Goal: Contribute content: Contribute content

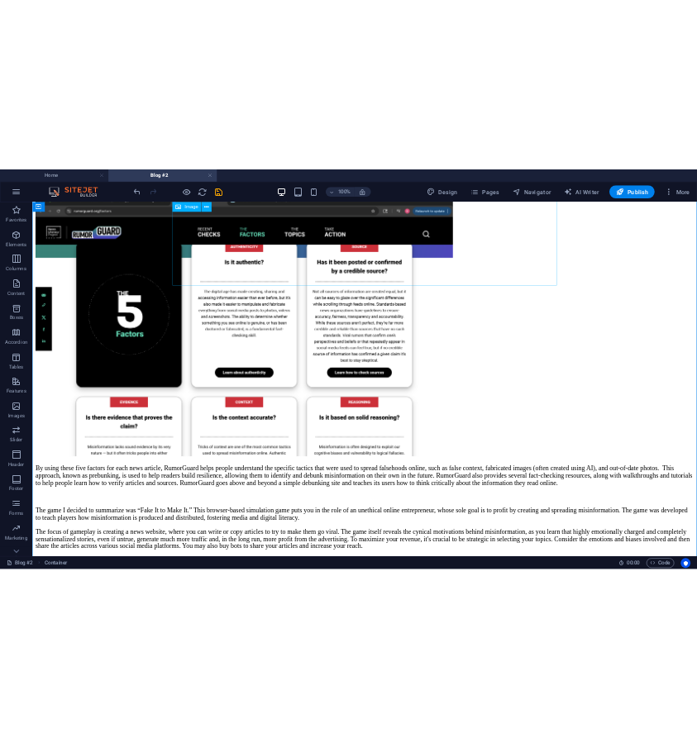
scroll to position [1556, 0]
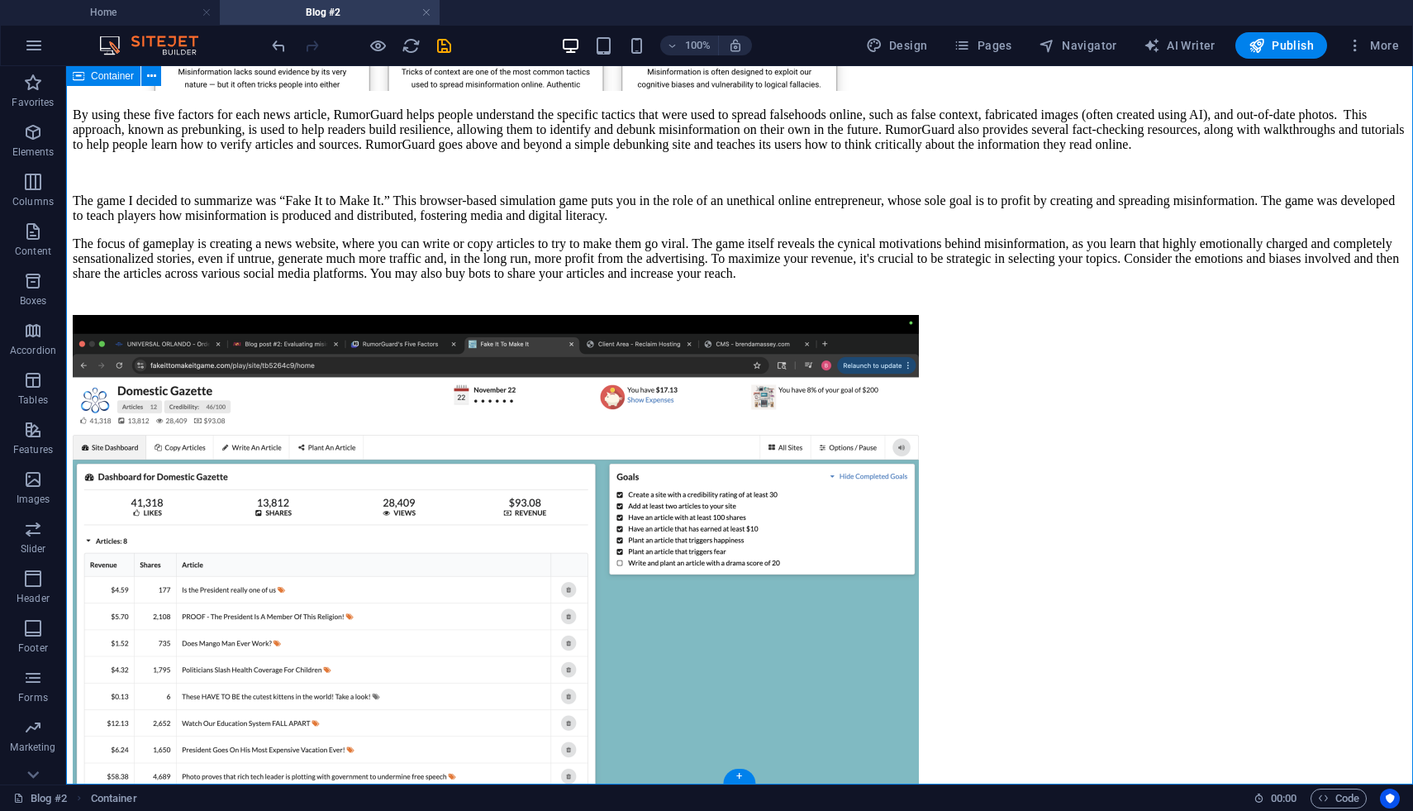
click at [1406, 427] on div "Blog #2 Evaluating Misinformation Education Tools I was vastly impressed with t…" at bounding box center [740, 101] width 1334 height 1672
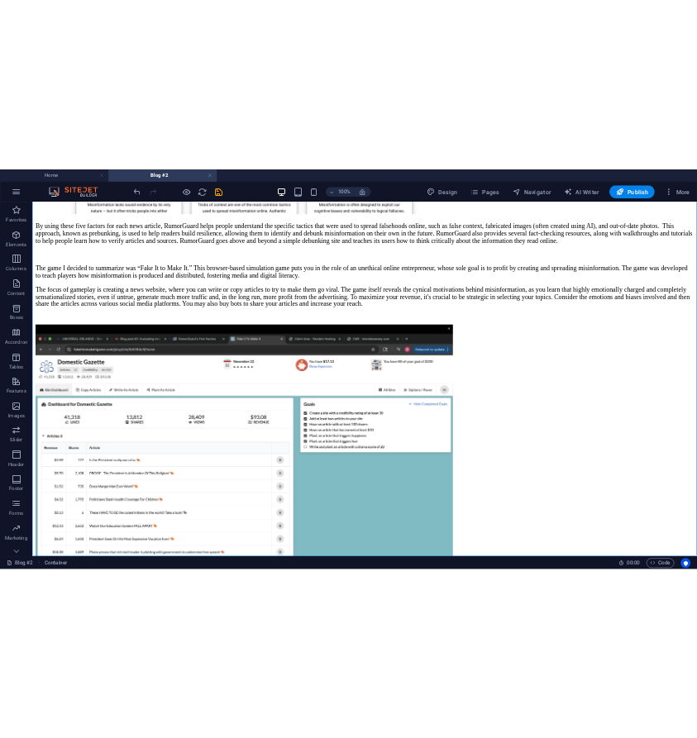
scroll to position [1499, 0]
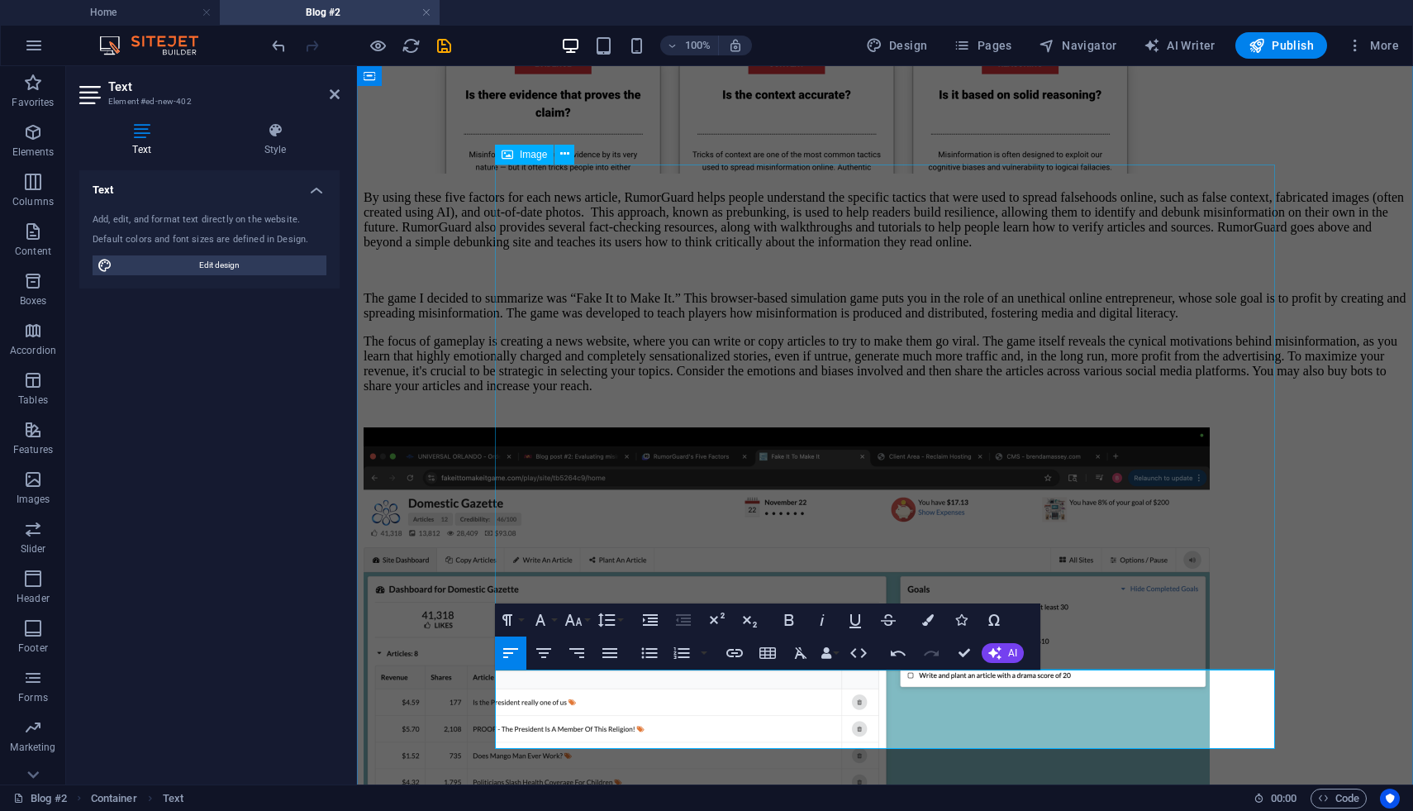
scroll to position [1576, 0]
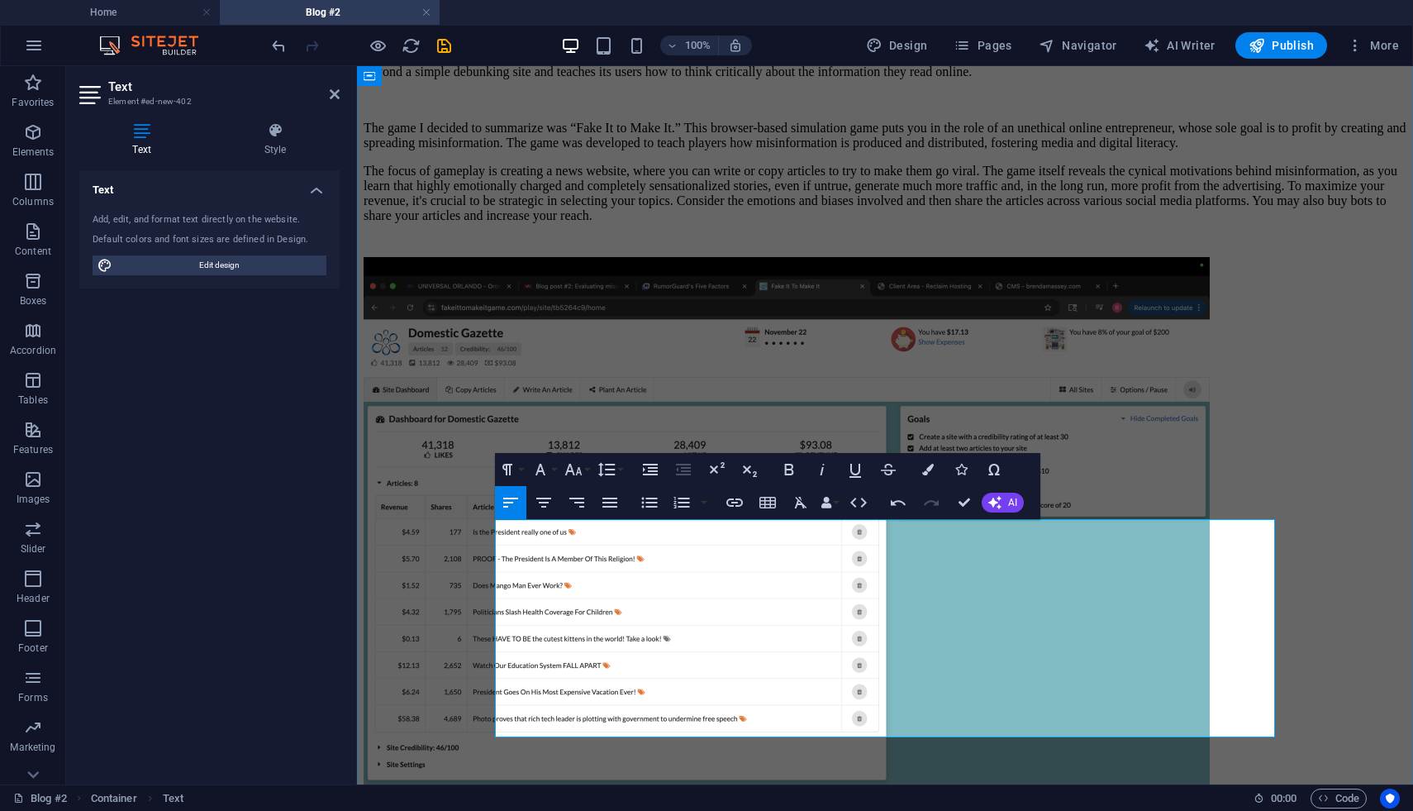
scroll to position [1715, 0]
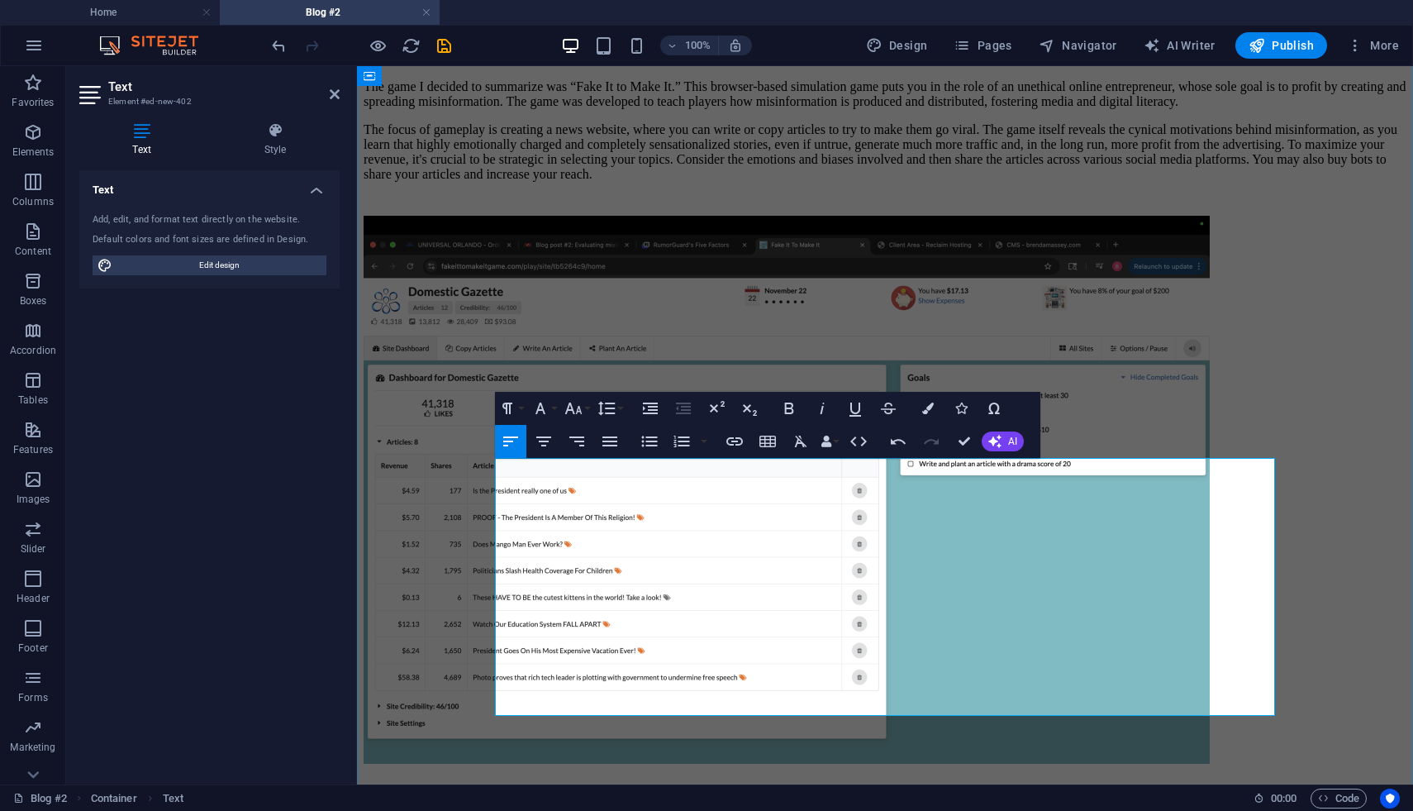
drag, startPoint x: 888, startPoint y: 703, endPoint x: 766, endPoint y: 602, distance: 158.4
copy br
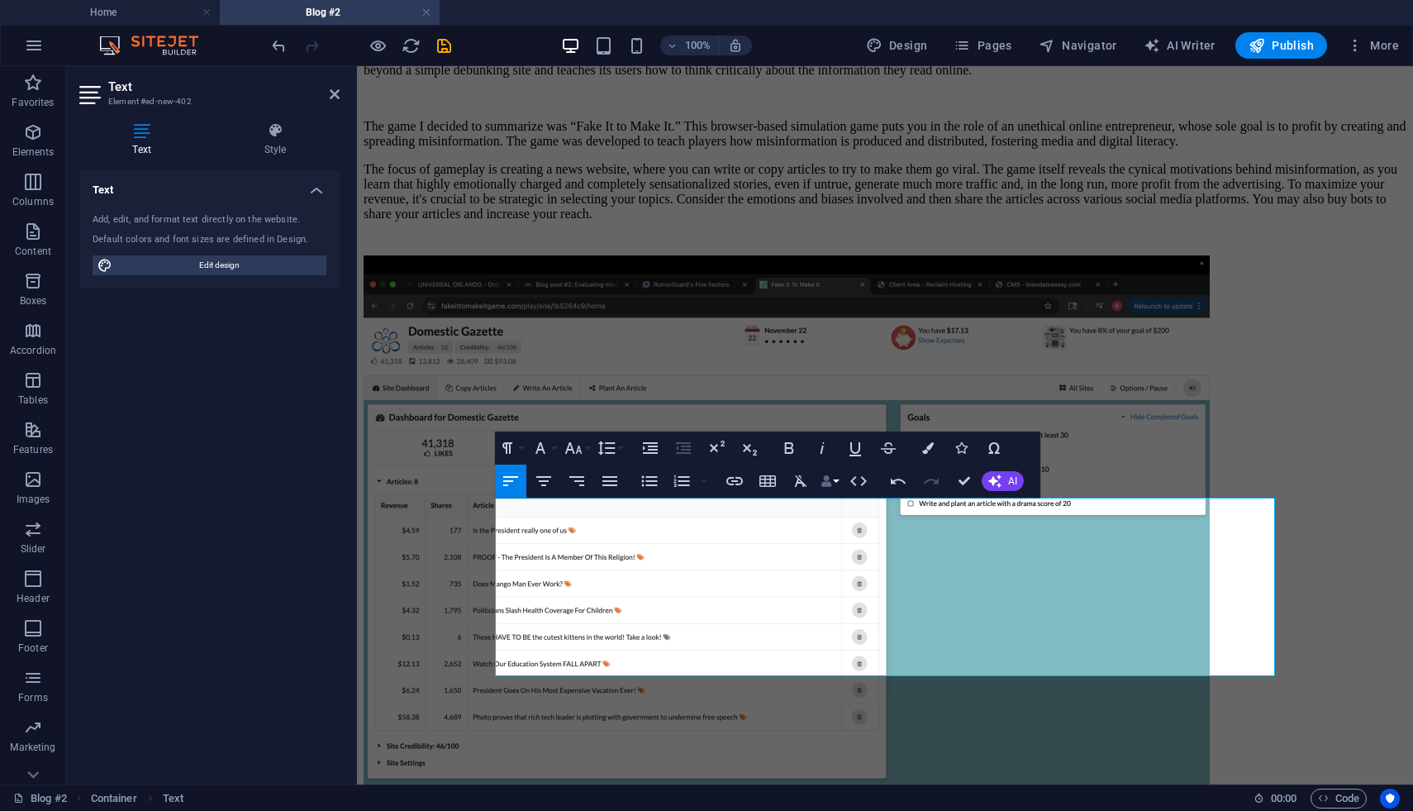
scroll to position [1655, 0]
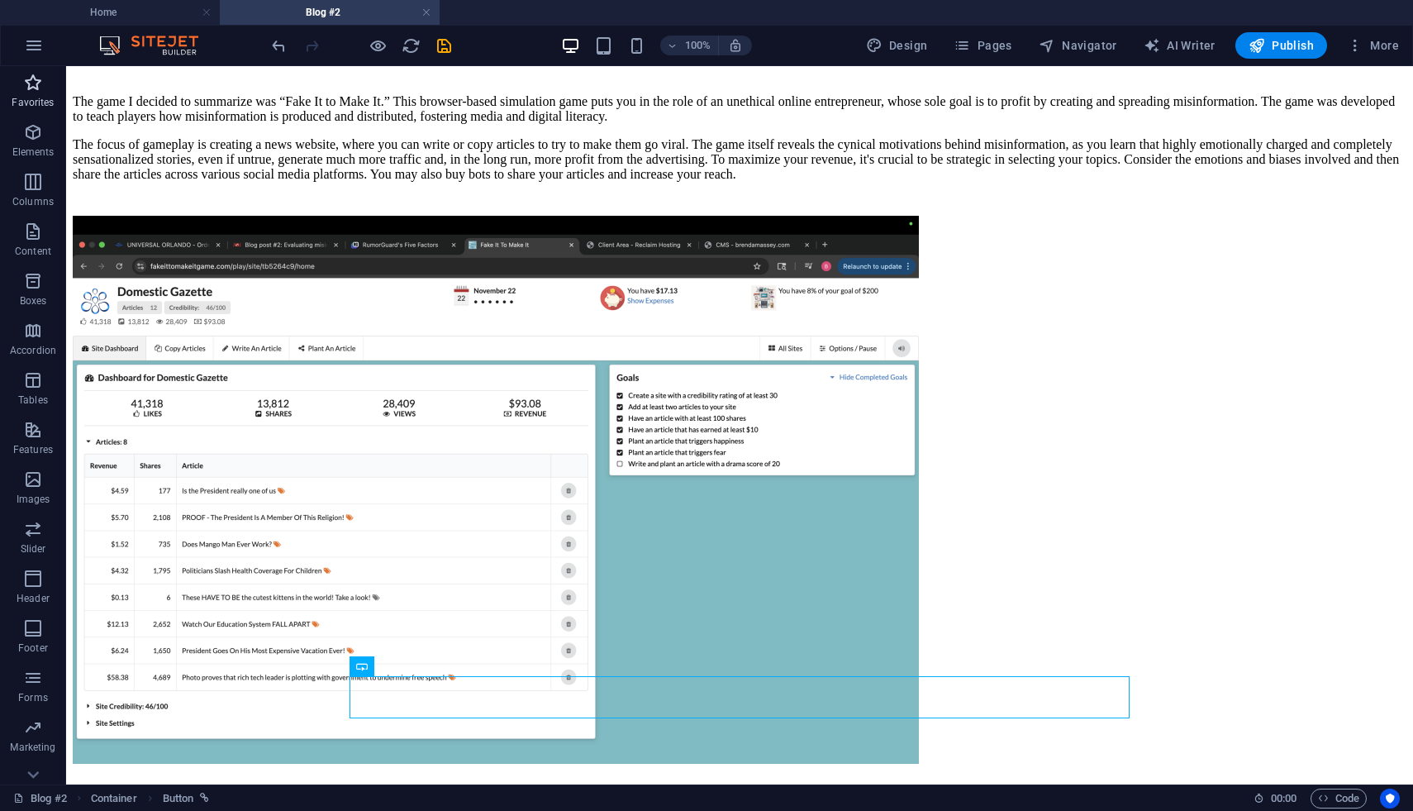
click at [31, 98] on p "Favorites" at bounding box center [33, 102] width 42 height 13
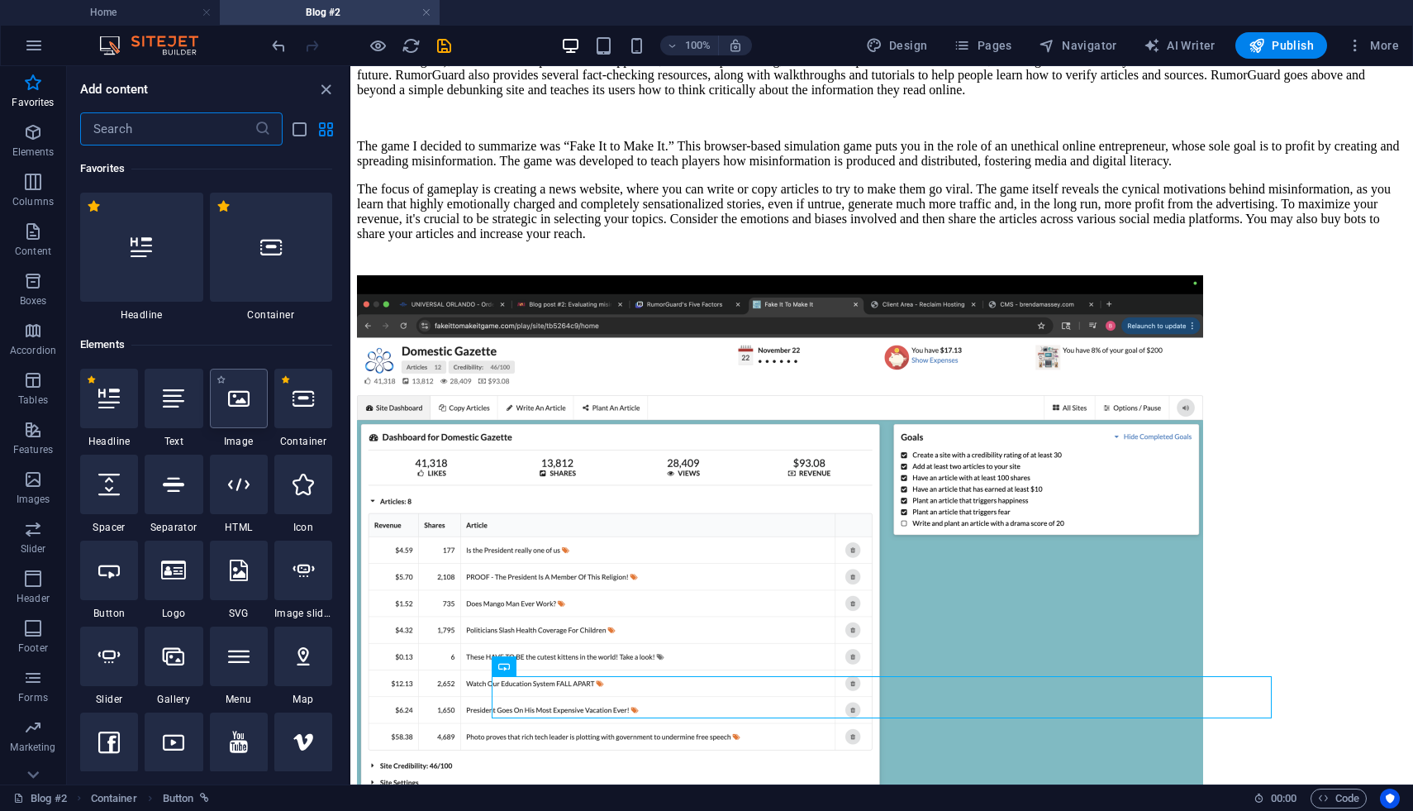
click at [238, 398] on icon at bounding box center [238, 398] width 21 height 21
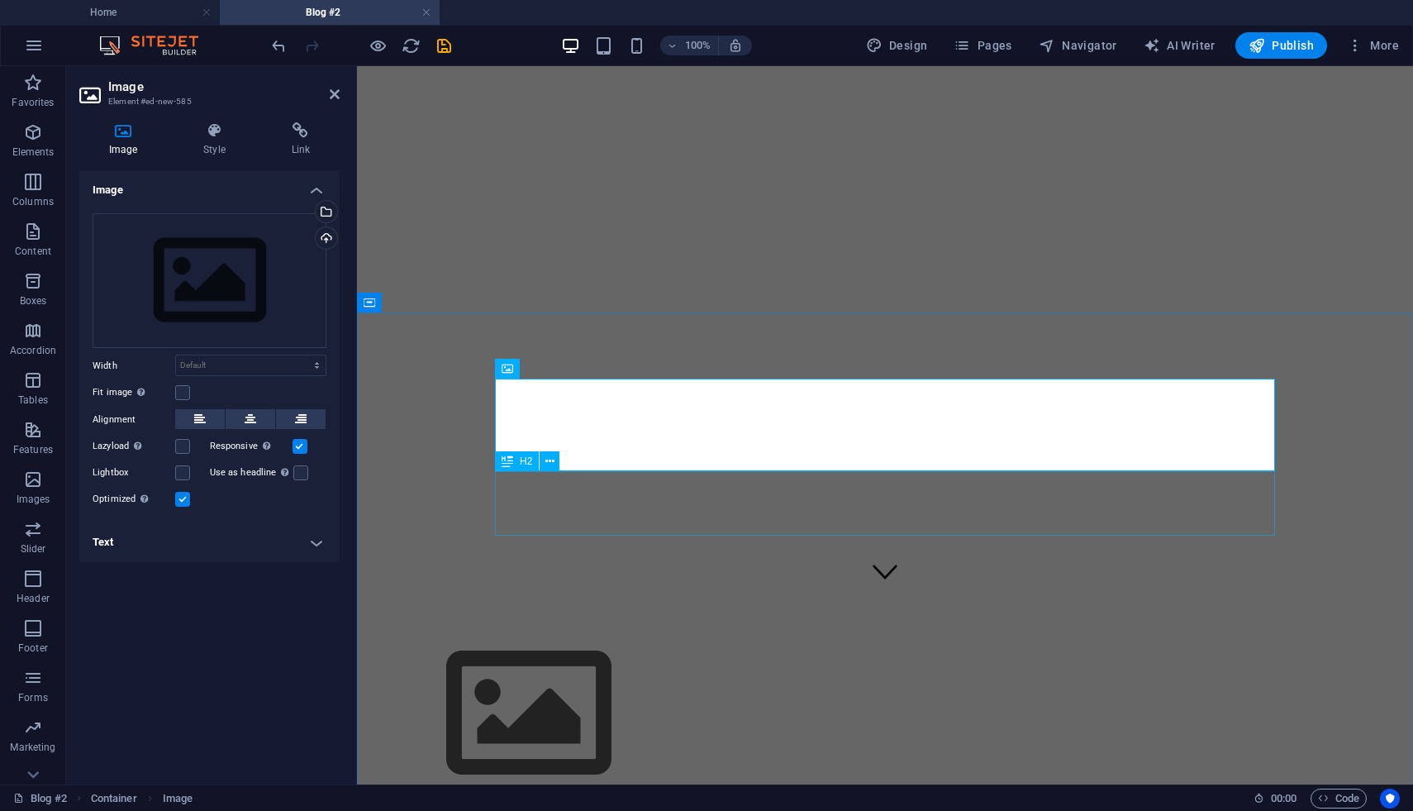
scroll to position [212, 0]
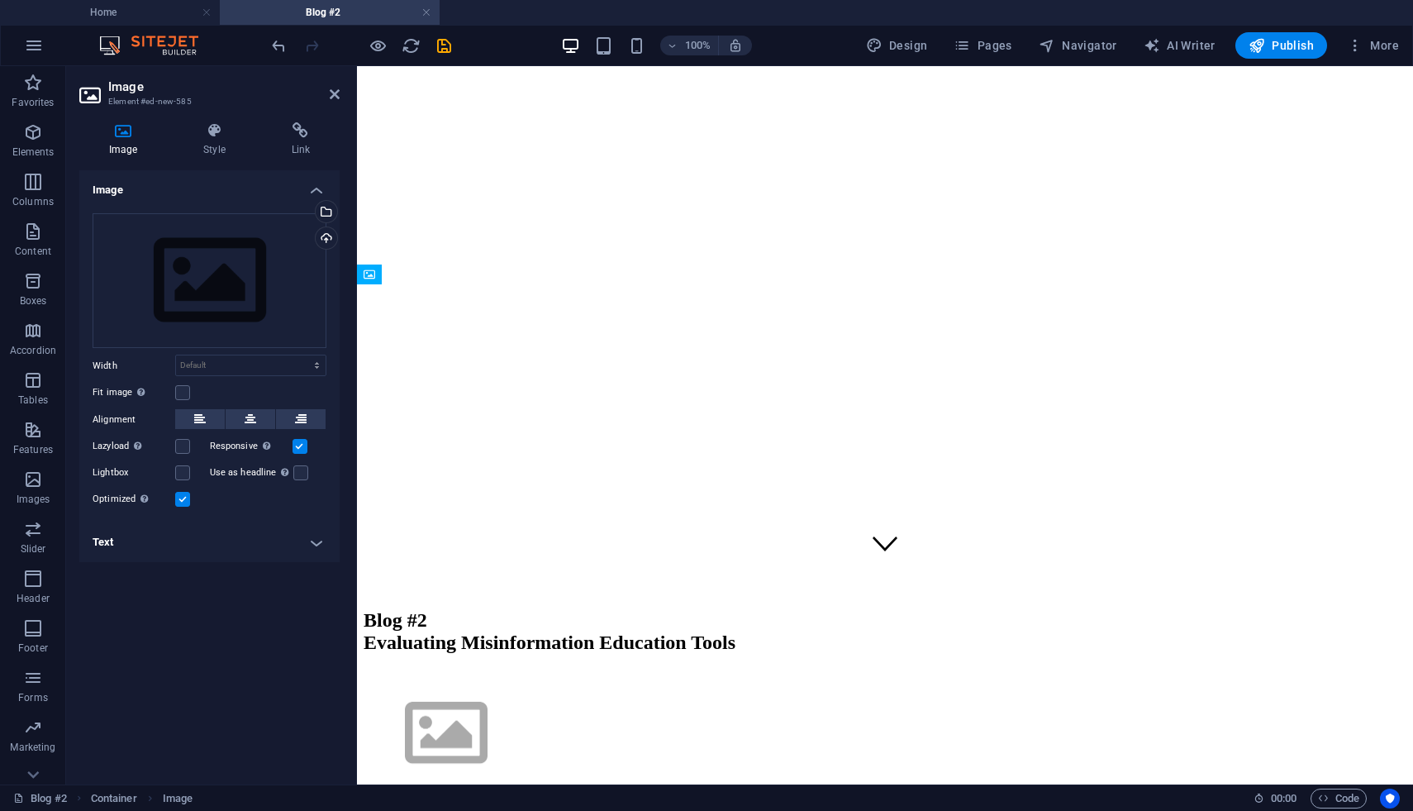
drag, startPoint x: 607, startPoint y: 374, endPoint x: 650, endPoint y: 613, distance: 243.5
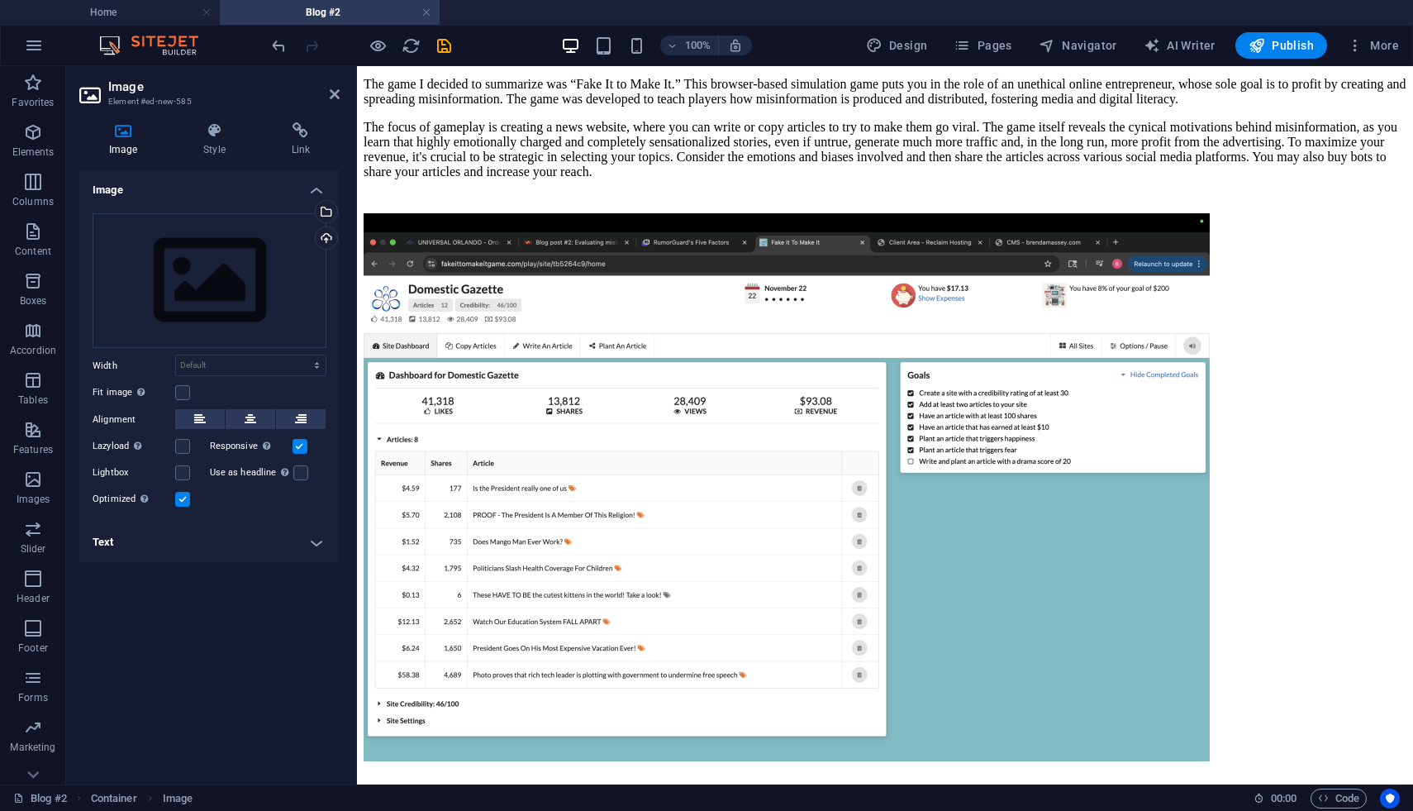
scroll to position [1749, 0]
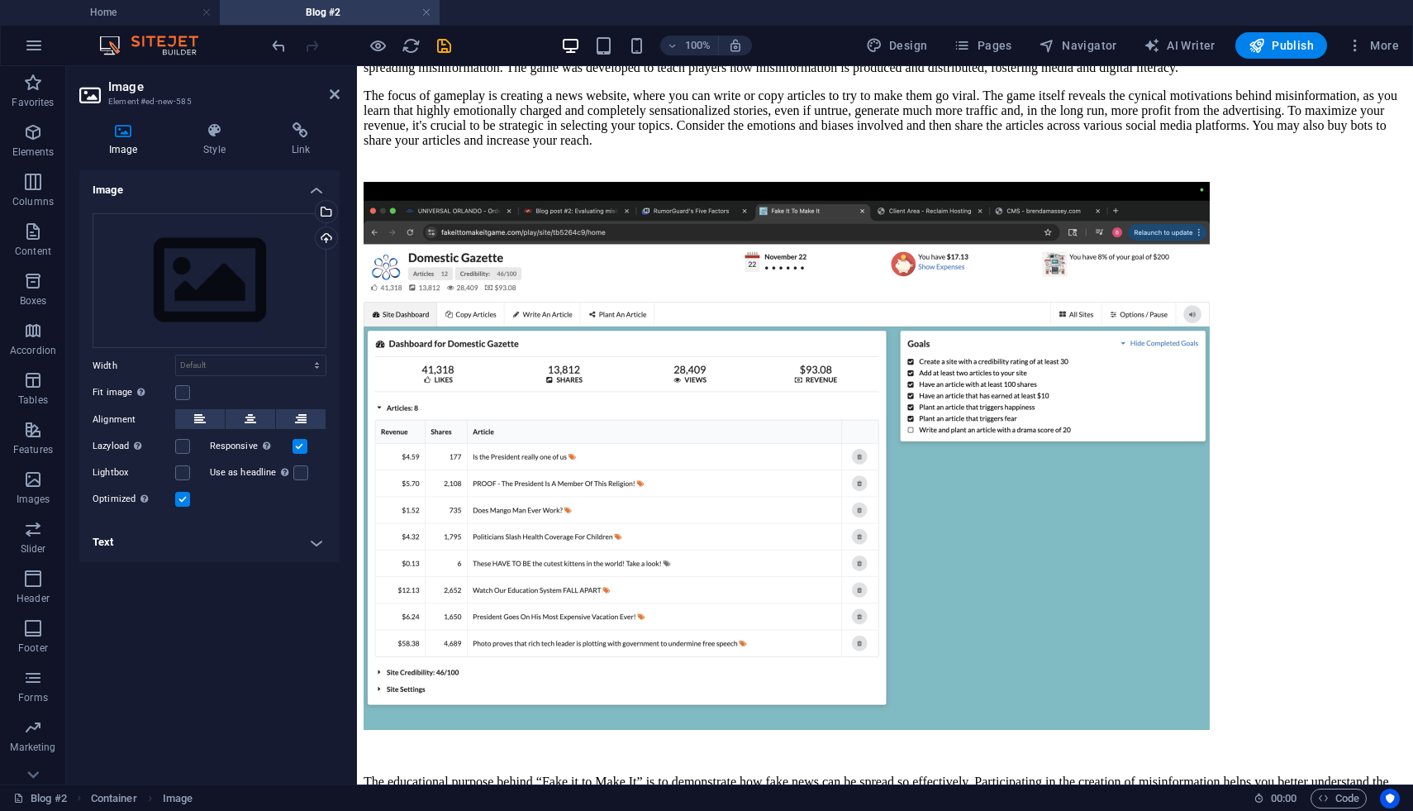
drag, startPoint x: 616, startPoint y: 493, endPoint x: 614, endPoint y: 588, distance: 95.1
click at [325, 240] on div "Upload" at bounding box center [324, 239] width 25 height 25
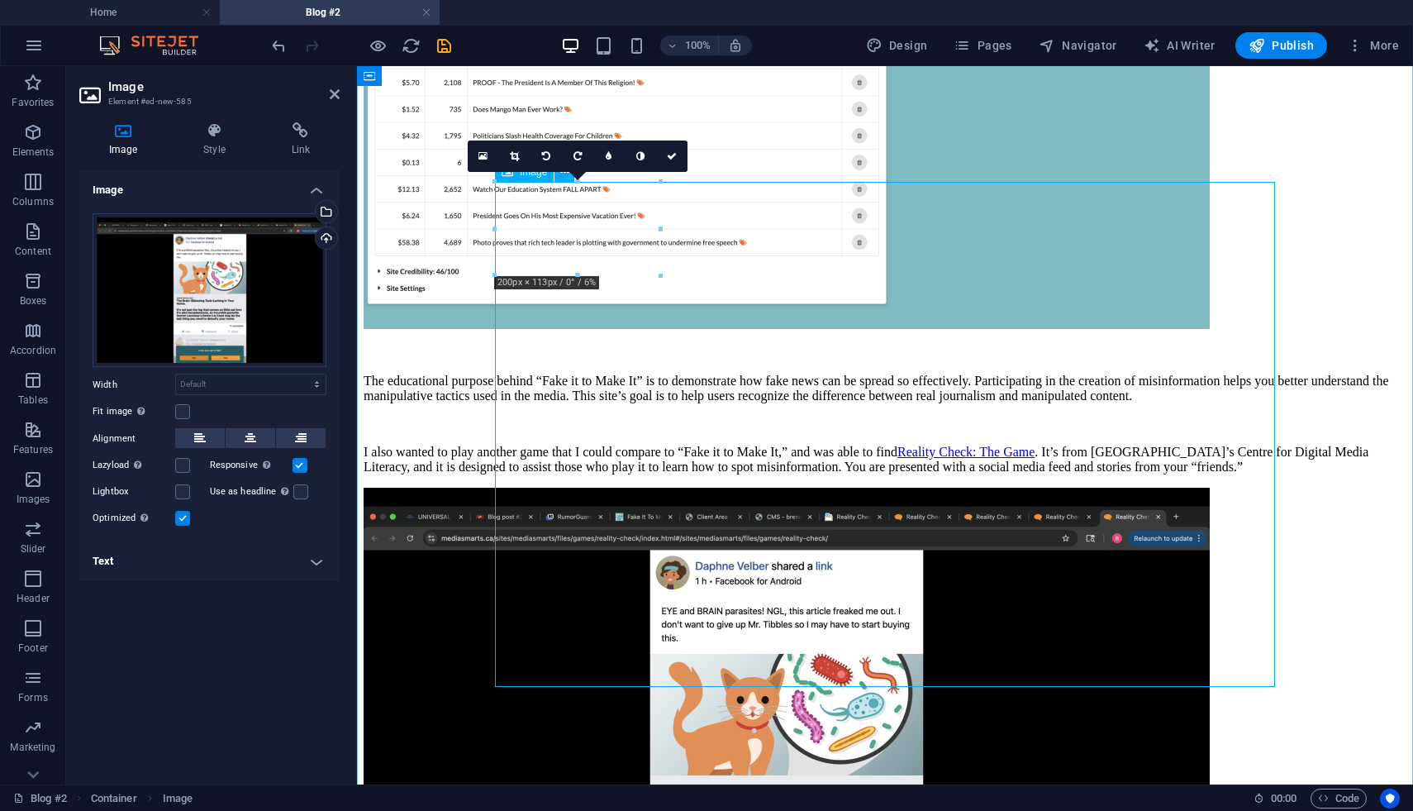
scroll to position [2150, 0]
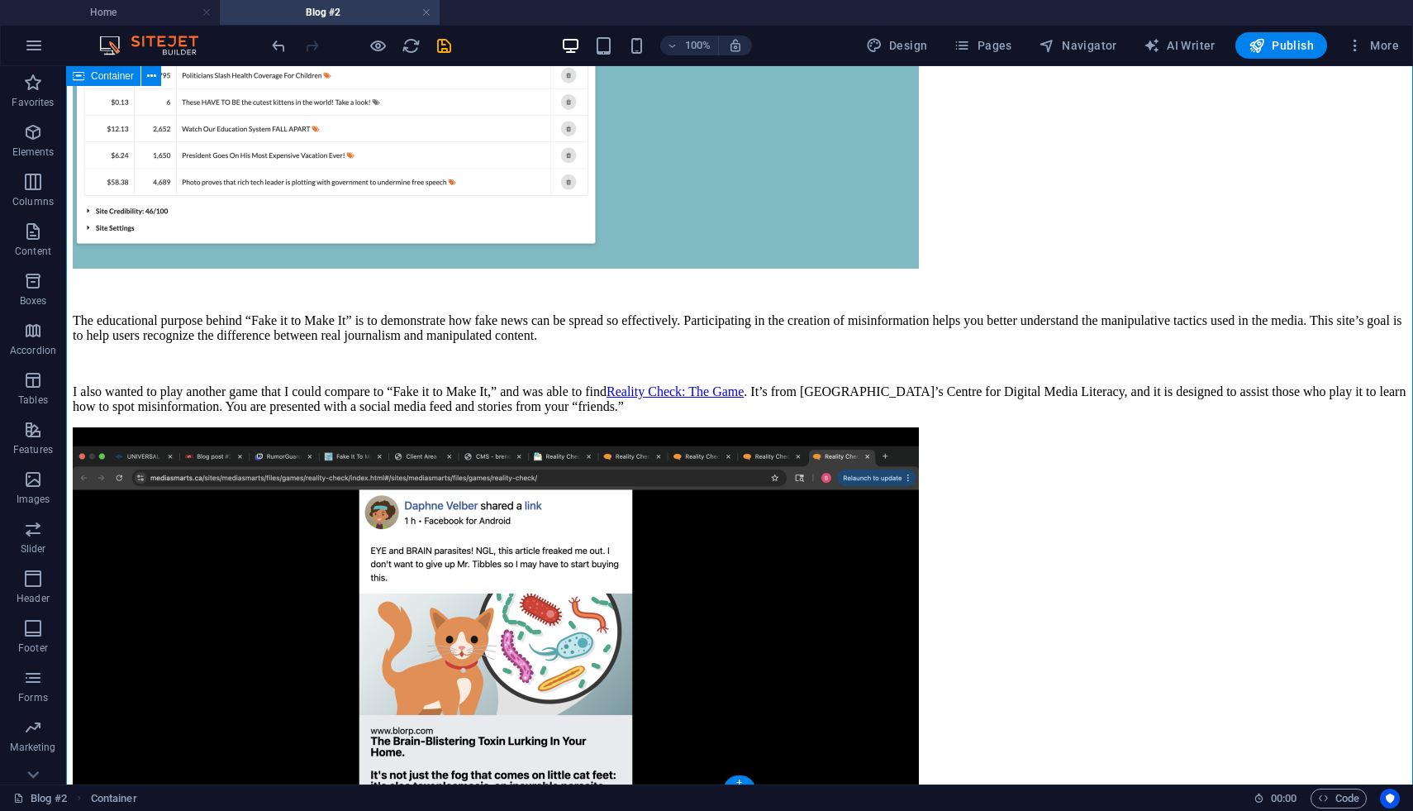
scroll to position [2160, 0]
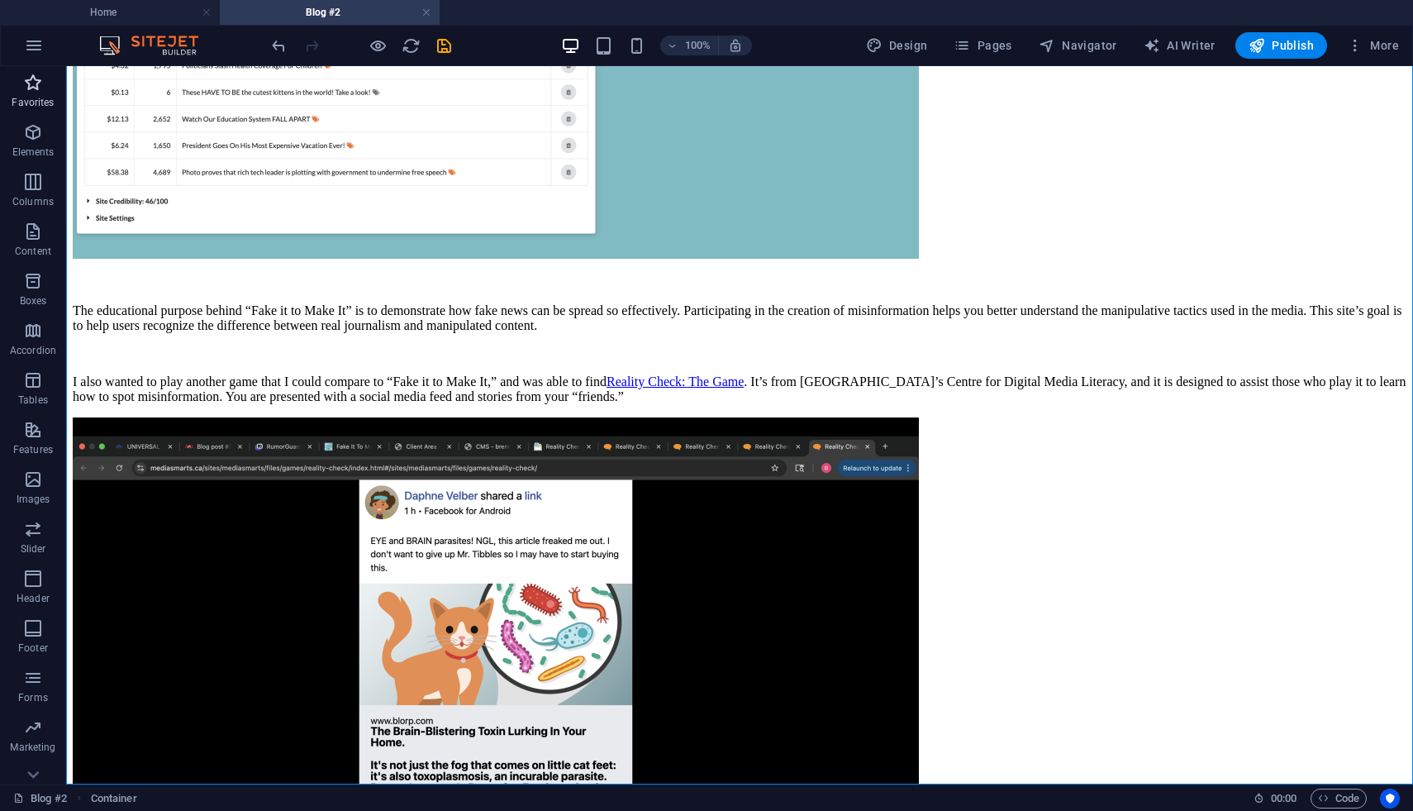
click at [44, 91] on span "Favorites" at bounding box center [33, 93] width 66 height 40
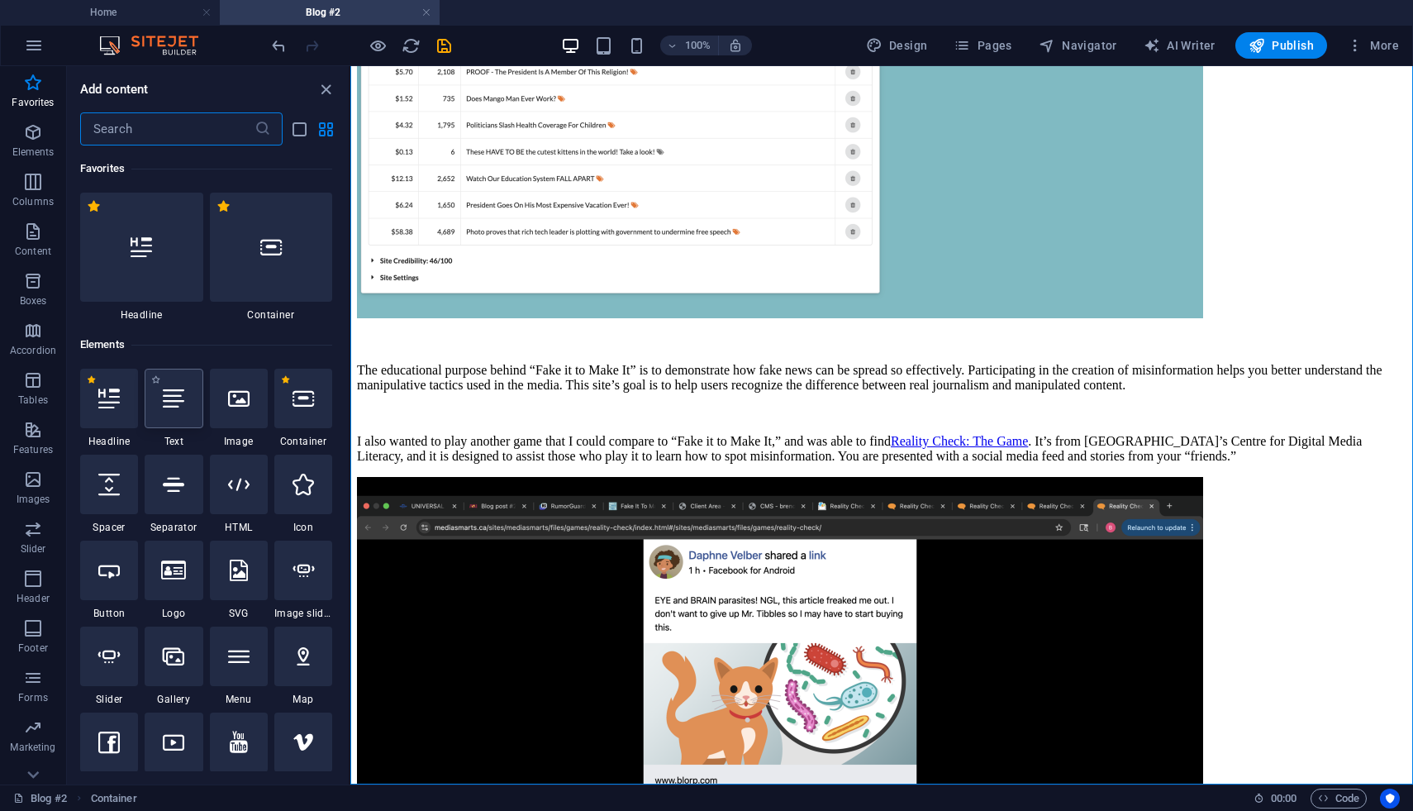
click at [174, 415] on div at bounding box center [174, 398] width 58 height 59
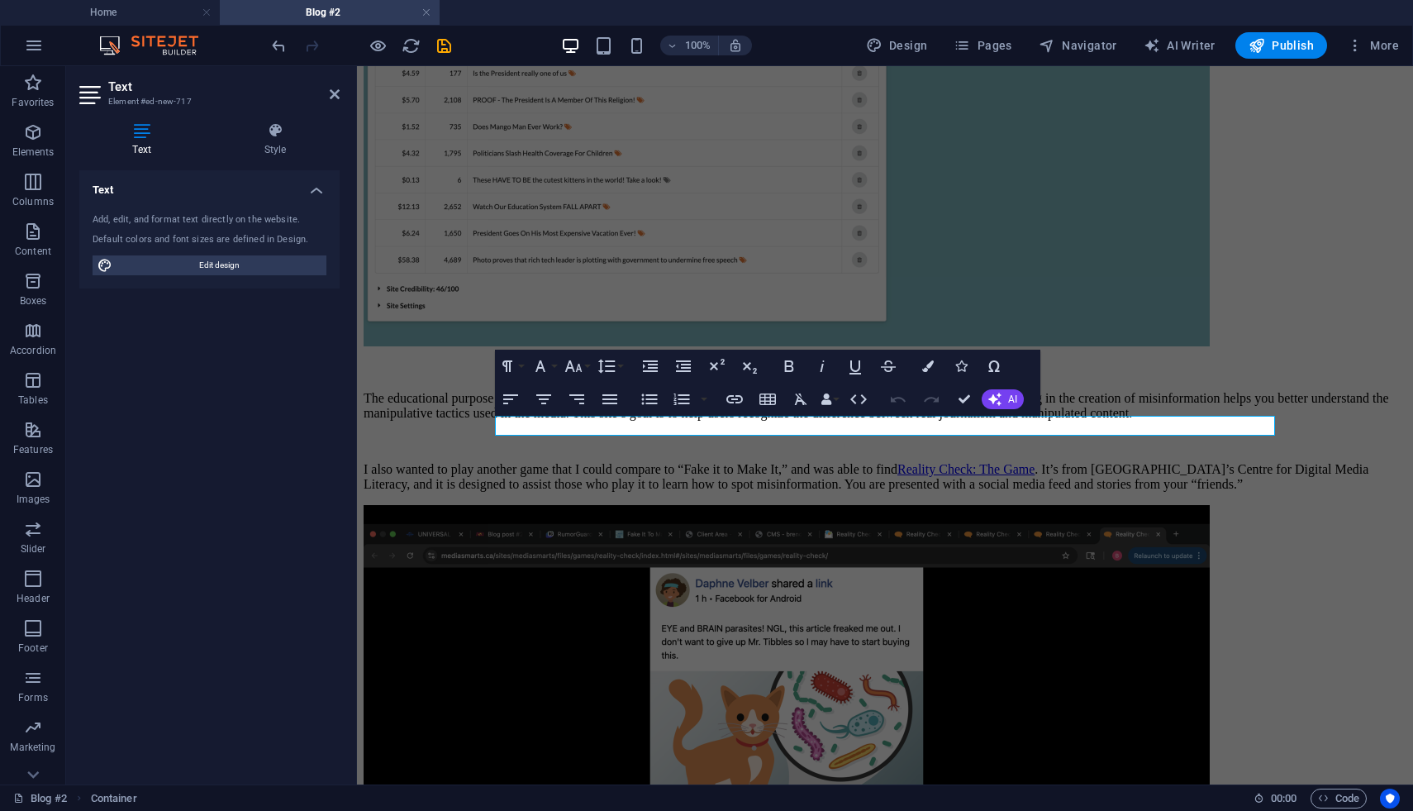
scroll to position [148, 0]
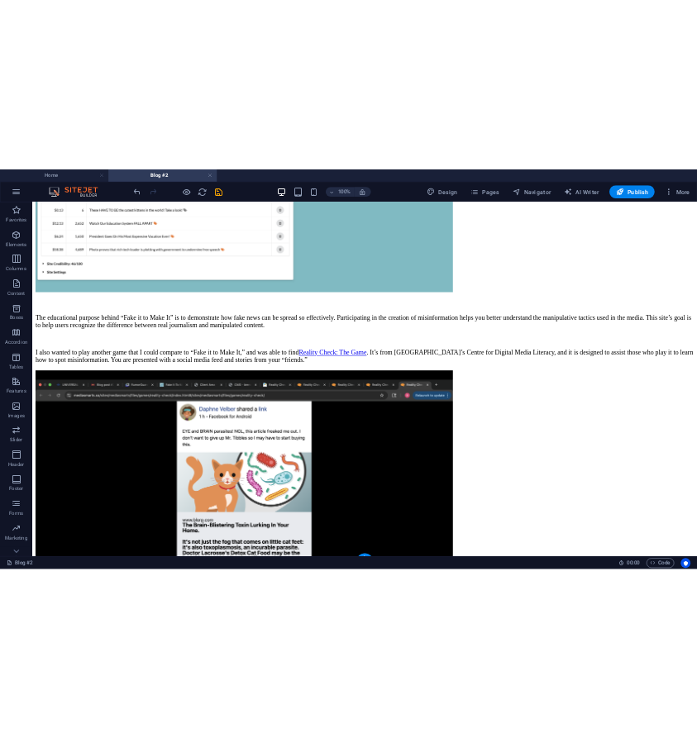
scroll to position [2180, 0]
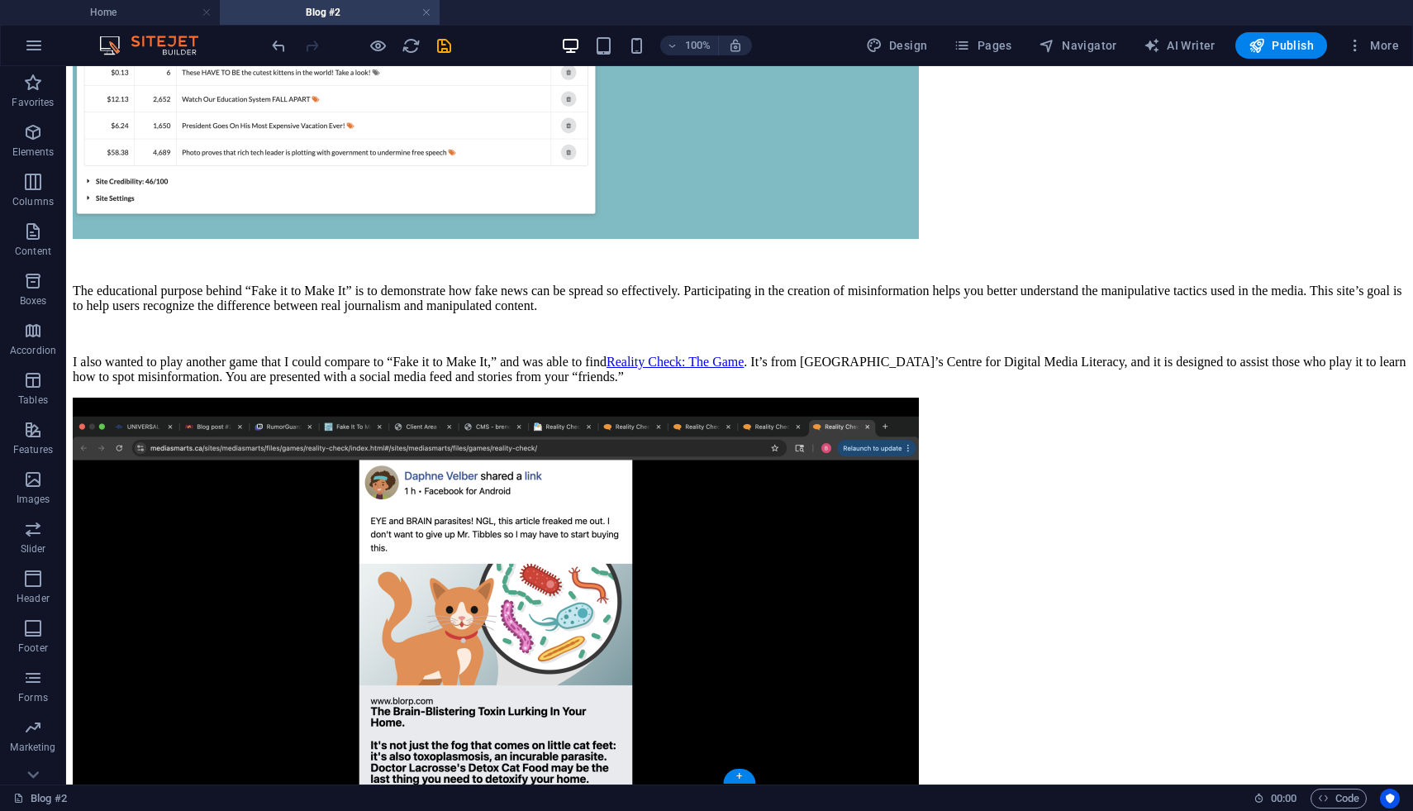
drag, startPoint x: 470, startPoint y: 424, endPoint x: 494, endPoint y: 659, distance: 235.9
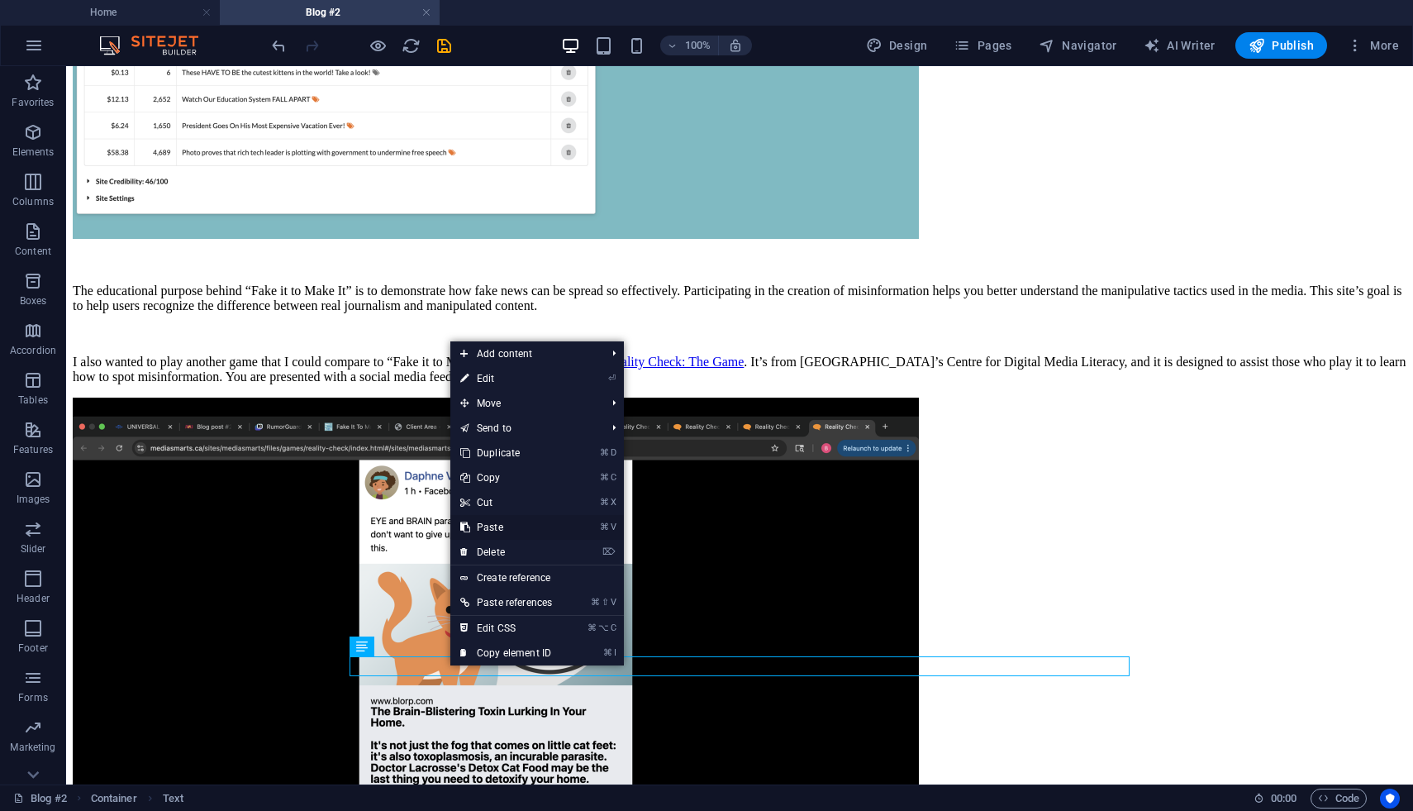
click at [499, 531] on link "⌘ V Paste" at bounding box center [506, 527] width 112 height 25
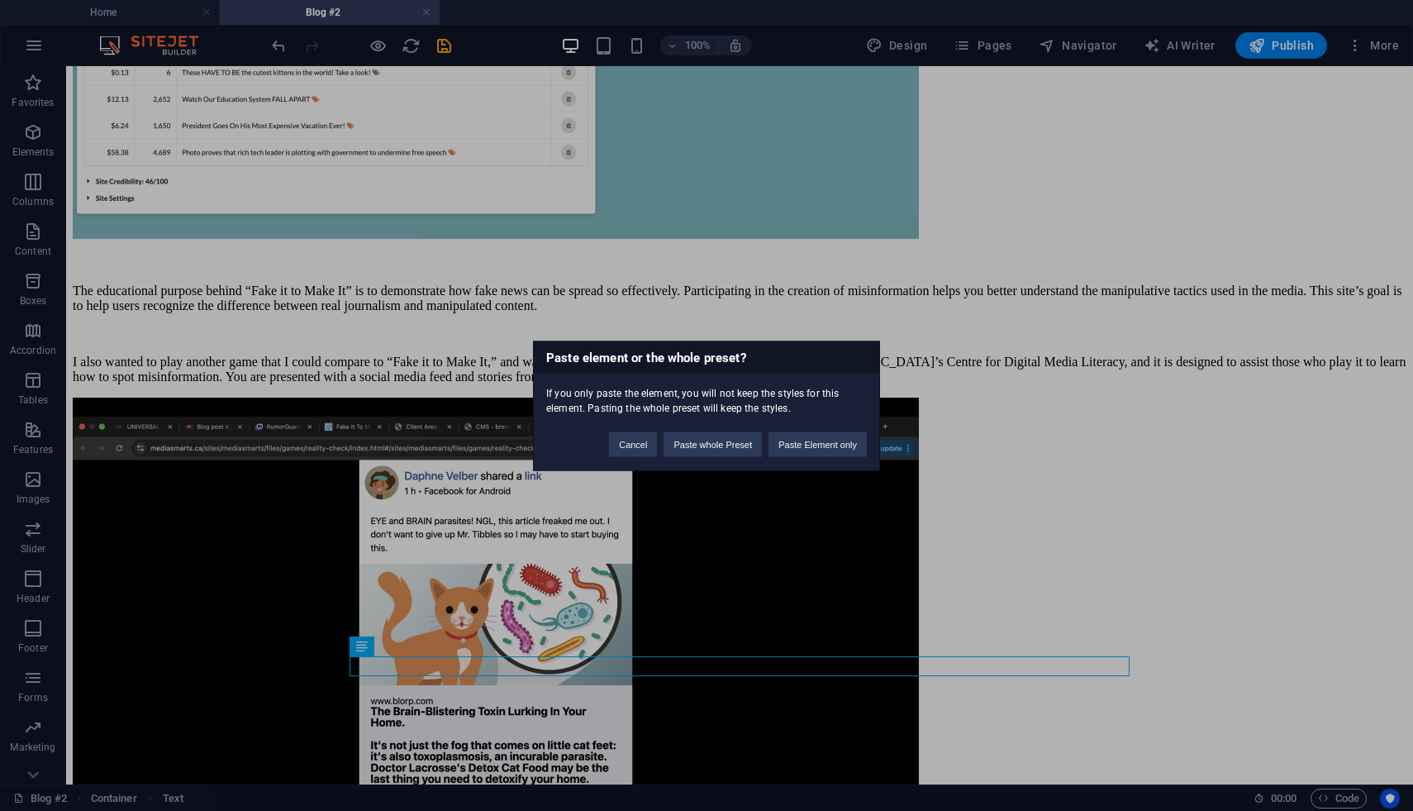
click at [269, 501] on div "Paste element or the whole preset? If you only paste the element, you will not …" at bounding box center [706, 405] width 1413 height 811
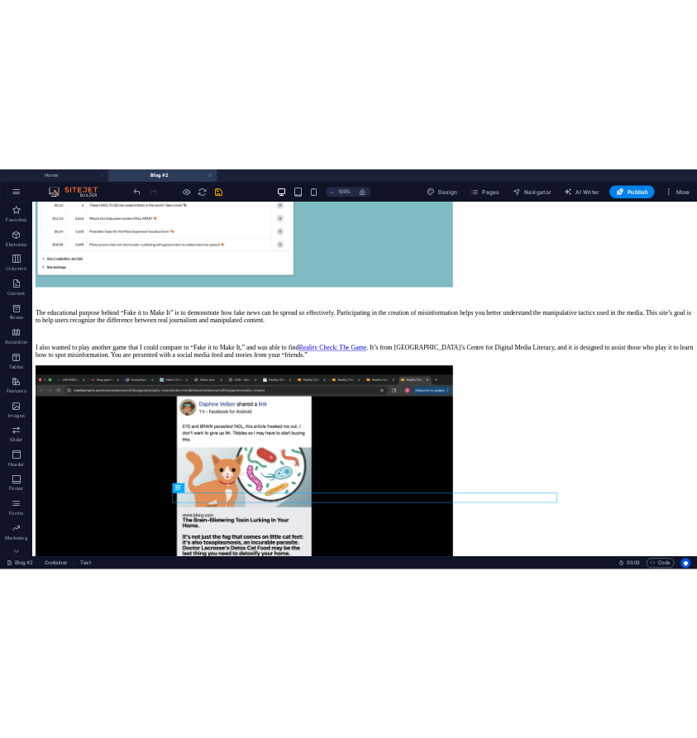
scroll to position [2123, 0]
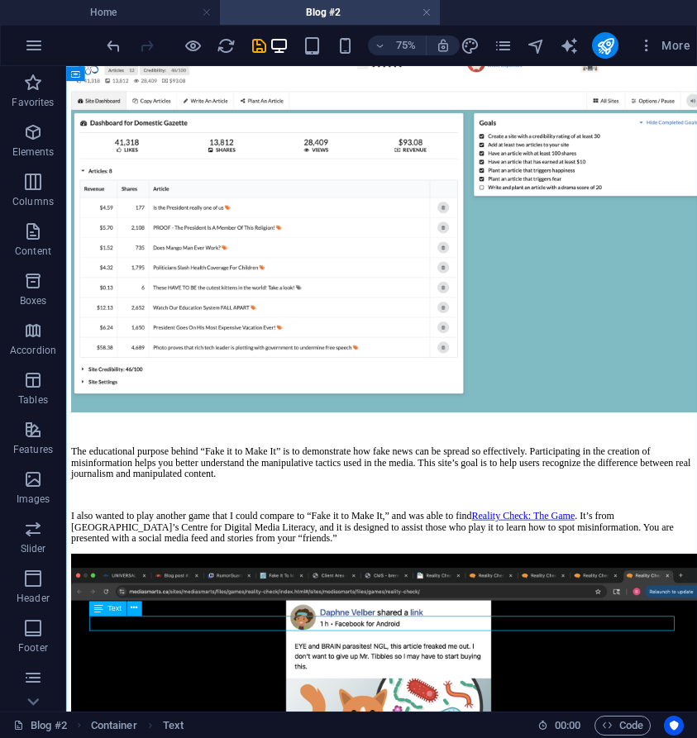
click at [102, 613] on icon at bounding box center [98, 608] width 9 height 15
click at [133, 608] on icon at bounding box center [134, 608] width 7 height 13
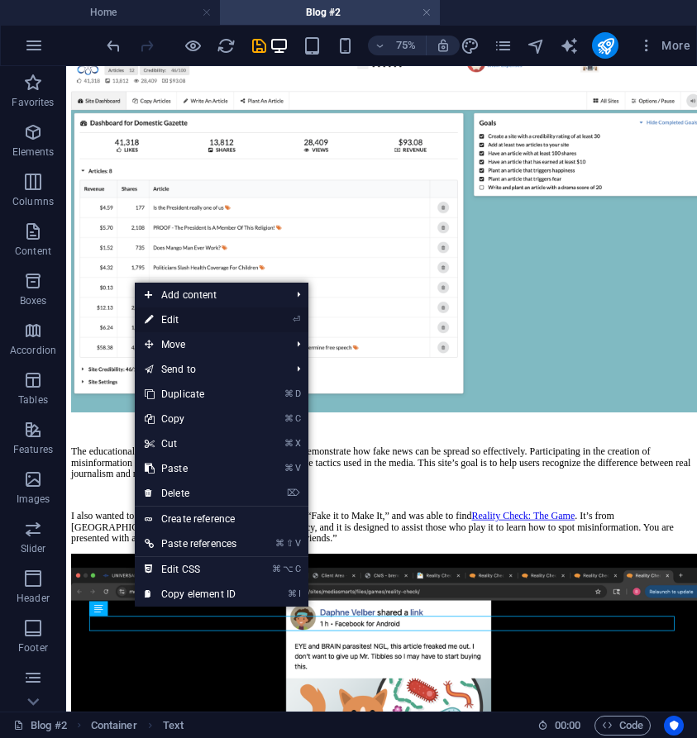
click at [188, 321] on link "⏎ Edit" at bounding box center [191, 319] width 112 height 25
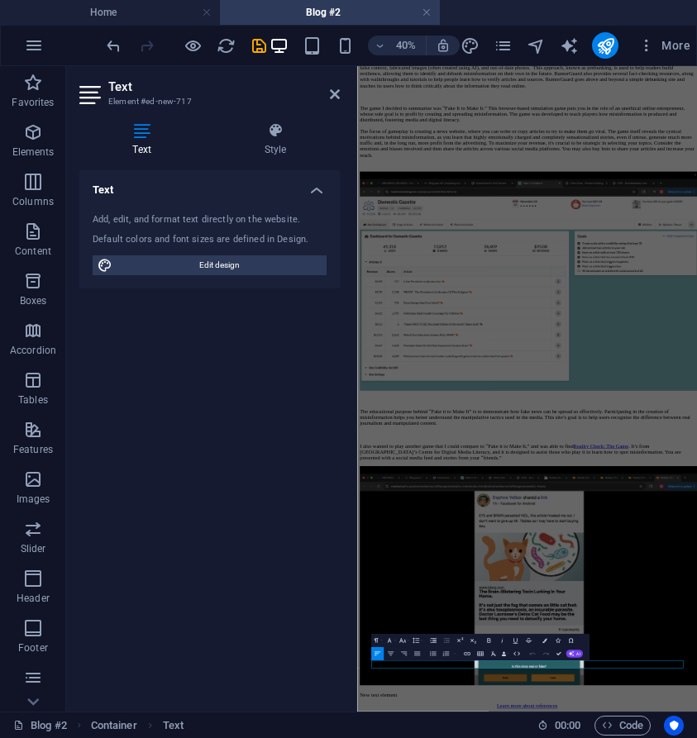
scroll to position [1822, 0]
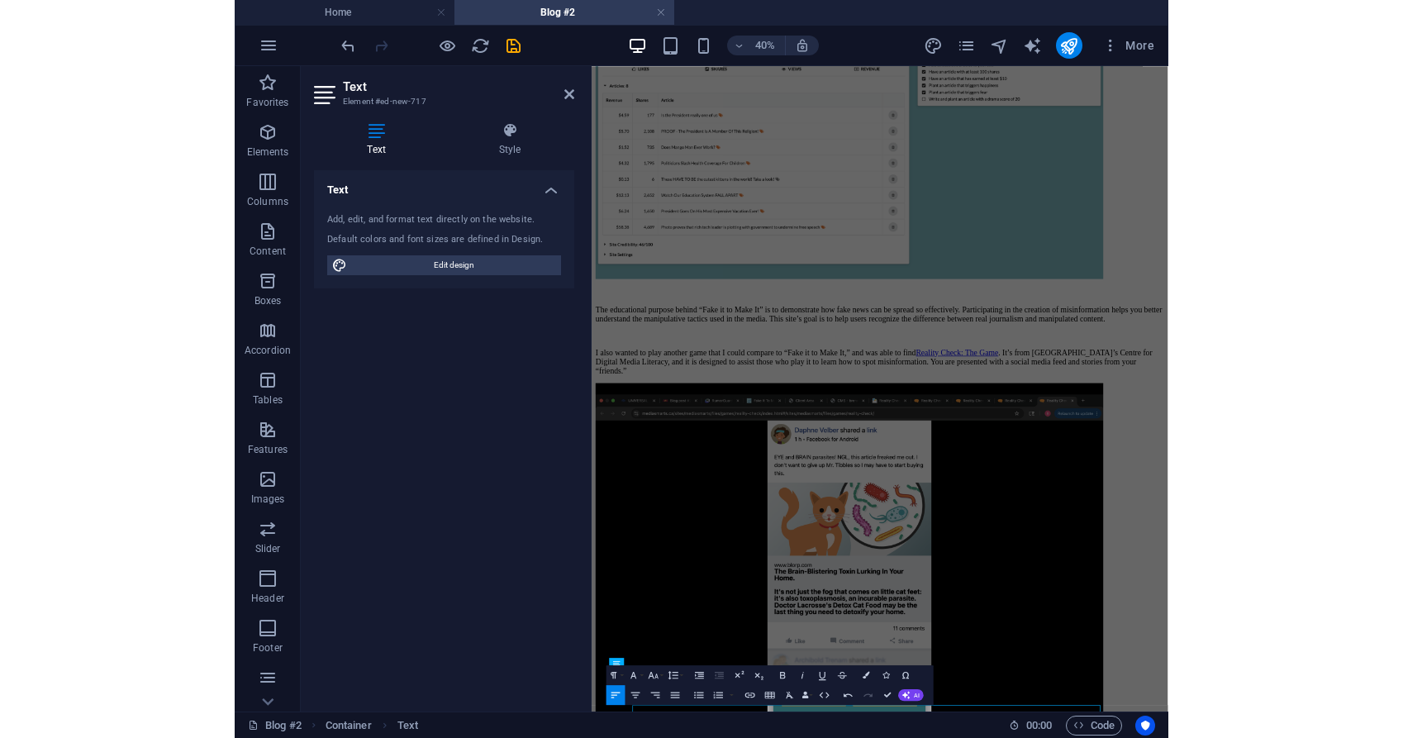
scroll to position [2177, 0]
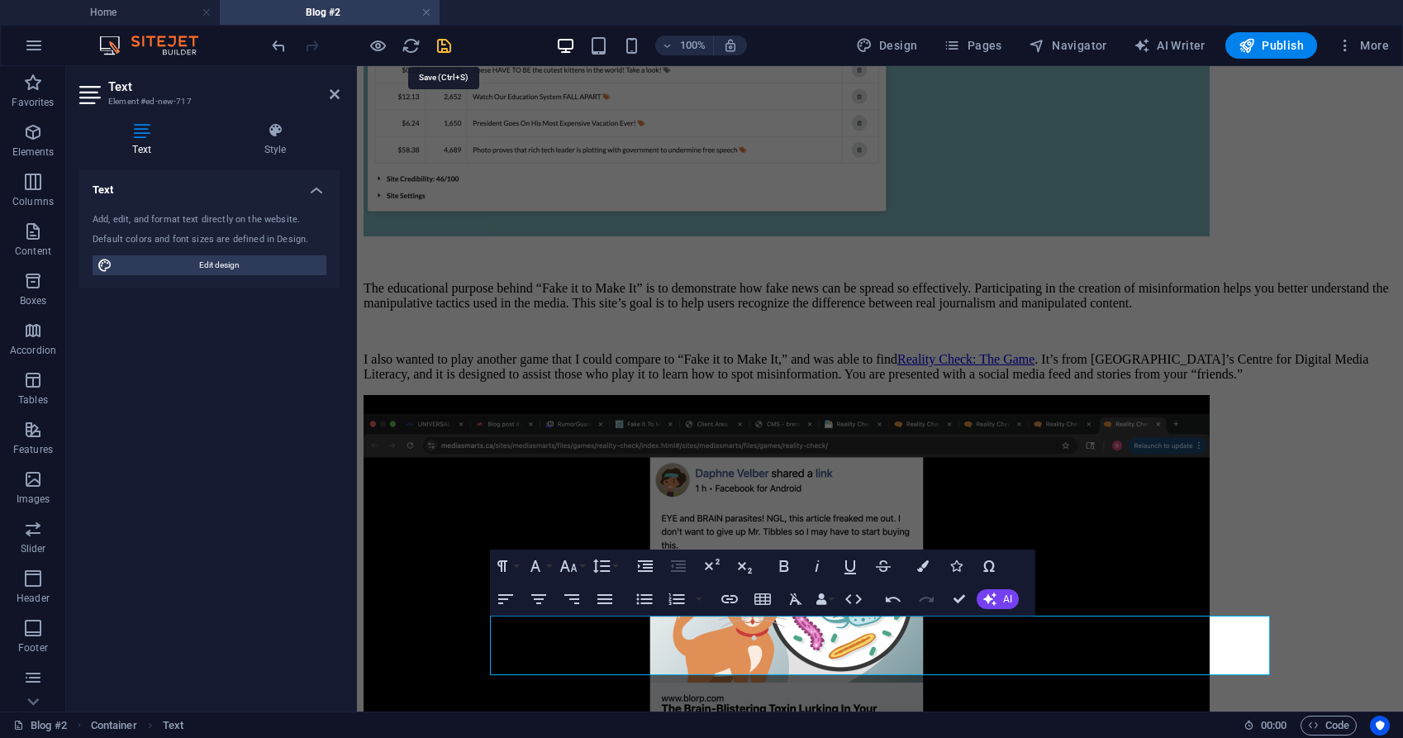
click at [448, 50] on icon "save" at bounding box center [444, 45] width 19 height 19
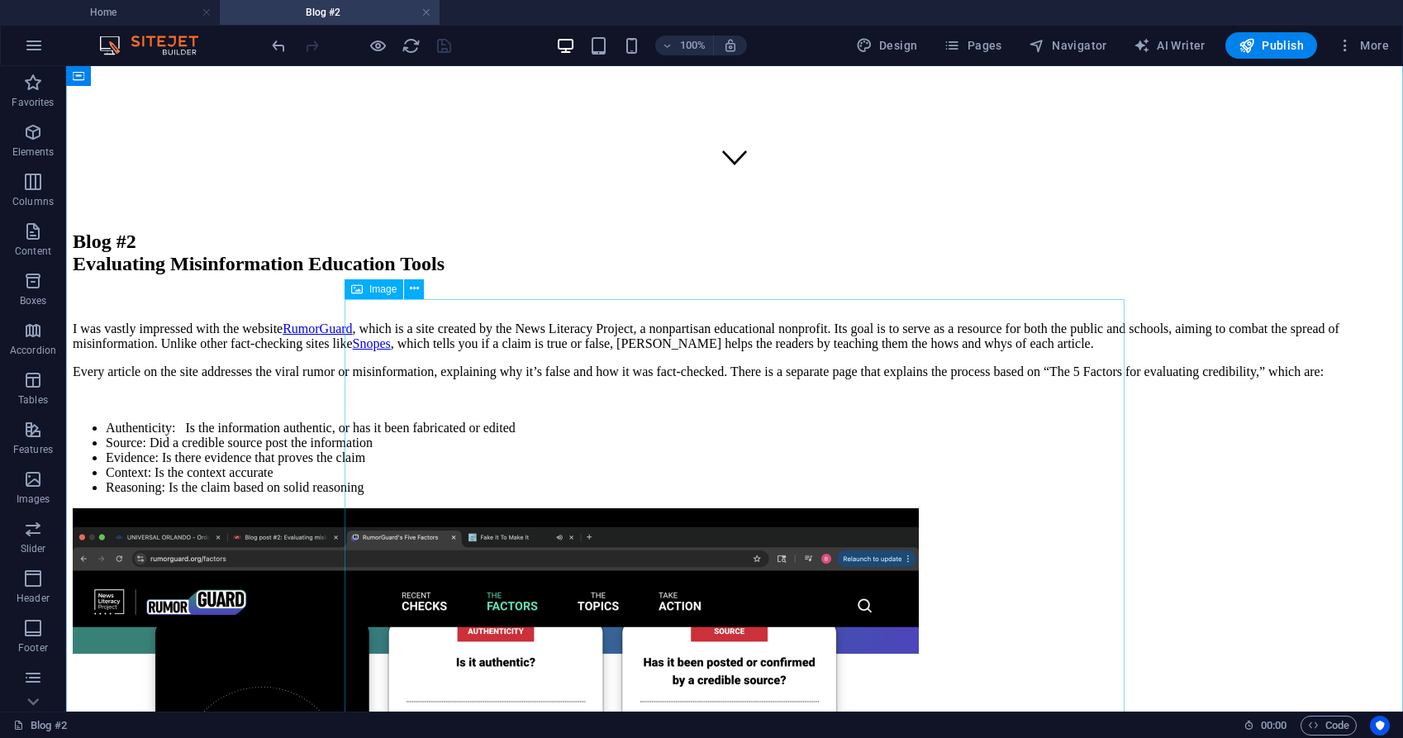
scroll to position [529, 0]
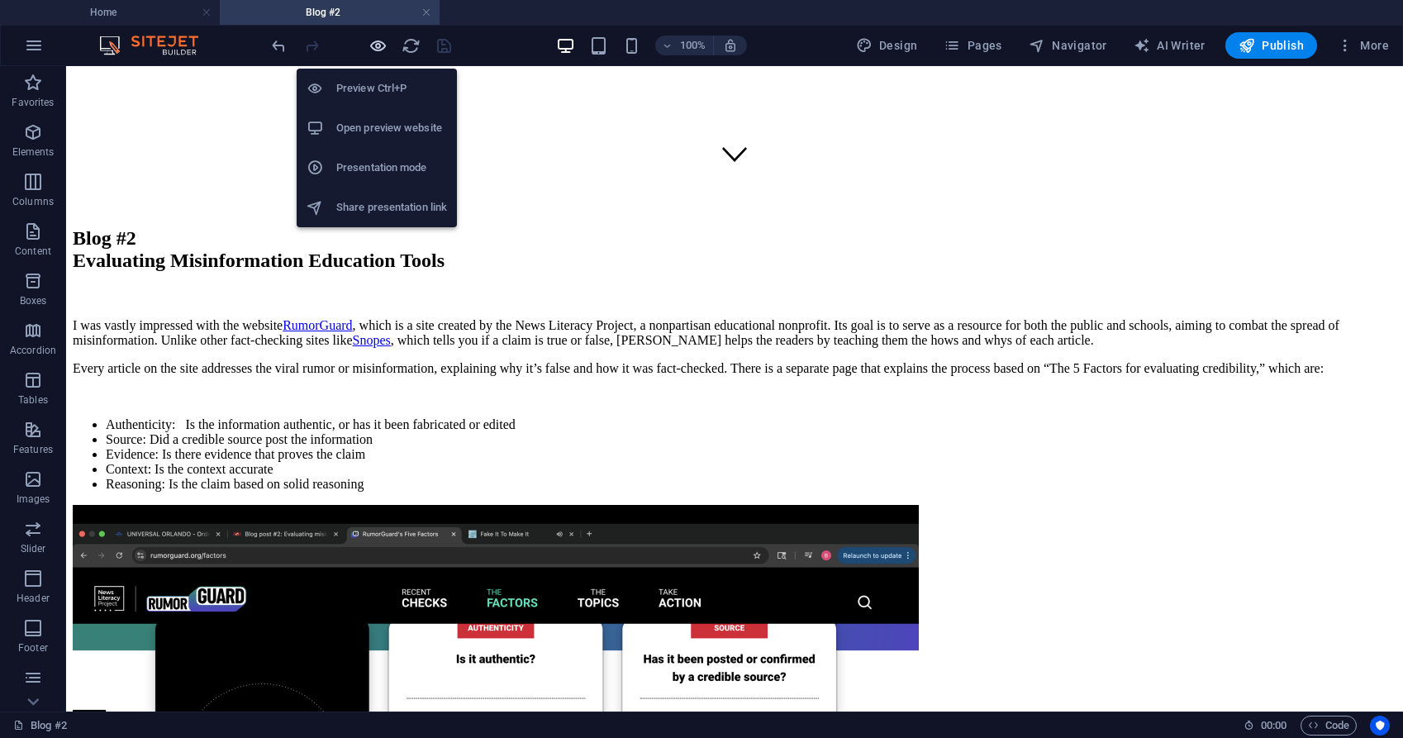
click at [371, 45] on icon "button" at bounding box center [378, 45] width 19 height 19
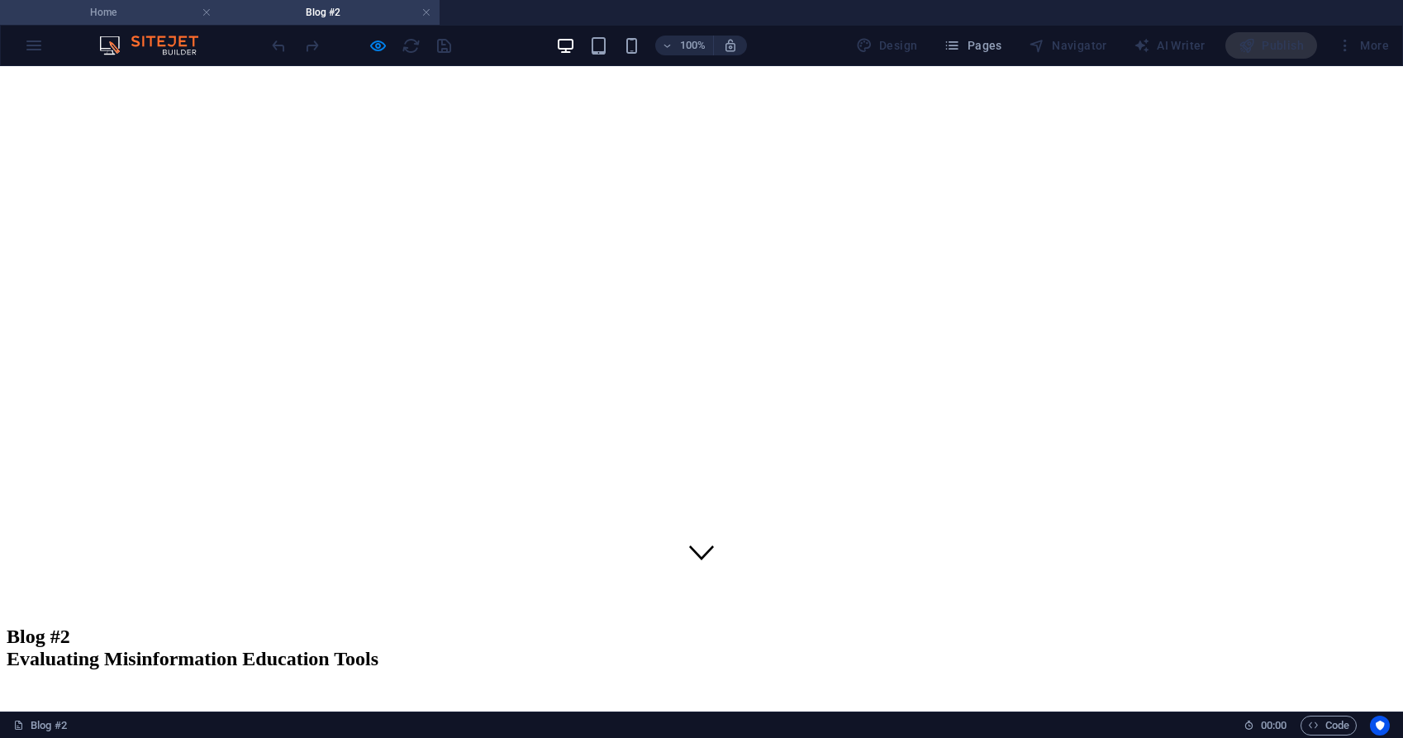
scroll to position [0, 0]
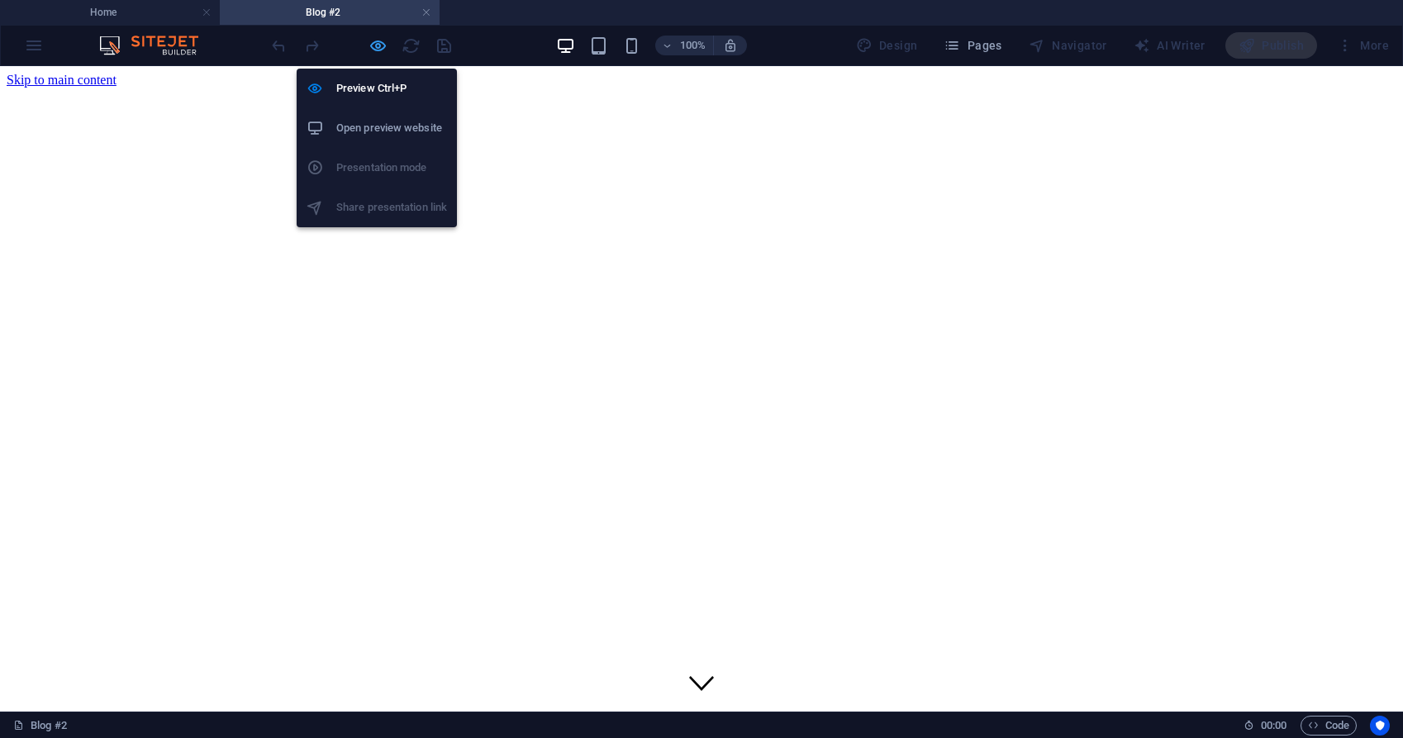
click at [376, 49] on icon "button" at bounding box center [378, 45] width 19 height 19
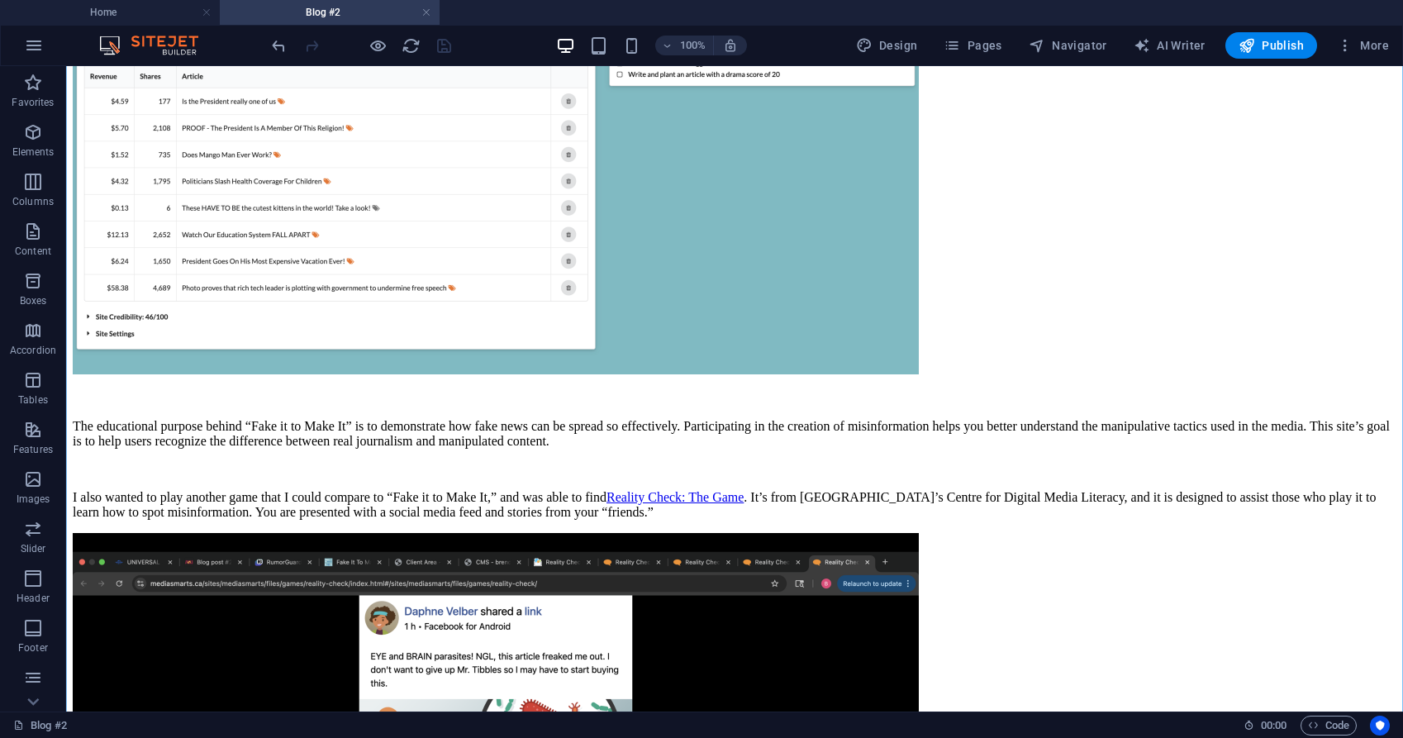
scroll to position [2249, 0]
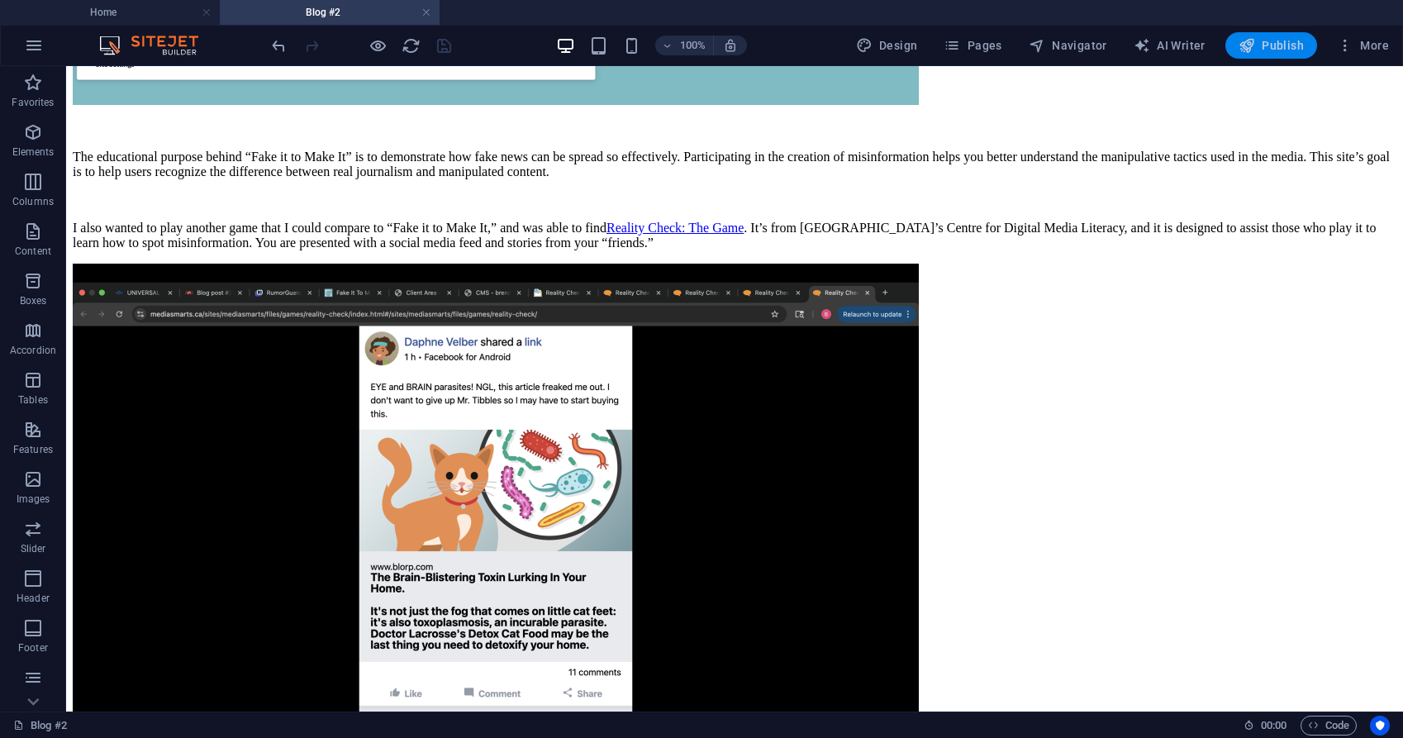
click at [1283, 40] on span "Publish" at bounding box center [1271, 45] width 65 height 17
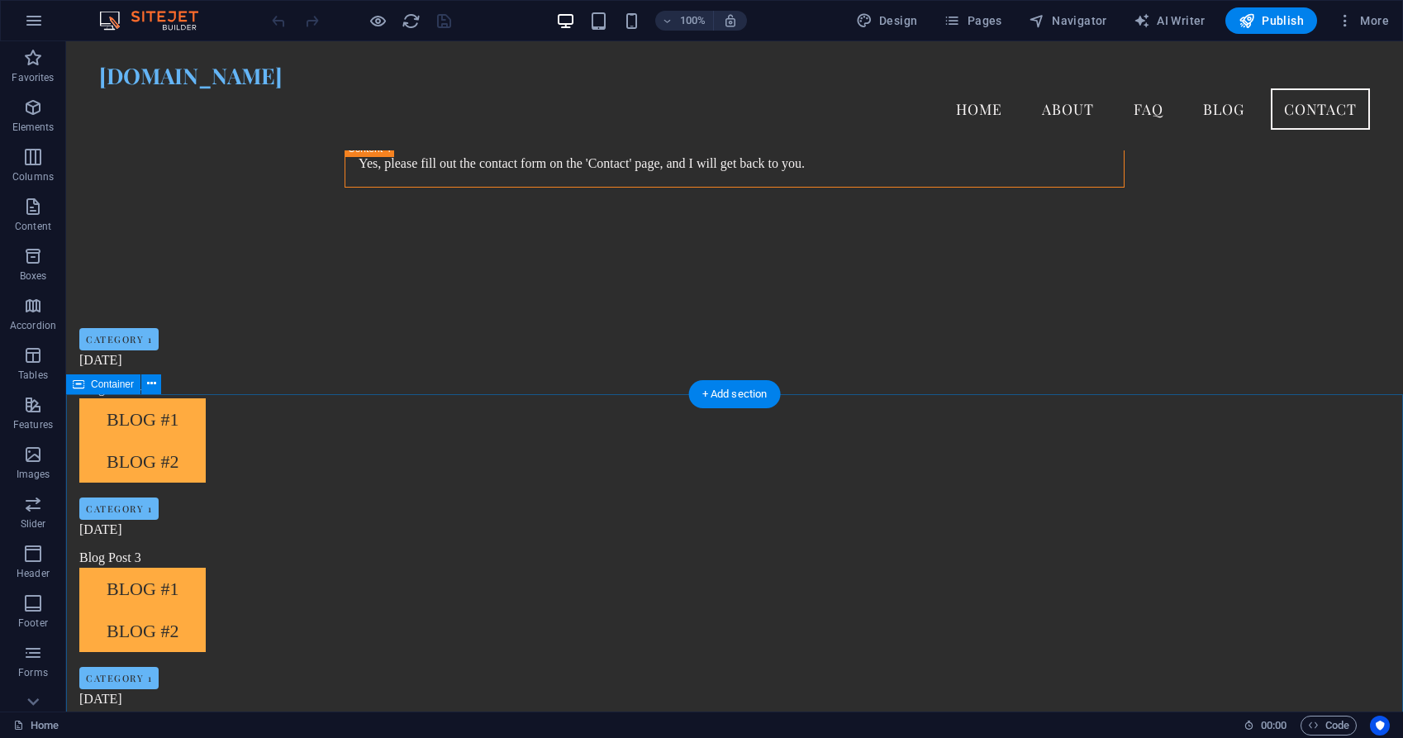
scroll to position [1719, 0]
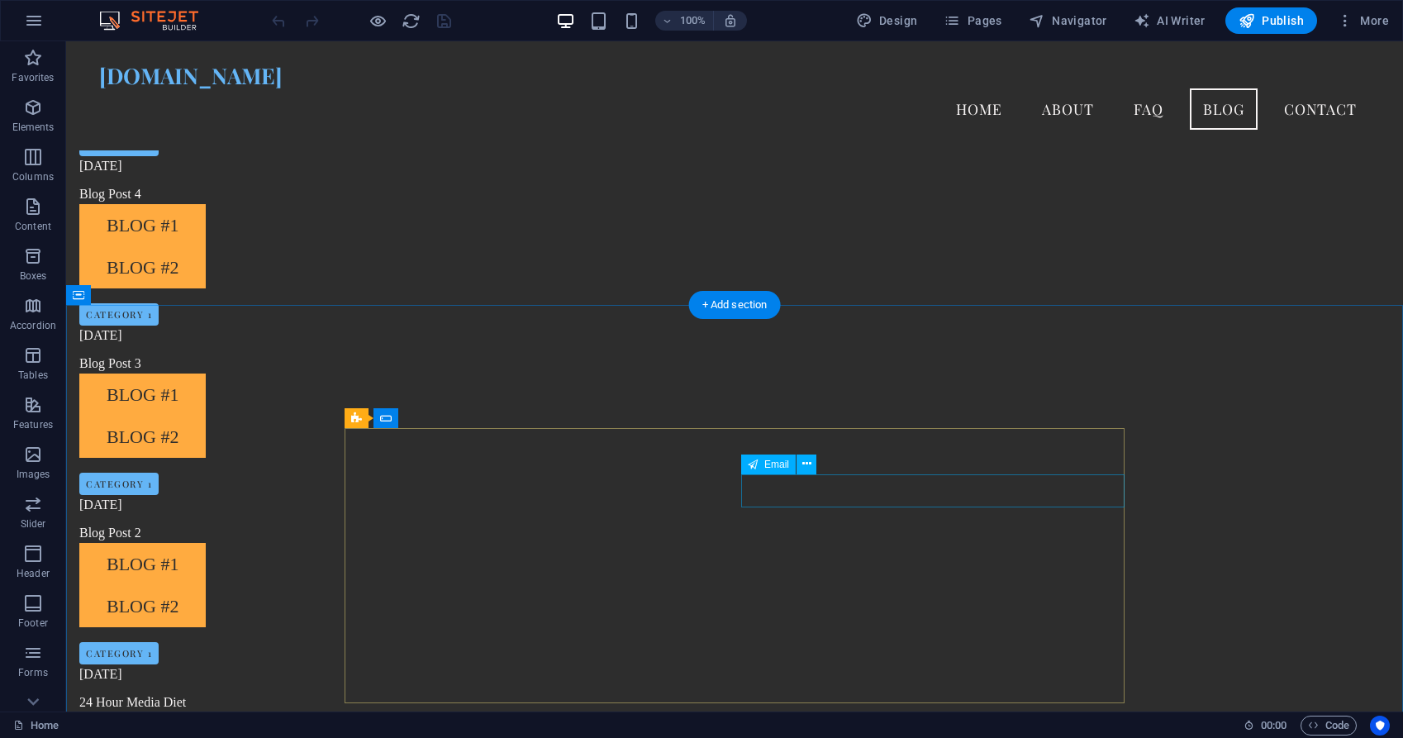
scroll to position [1646, 0]
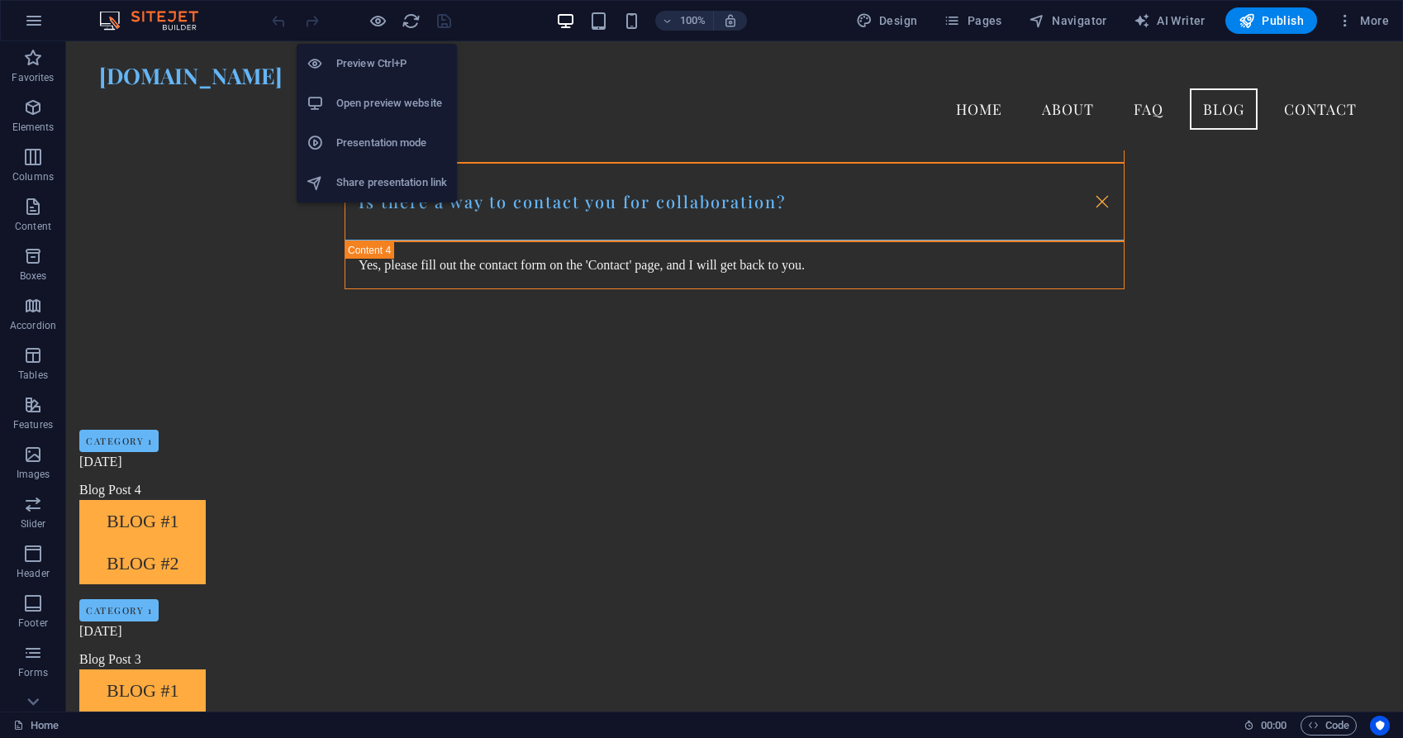
click at [381, 31] on div "Preview Ctrl+P Open preview website Presentation mode Share presentation link" at bounding box center [377, 117] width 160 height 172
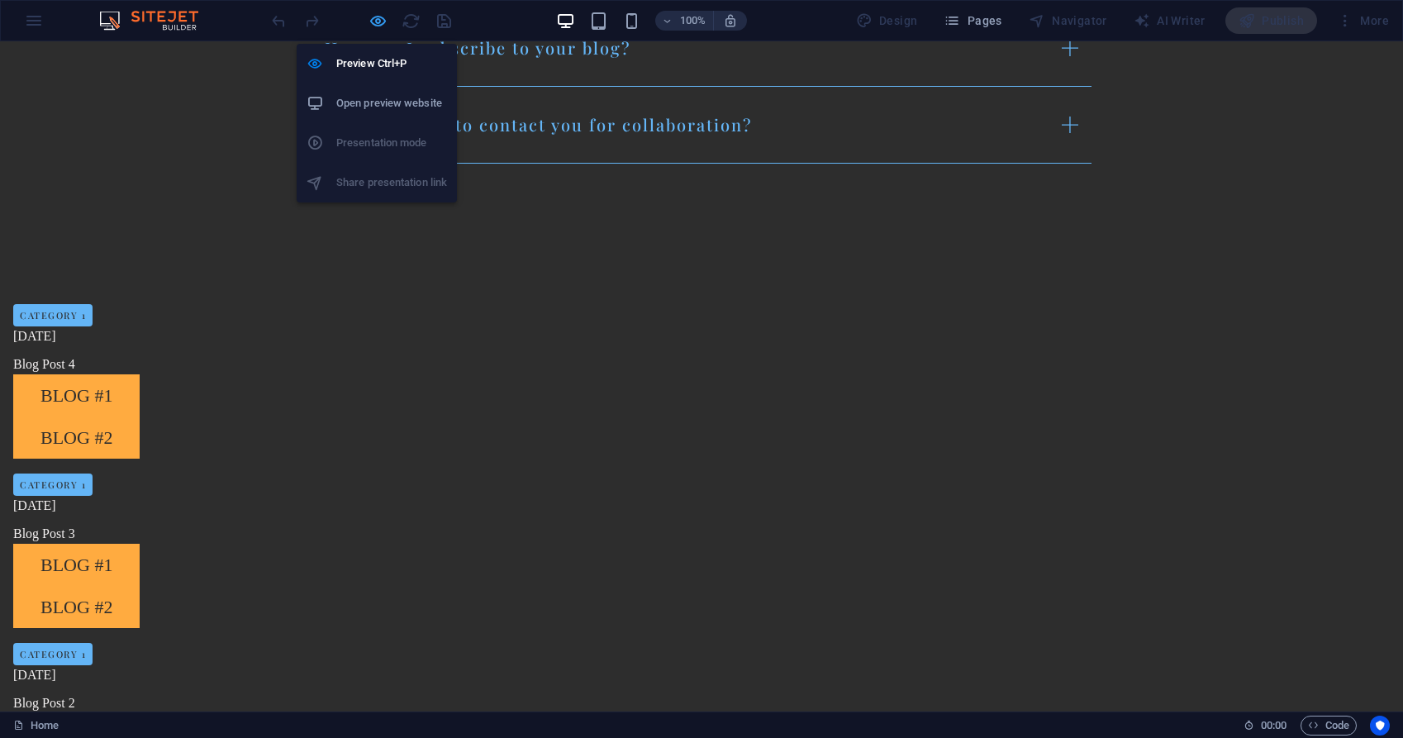
scroll to position [1578, 0]
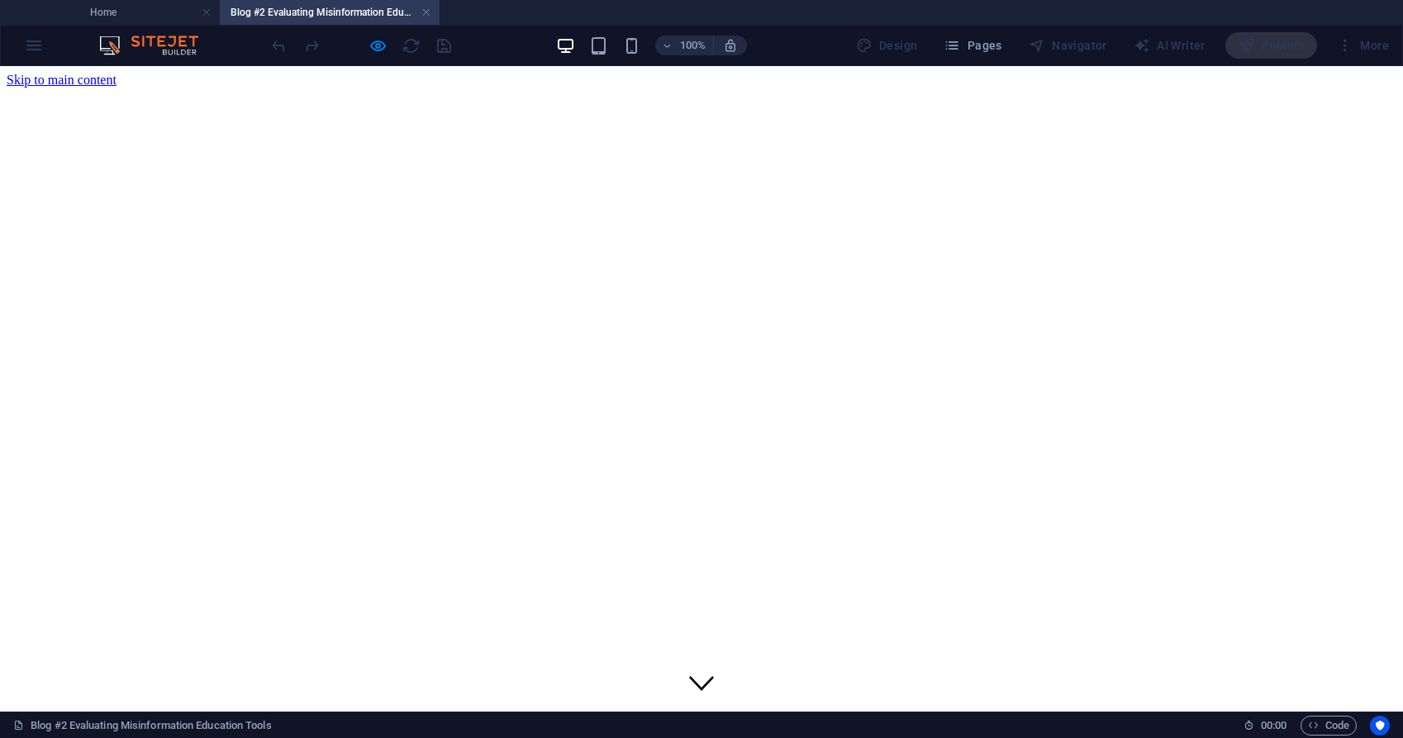
scroll to position [0, 0]
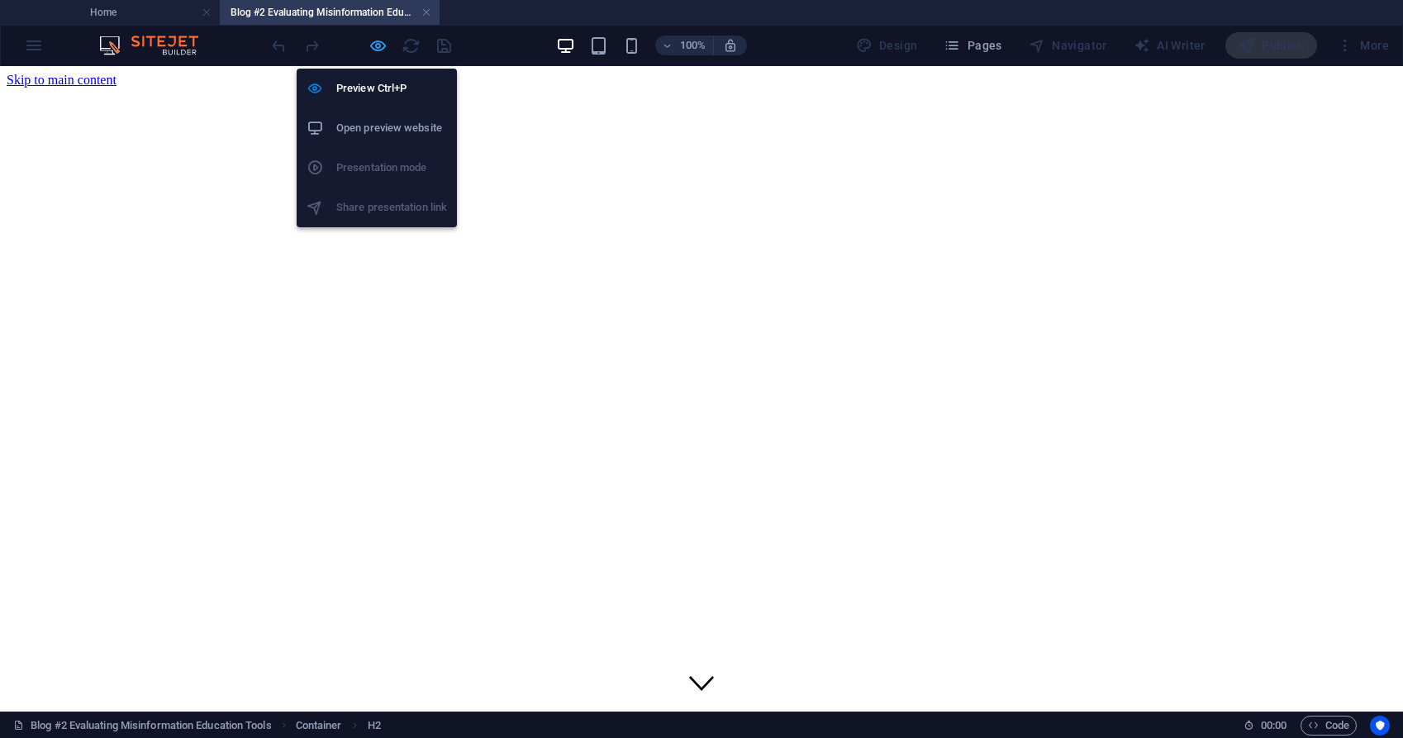
click at [372, 47] on icon "button" at bounding box center [378, 45] width 19 height 19
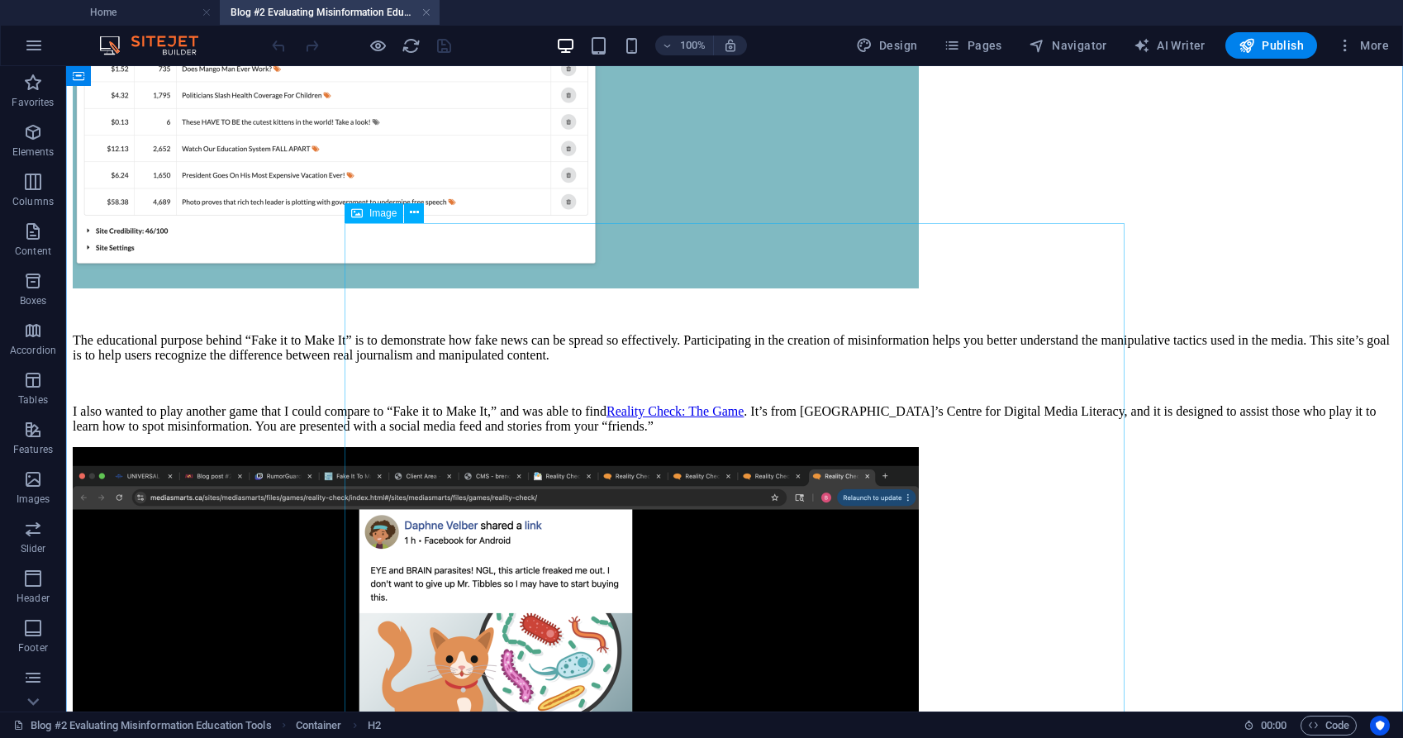
scroll to position [2249, 0]
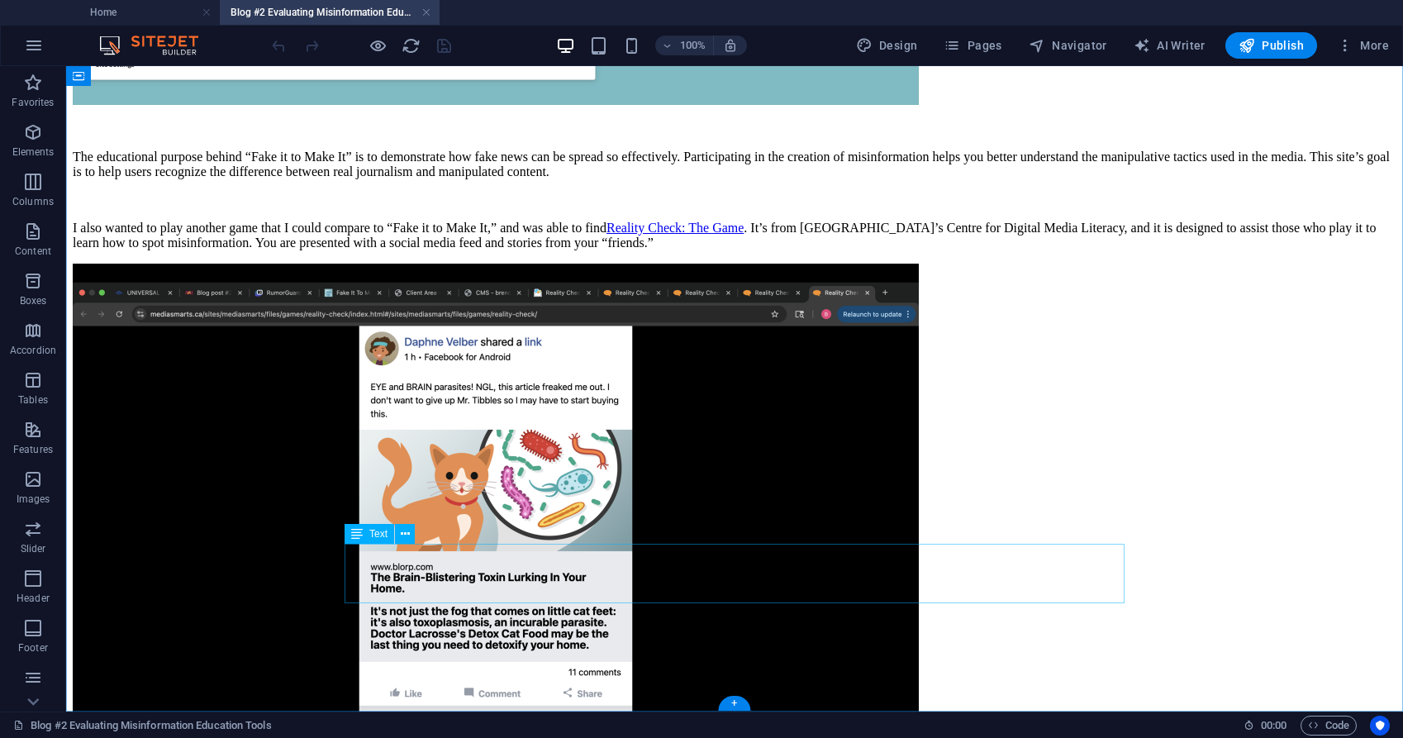
click at [403, 536] on icon at bounding box center [405, 534] width 9 height 17
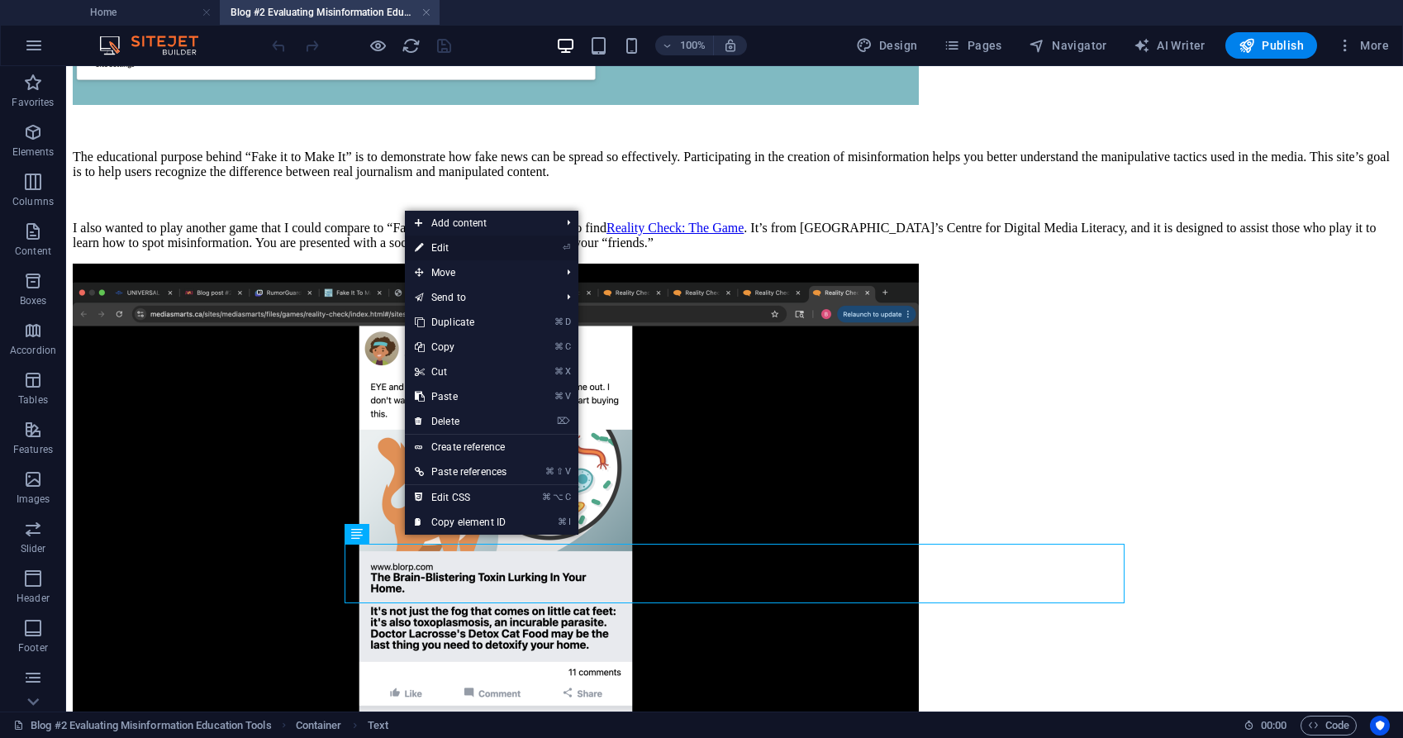
drag, startPoint x: 442, startPoint y: 252, endPoint x: 85, endPoint y: 186, distance: 363.1
click at [442, 252] on link "⏎ Edit" at bounding box center [461, 248] width 112 height 25
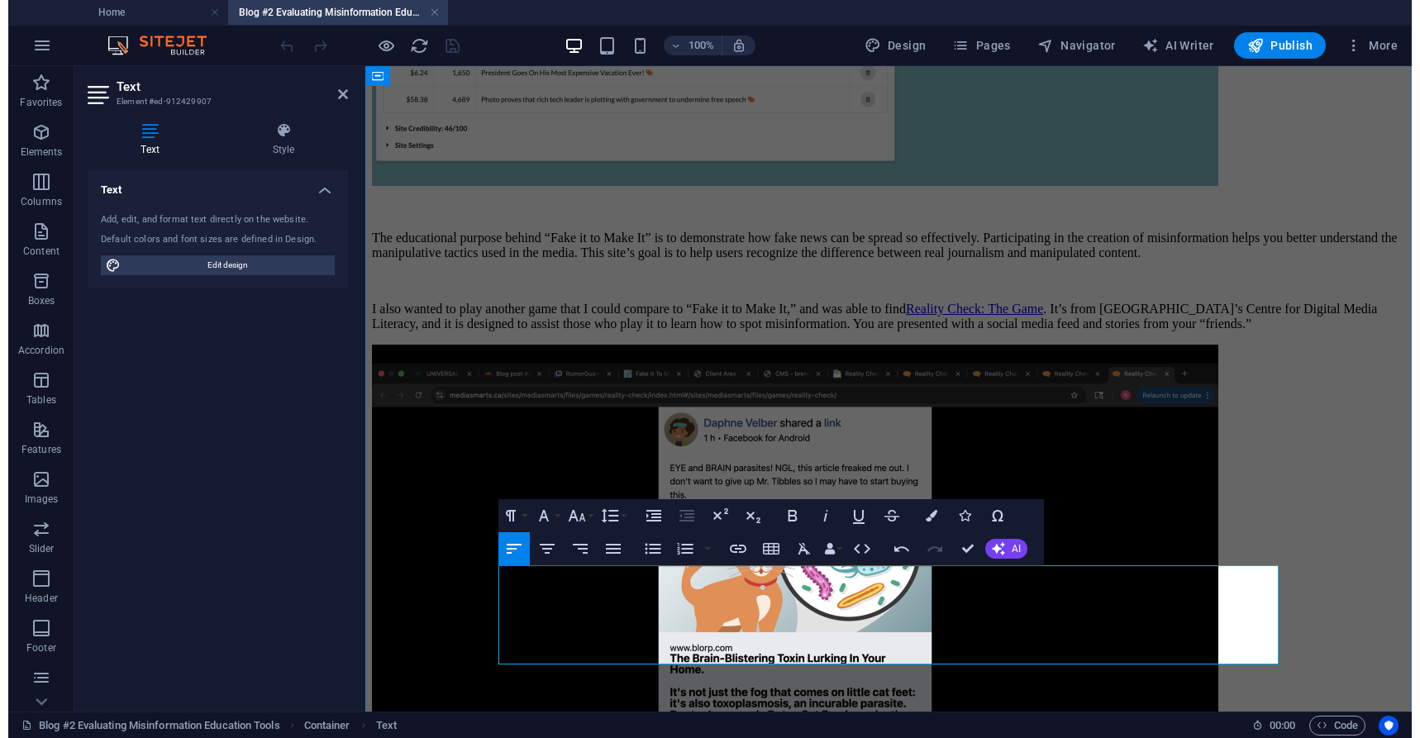
scroll to position [2288, 0]
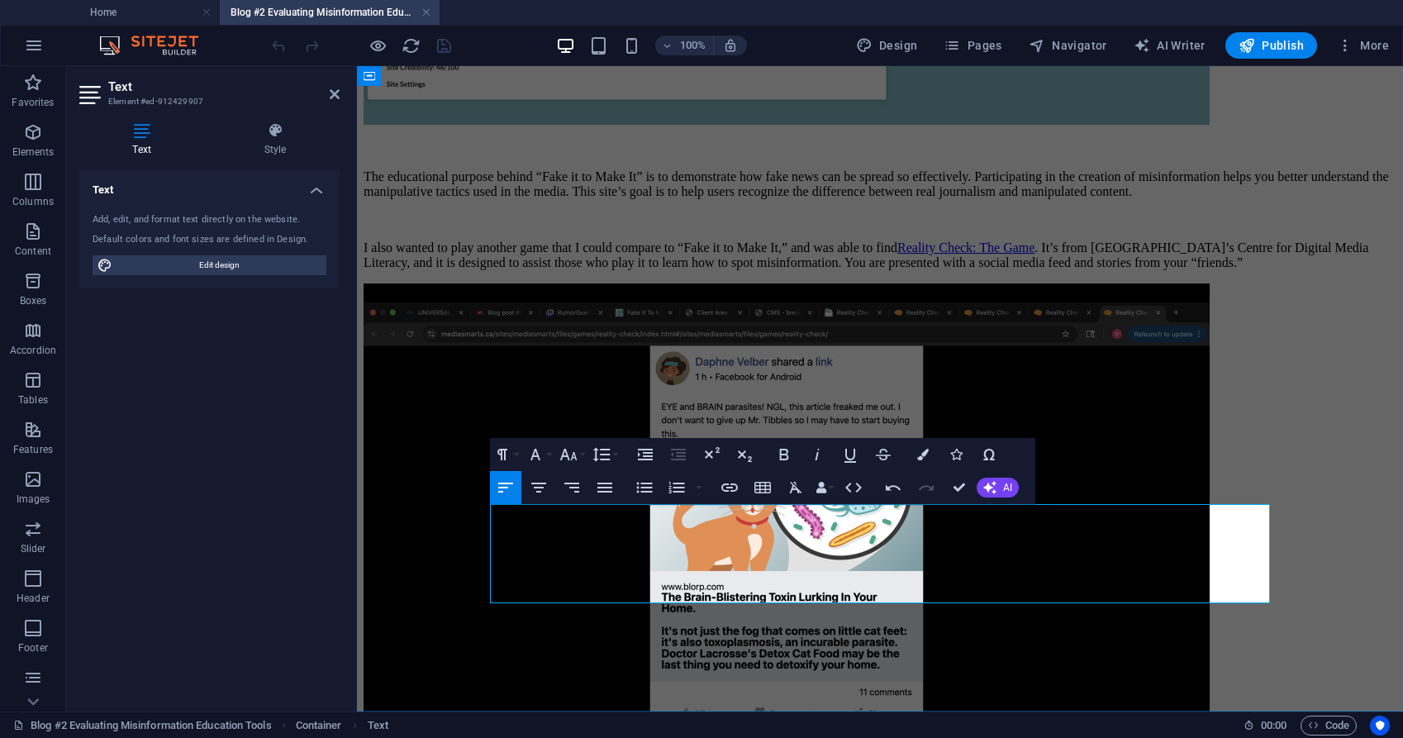
drag, startPoint x: 1110, startPoint y: 594, endPoint x: 489, endPoint y: 599, distance: 620.6
drag, startPoint x: 199, startPoint y: 529, endPoint x: 1021, endPoint y: 736, distance: 847.2
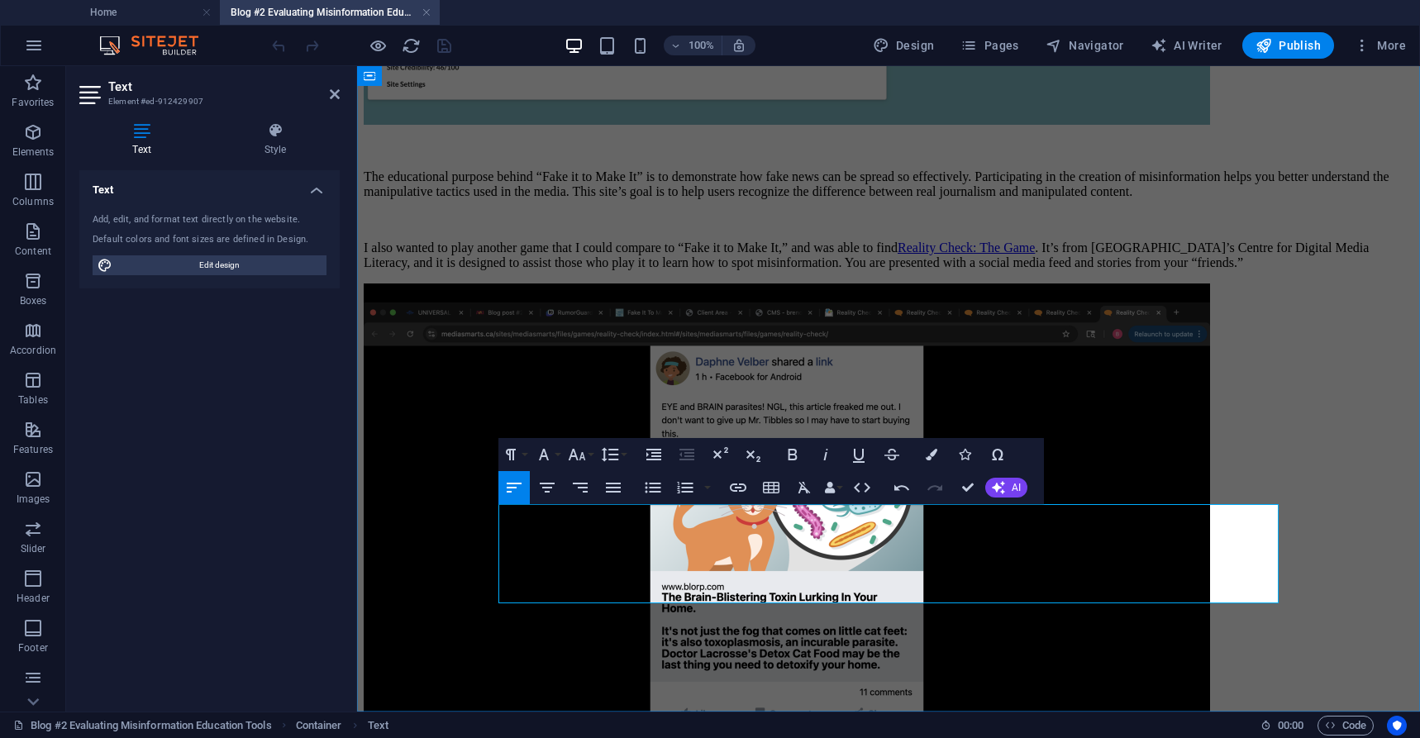
drag, startPoint x: 1116, startPoint y: 593, endPoint x: 498, endPoint y: 583, distance: 617.4
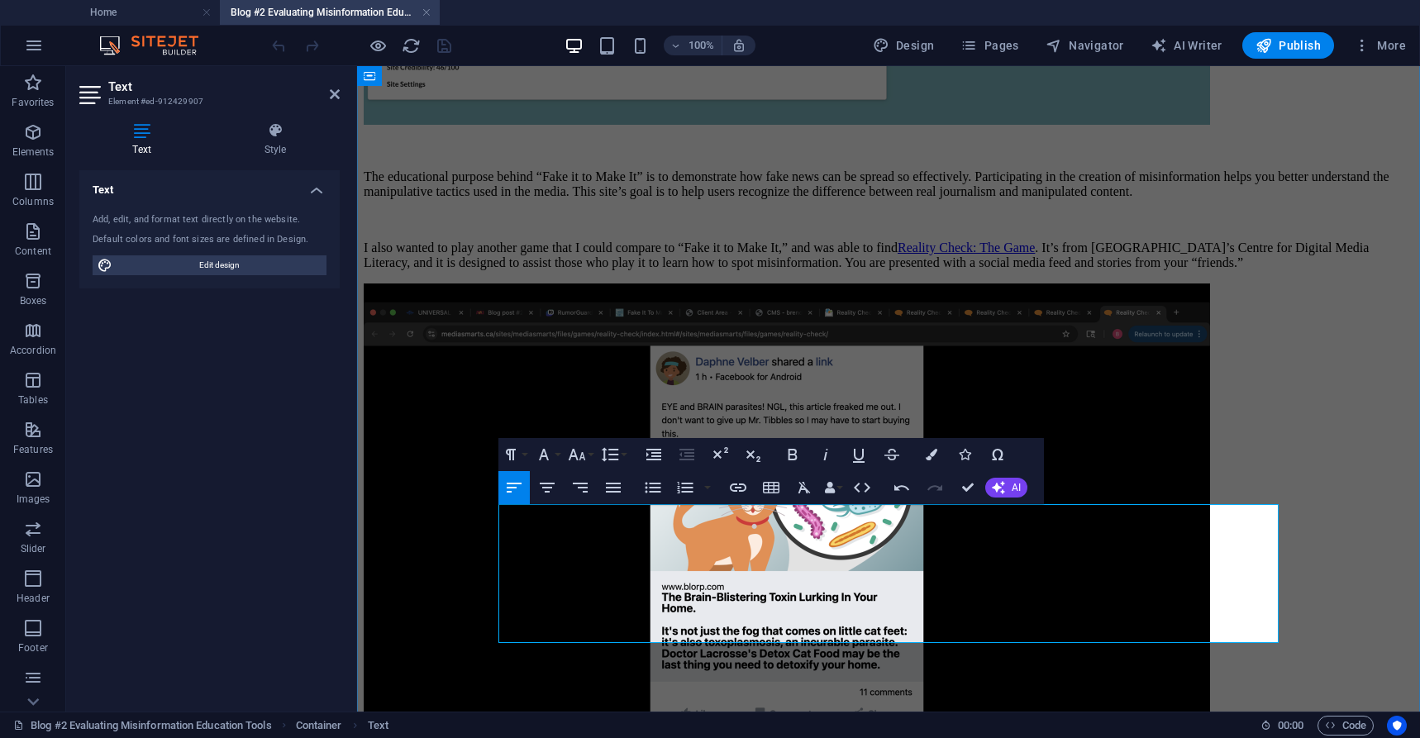
drag, startPoint x: 664, startPoint y: 573, endPoint x: 595, endPoint y: 575, distance: 69.5
click at [735, 481] on icon "button" at bounding box center [738, 488] width 20 height 20
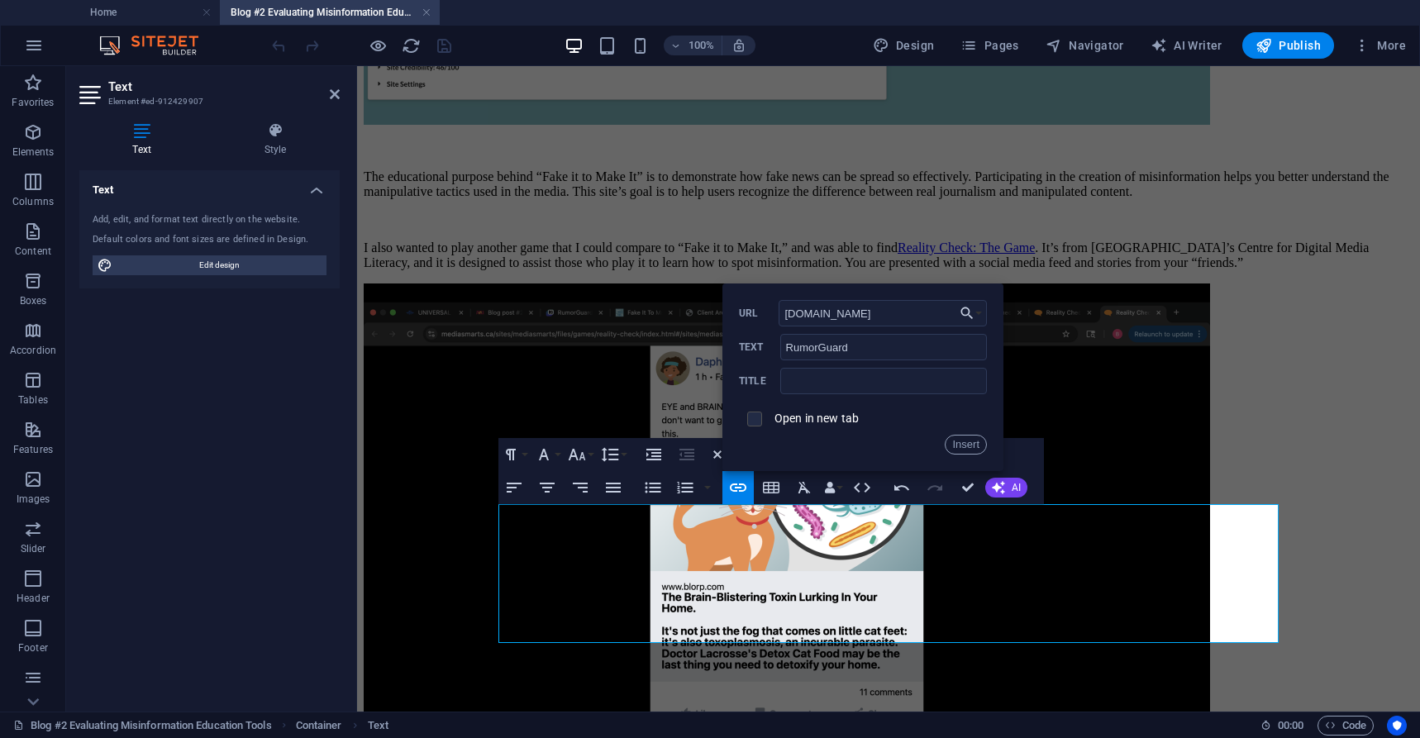
type input "rumorguard.org"
click at [753, 414] on input "checkbox" at bounding box center [752, 416] width 15 height 15
checkbox input "true"
click at [962, 448] on button "Insert" at bounding box center [966, 445] width 42 height 20
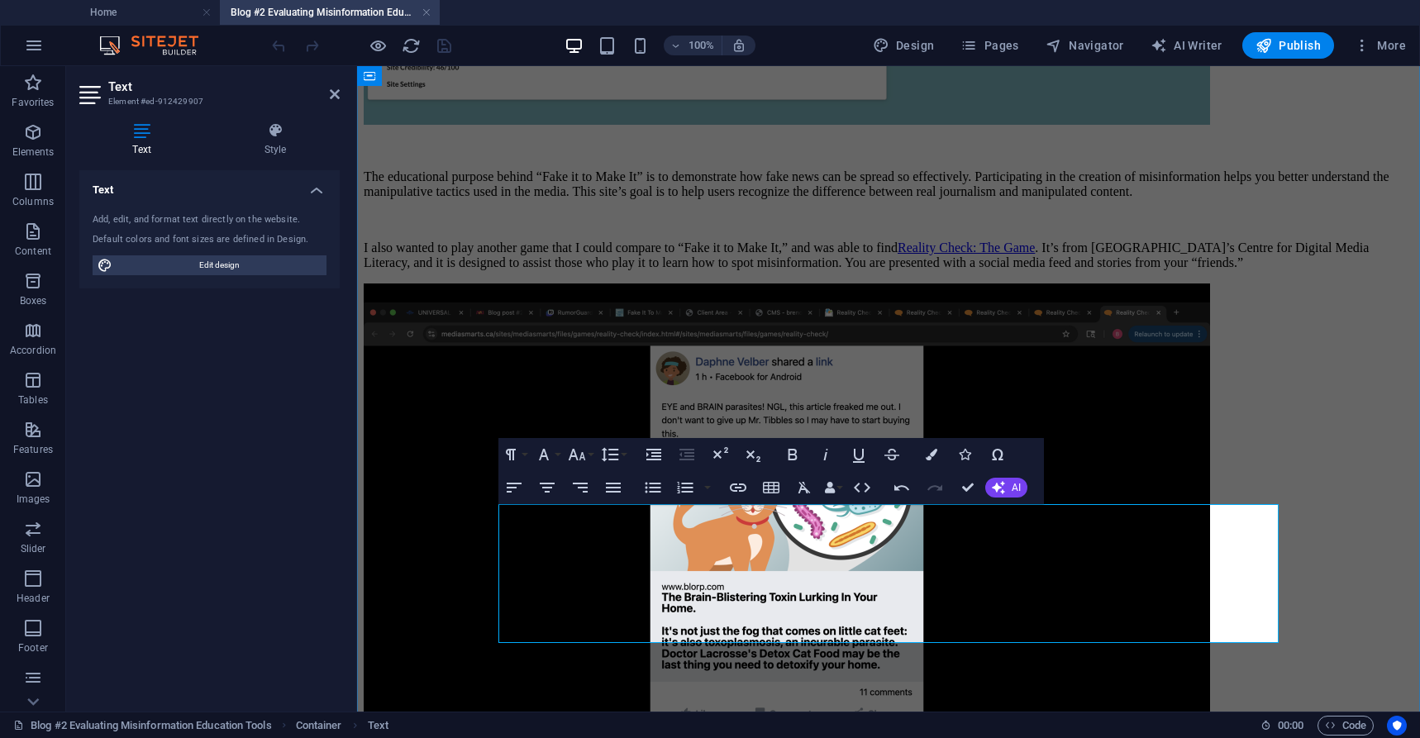
drag, startPoint x: 779, startPoint y: 573, endPoint x: 671, endPoint y: 575, distance: 108.3
type input ""Fake it to Make It,""
checkbox input "false"
click at [742, 487] on icon "button" at bounding box center [738, 488] width 20 height 20
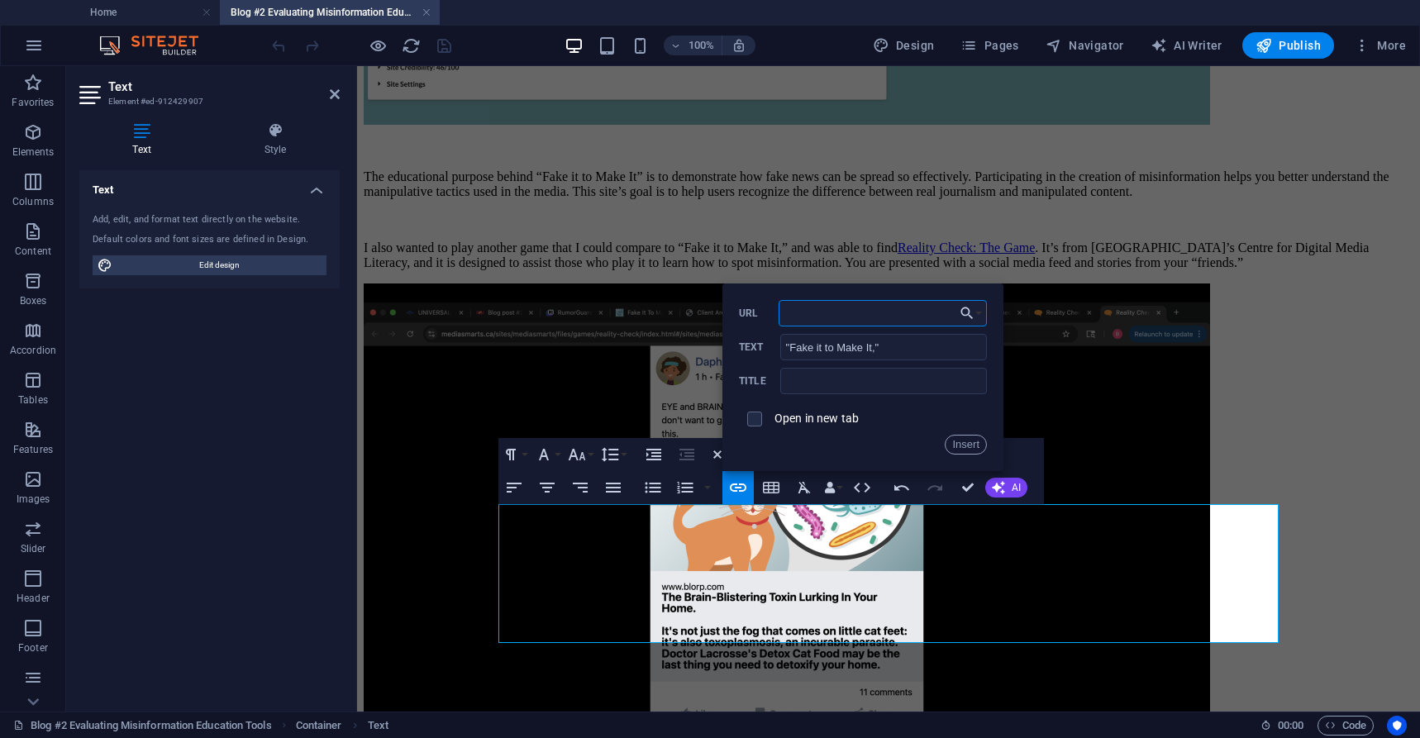
paste input "https://www.fakeittomakeitgame.com/"
type input "https://www.fakeittomakeitgame.com/"
click at [756, 416] on input "checkbox" at bounding box center [752, 416] width 15 height 15
checkbox input "true"
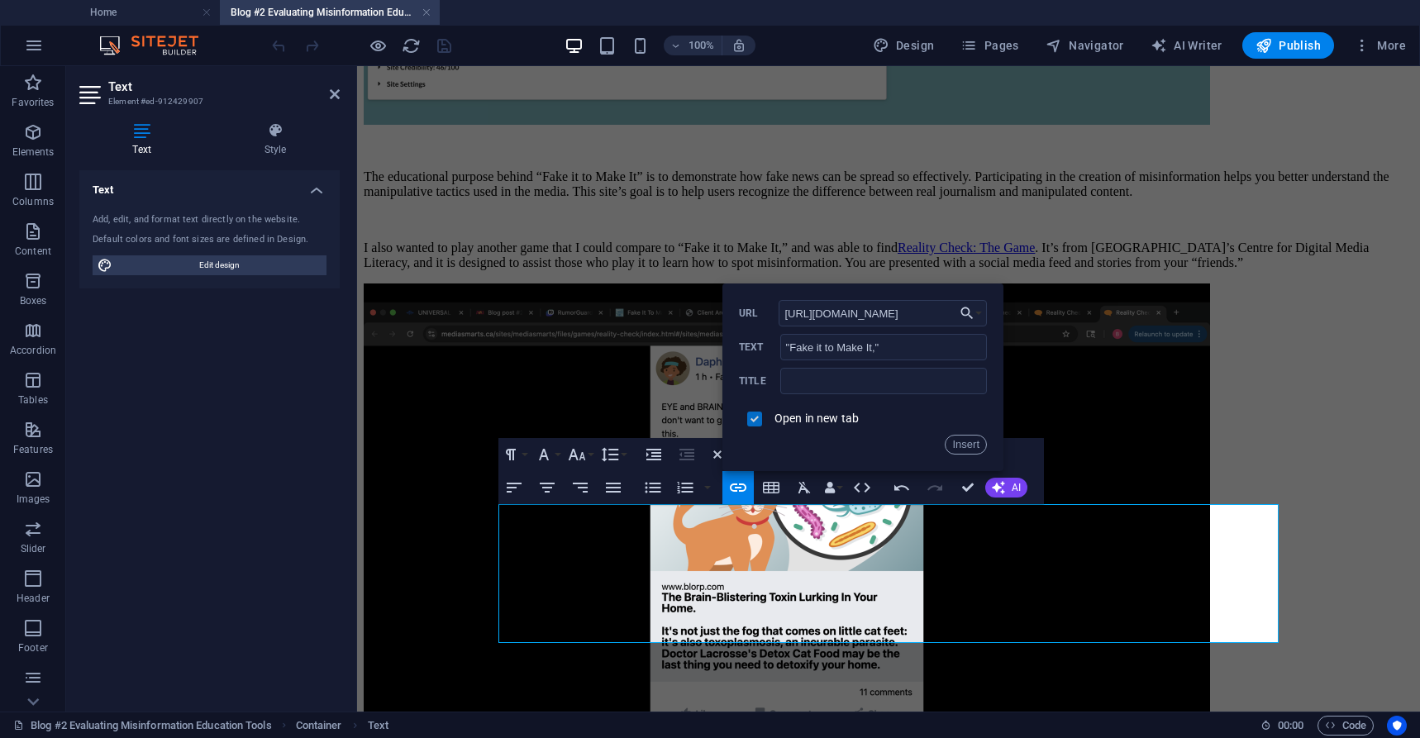
scroll to position [0, 0]
click at [964, 444] on button "Insert" at bounding box center [966, 445] width 42 height 20
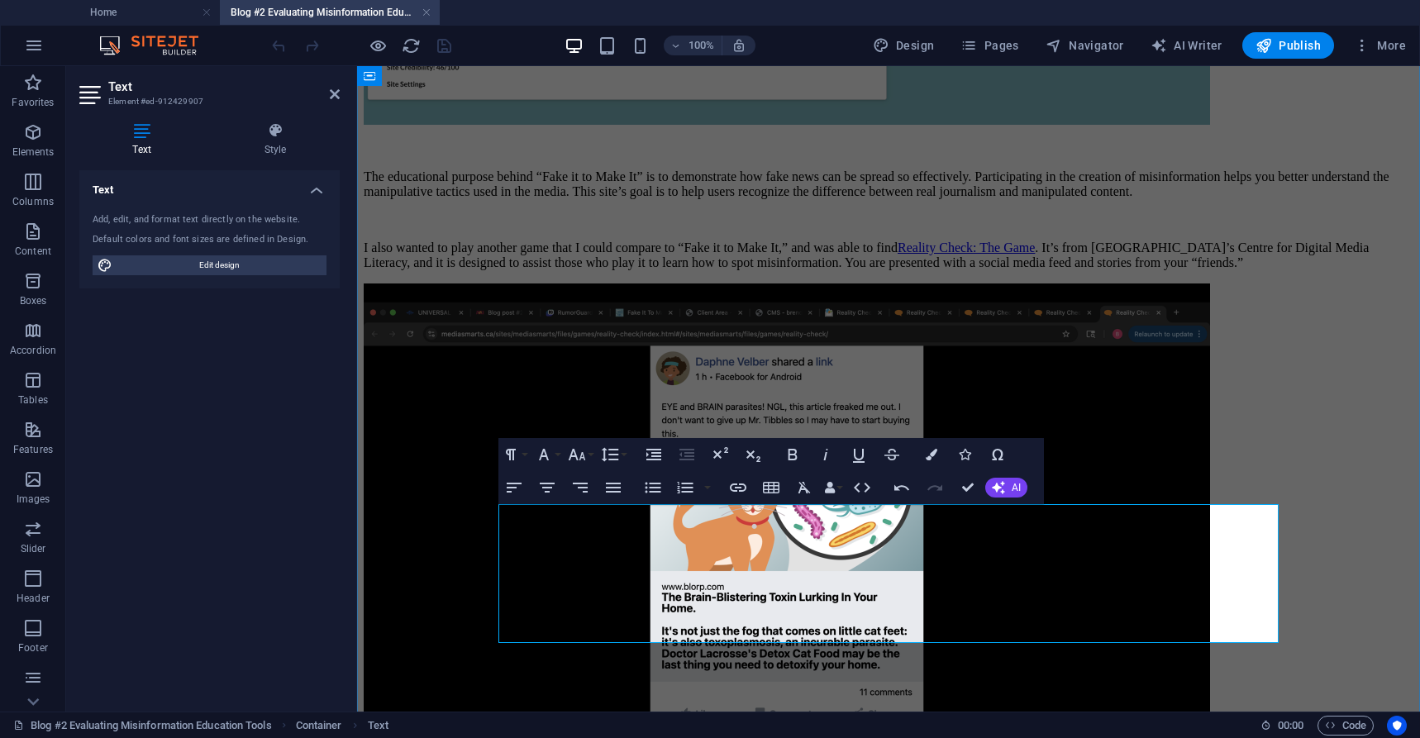
drag, startPoint x: 954, startPoint y: 574, endPoint x: 806, endPoint y: 575, distance: 148.8
type input ""Reality Check: The Game""
checkbox input "false"
click at [746, 482] on icon "button" at bounding box center [738, 488] width 20 height 20
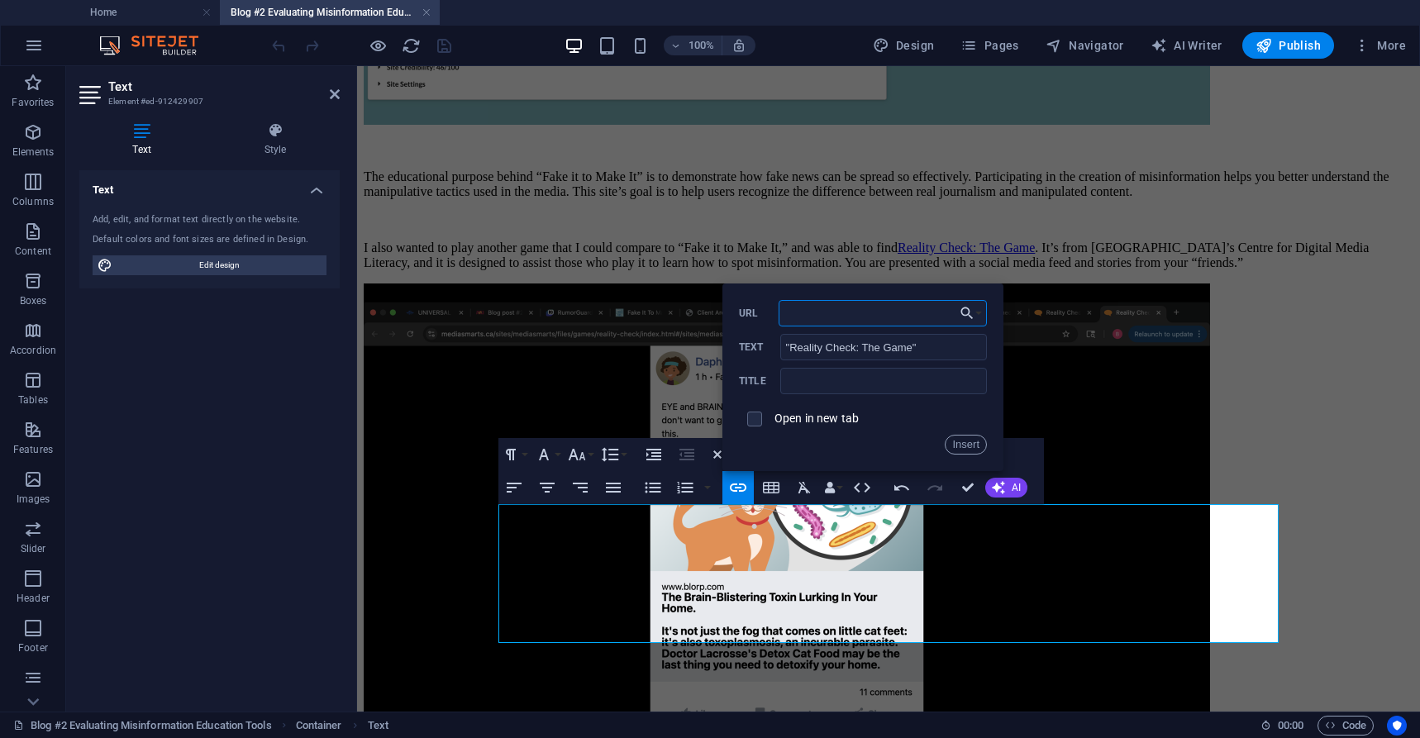
paste input "https://mediasmarts.ca/sites/mediasmarts/files/games/reality-check/index.html#/…"
drag, startPoint x: 958, startPoint y: 442, endPoint x: 742, endPoint y: 421, distance: 216.7
click at [735, 424] on div "Back Choose Link Home Blog #1 Blog #2 Evaluating Misinformation Education Tools…" at bounding box center [862, 377] width 281 height 188
type input "https://mediasmarts.ca/sites/mediasmarts/files/games/reality-check/index.html#/…"
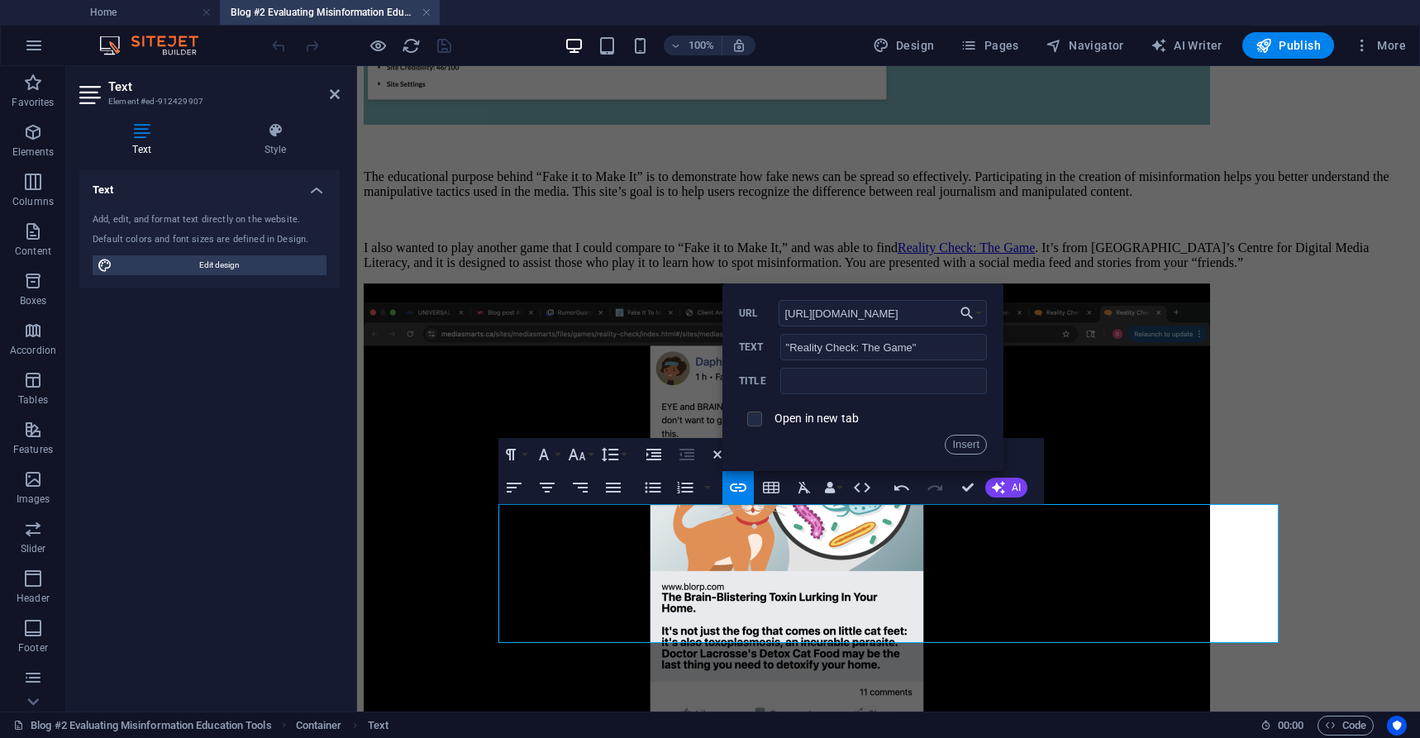
scroll to position [0, 0]
click at [750, 421] on input "checkbox" at bounding box center [752, 416] width 15 height 15
checkbox input "true"
click at [959, 441] on button "Insert" at bounding box center [966, 445] width 42 height 20
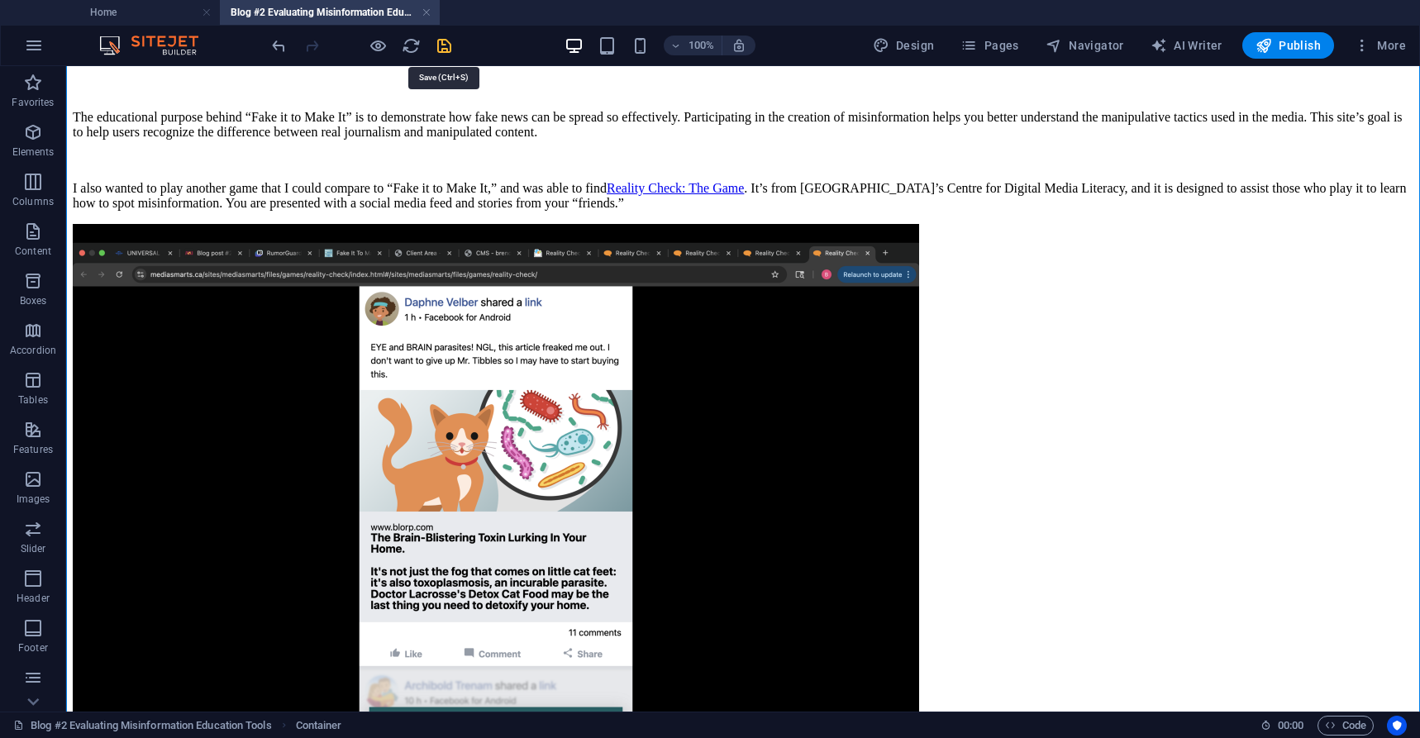
click at [438, 43] on icon "save" at bounding box center [444, 45] width 19 height 19
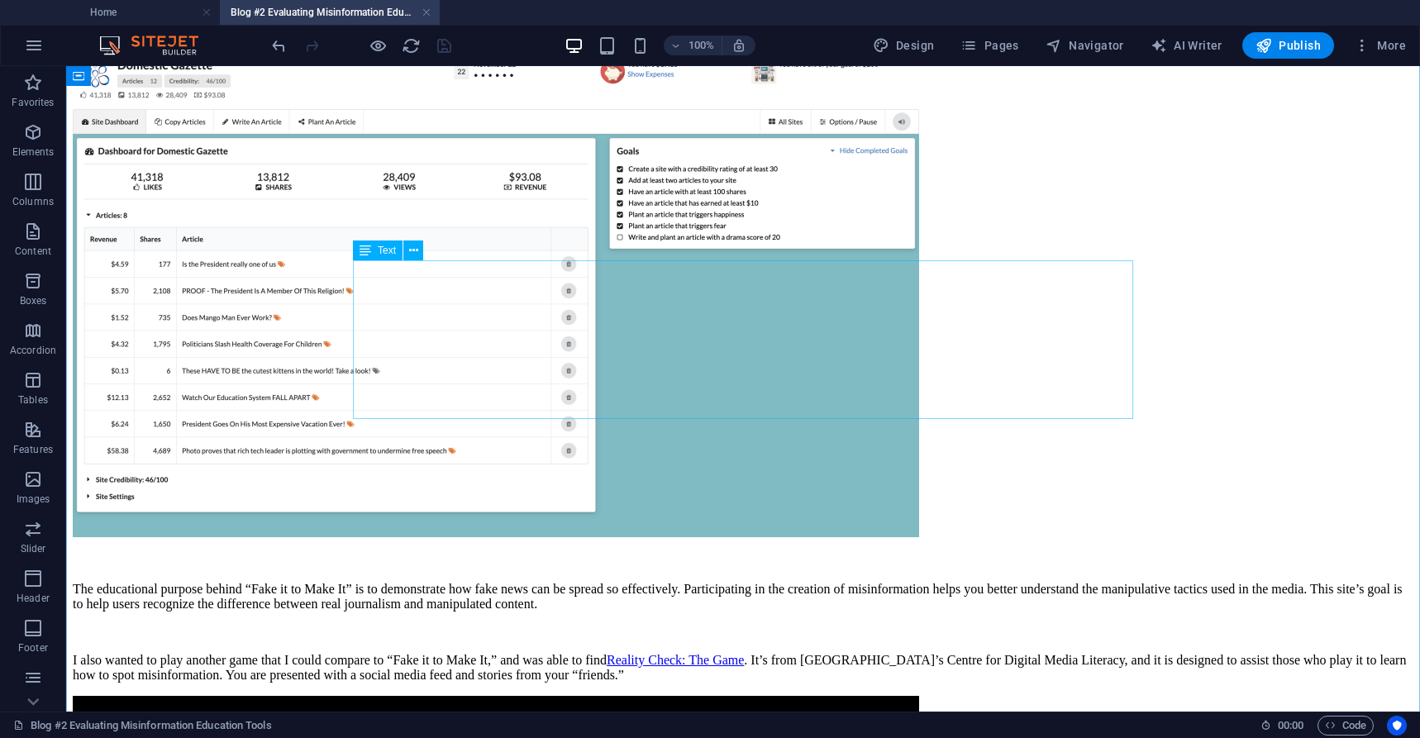
scroll to position [1793, 0]
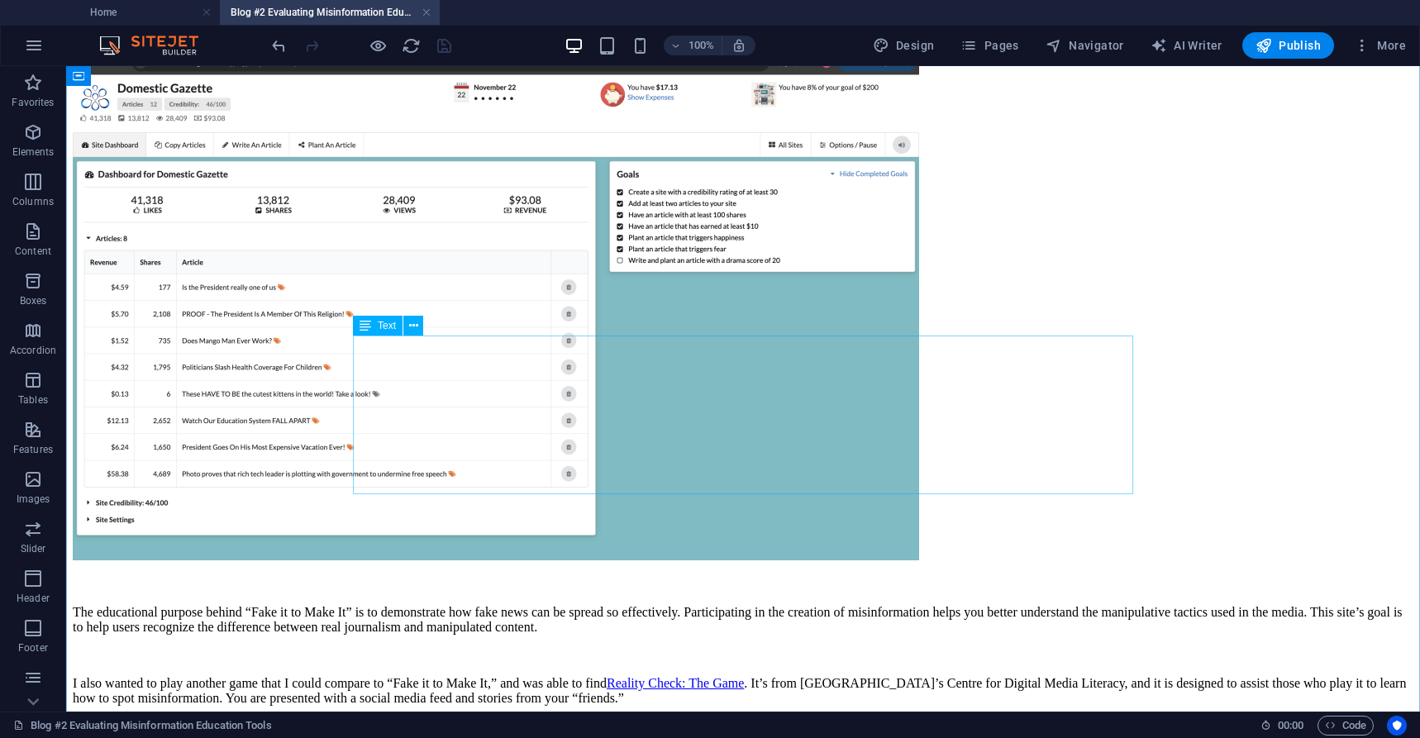
click at [964, 577] on div "The educational purpose behind “Fake it to Make It” is to demonstrate how fake …" at bounding box center [743, 641] width 1340 height 129
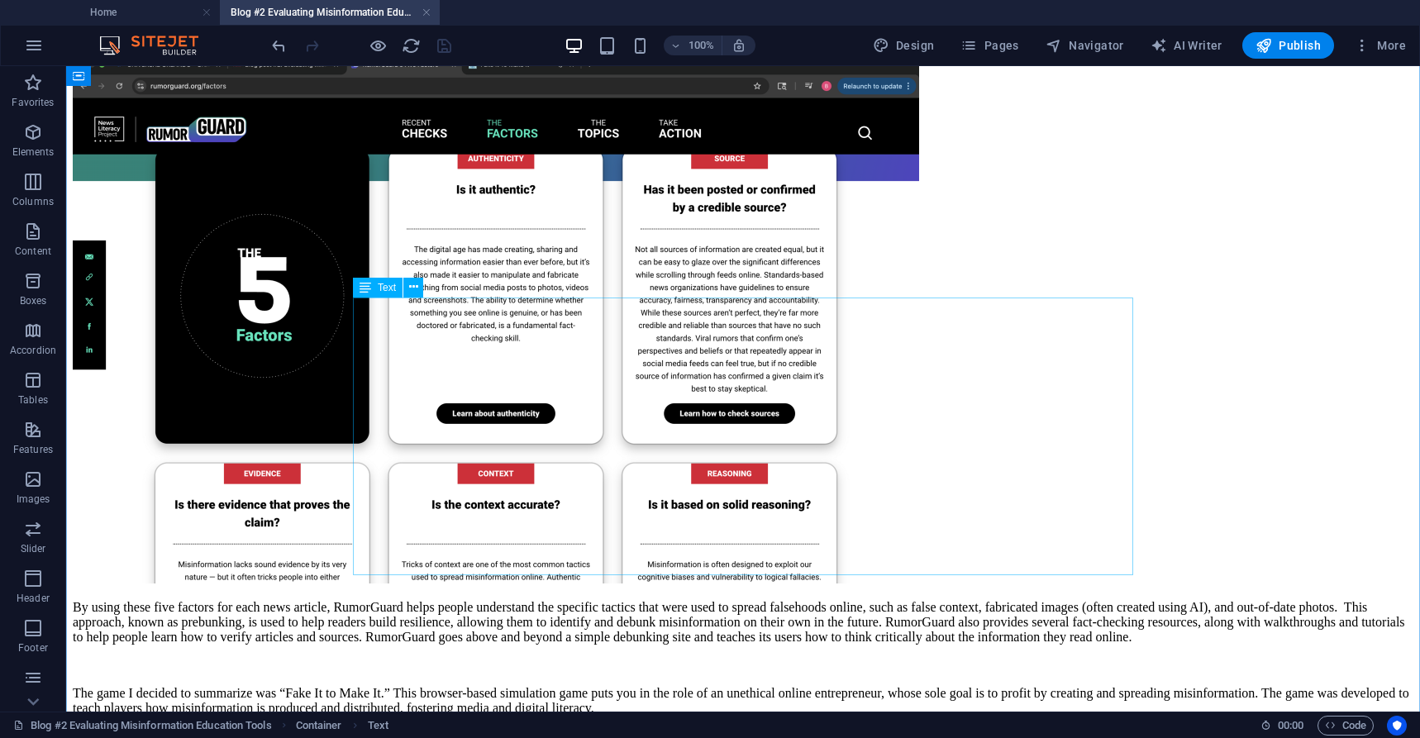
scroll to position [984, 0]
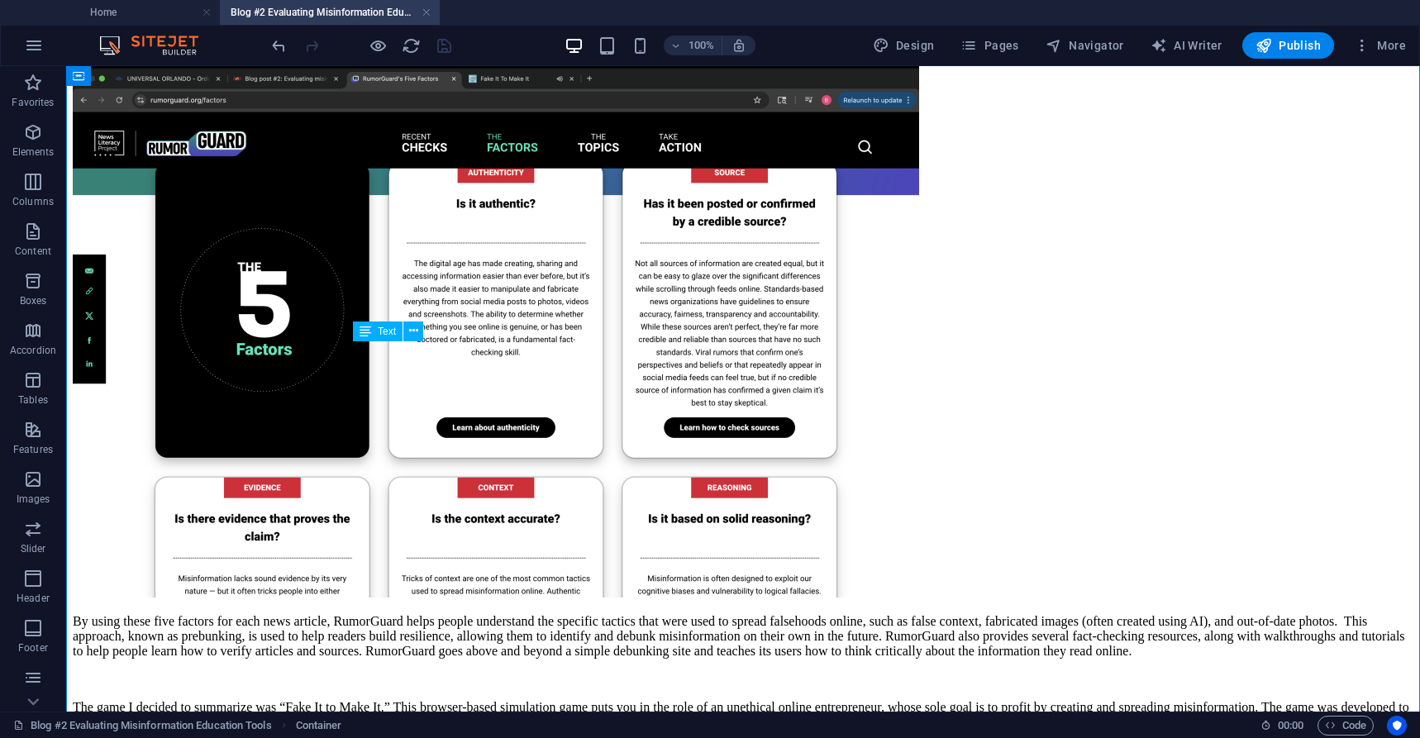
drag, startPoint x: 670, startPoint y: 471, endPoint x: 632, endPoint y: 474, distance: 38.2
click at [632, 614] on div "By using these five factors for each news article, RumorGuard helps people unde…" at bounding box center [743, 701] width 1340 height 174
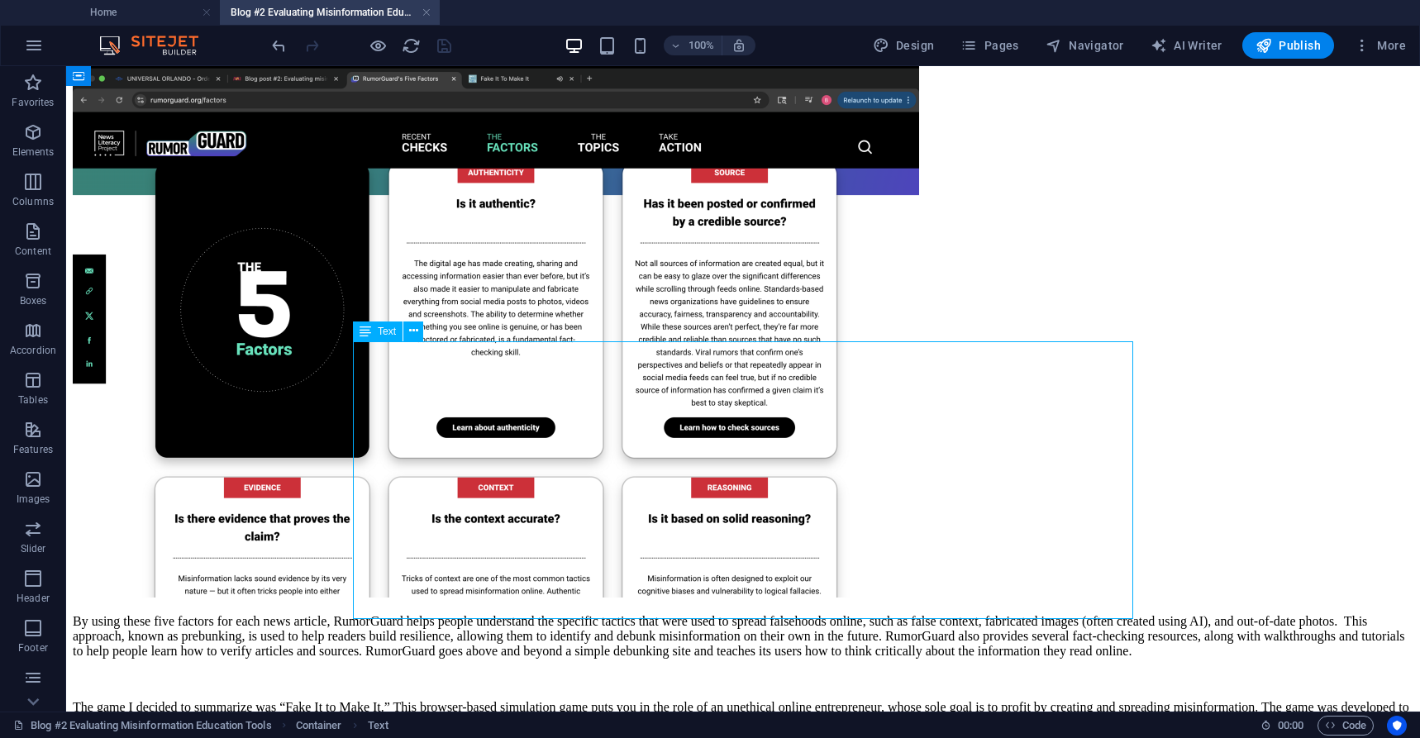
drag, startPoint x: 671, startPoint y: 470, endPoint x: 644, endPoint y: 473, distance: 27.4
click at [644, 614] on div "By using these five factors for each news article, RumorGuard helps people unde…" at bounding box center [743, 701] width 1340 height 174
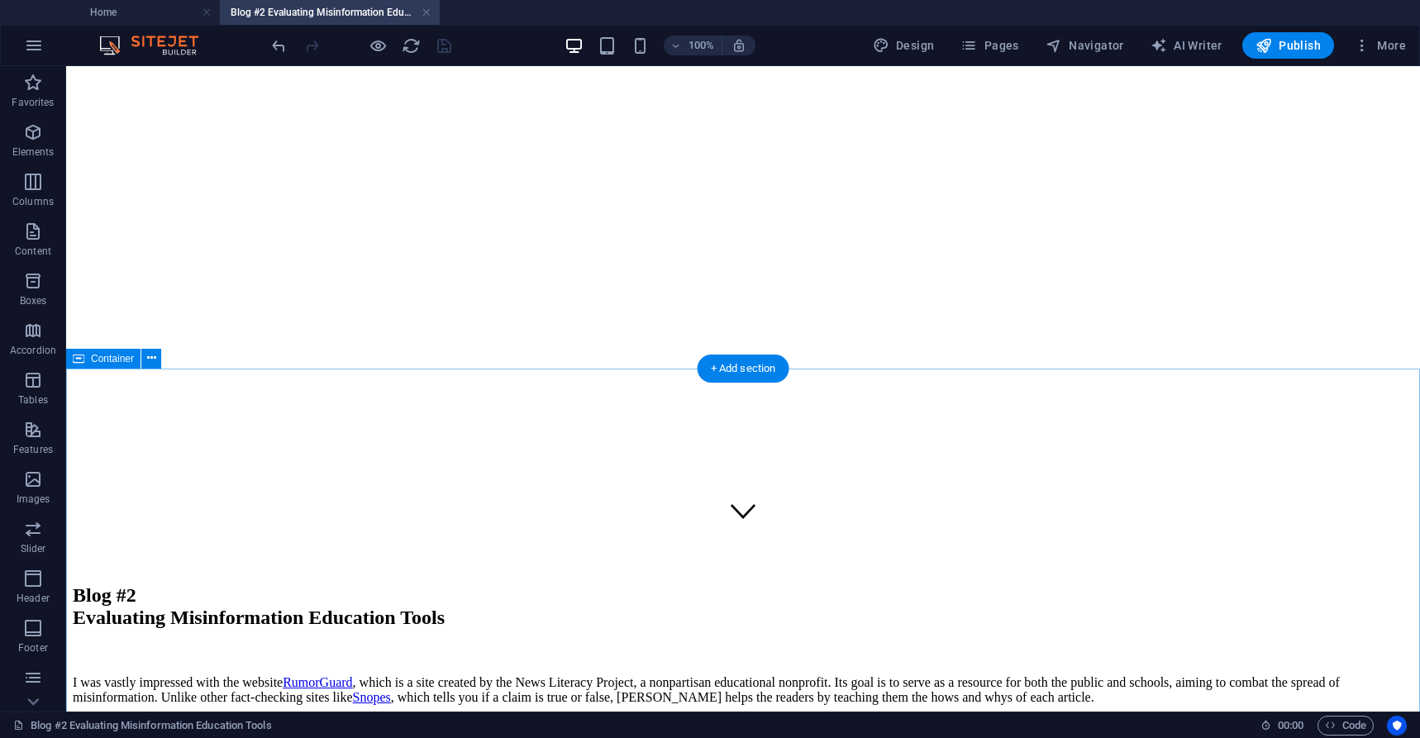
scroll to position [226, 0]
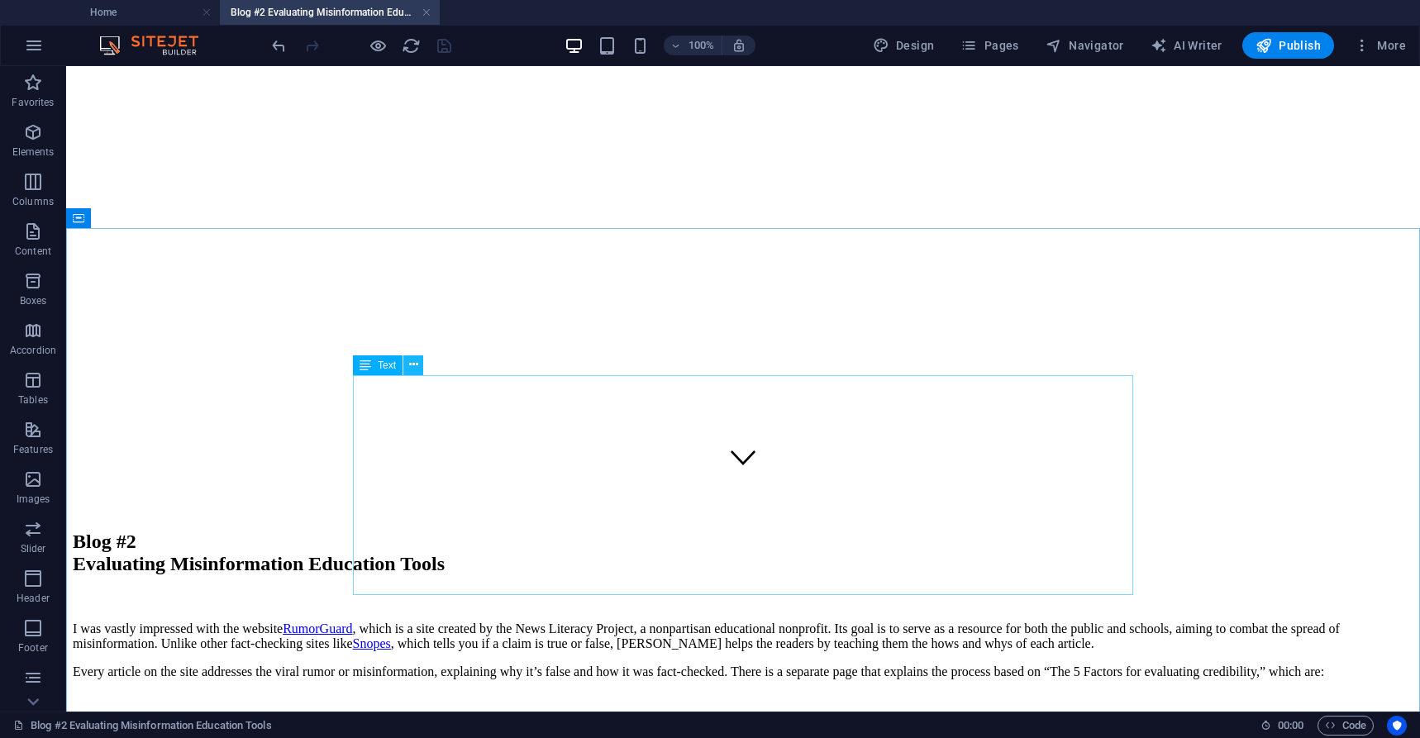
click at [411, 369] on icon at bounding box center [413, 364] width 9 height 17
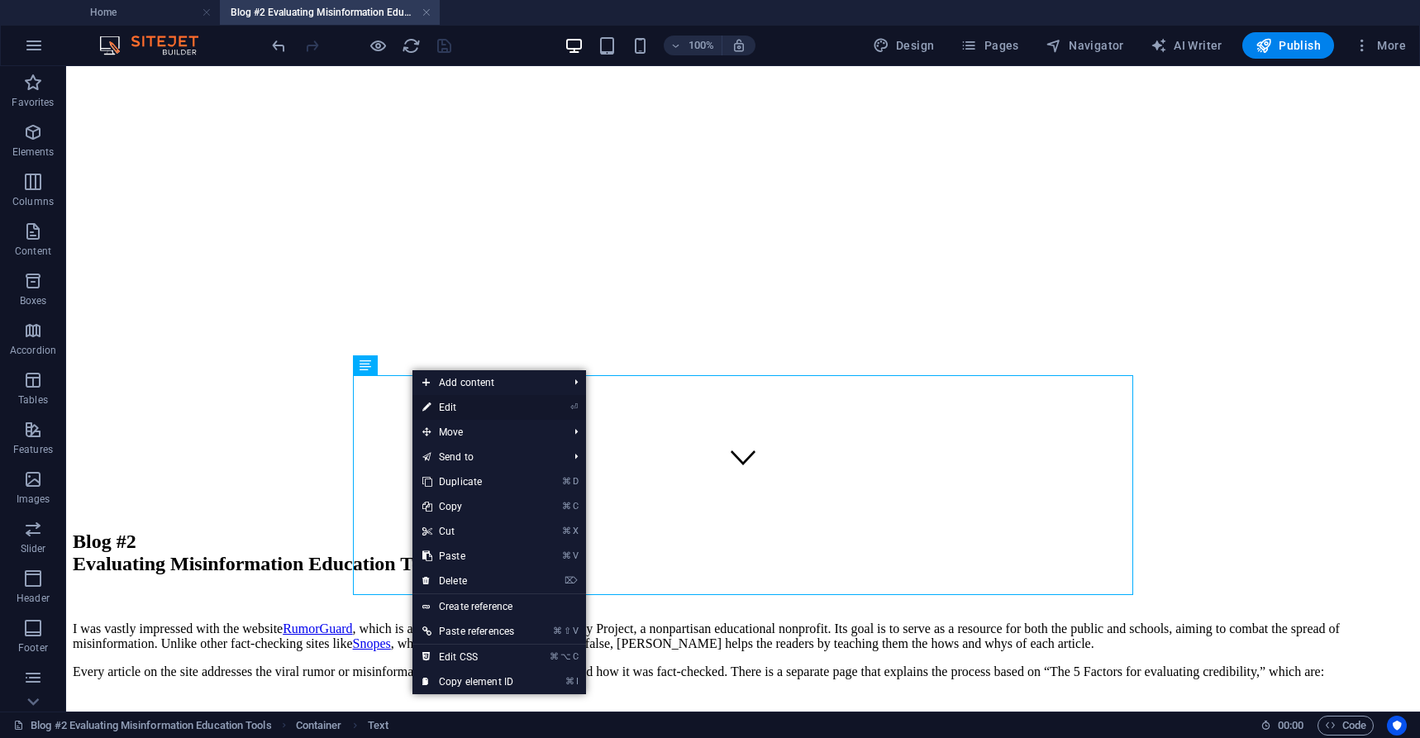
click at [431, 409] on link "⏎ Edit" at bounding box center [468, 407] width 112 height 25
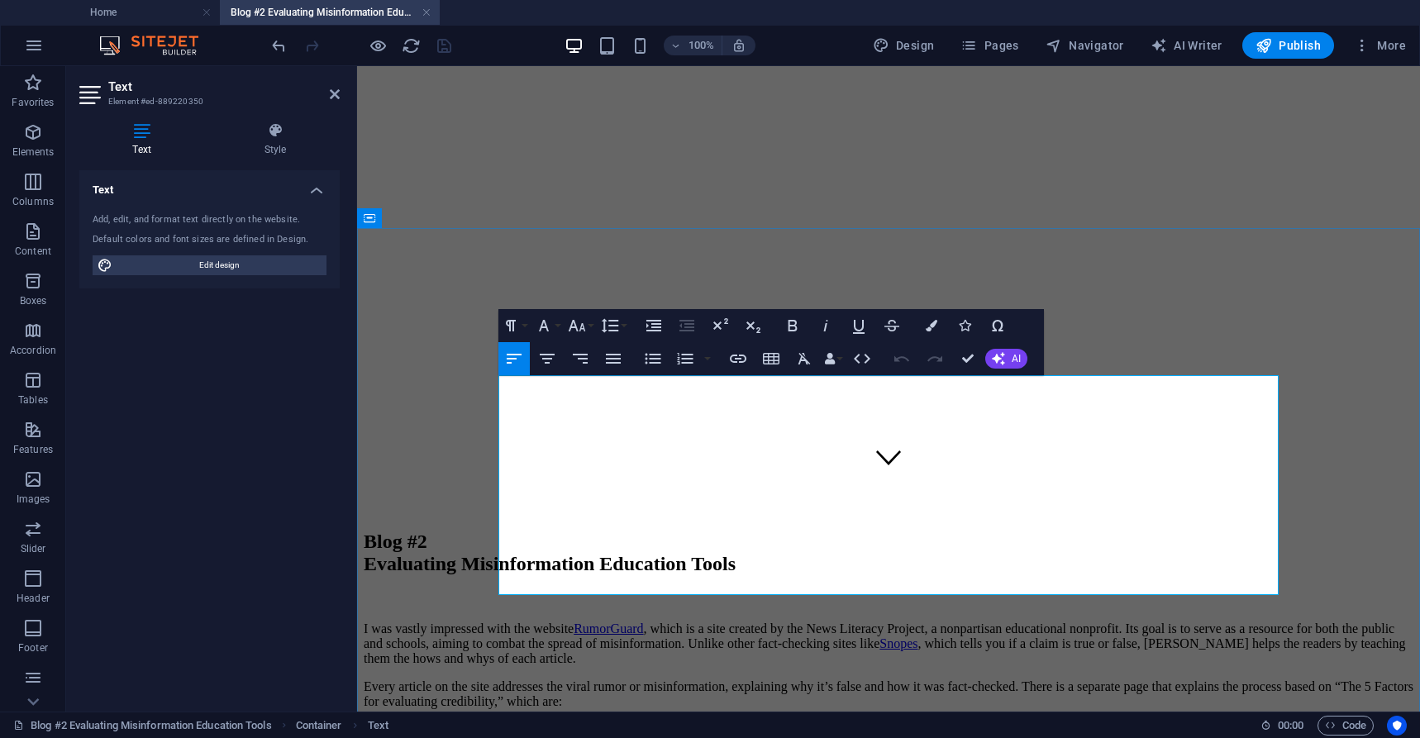
click at [643, 621] on link "RumorGuard" at bounding box center [608, 628] width 69 height 14
drag, startPoint x: 783, startPoint y: 385, endPoint x: 708, endPoint y: 388, distance: 75.2
click at [708, 621] on p "I was vastly impressed with the website RumorGuard , which is a site created by…" at bounding box center [889, 643] width 1050 height 45
click at [740, 355] on icon "button" at bounding box center [738, 359] width 17 height 8
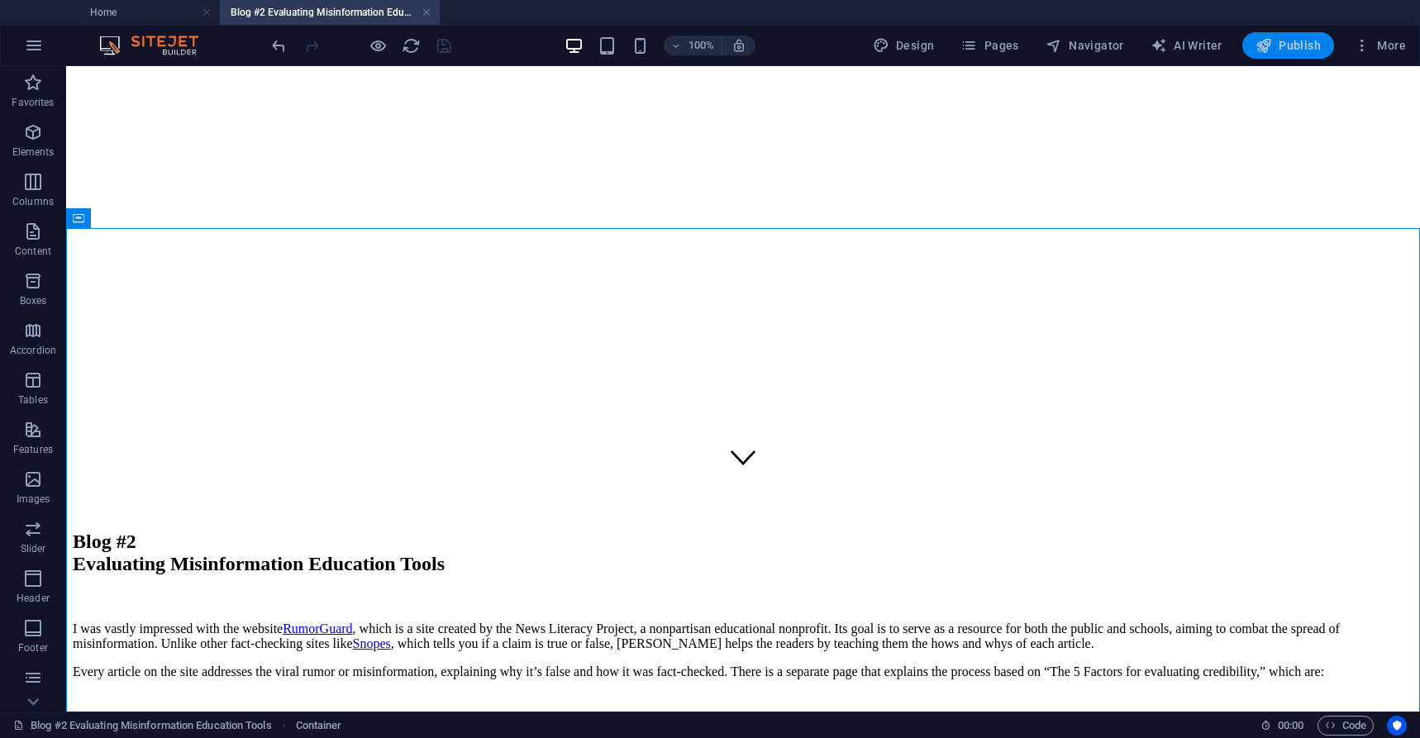
click at [1295, 43] on span "Publish" at bounding box center [1287, 45] width 65 height 17
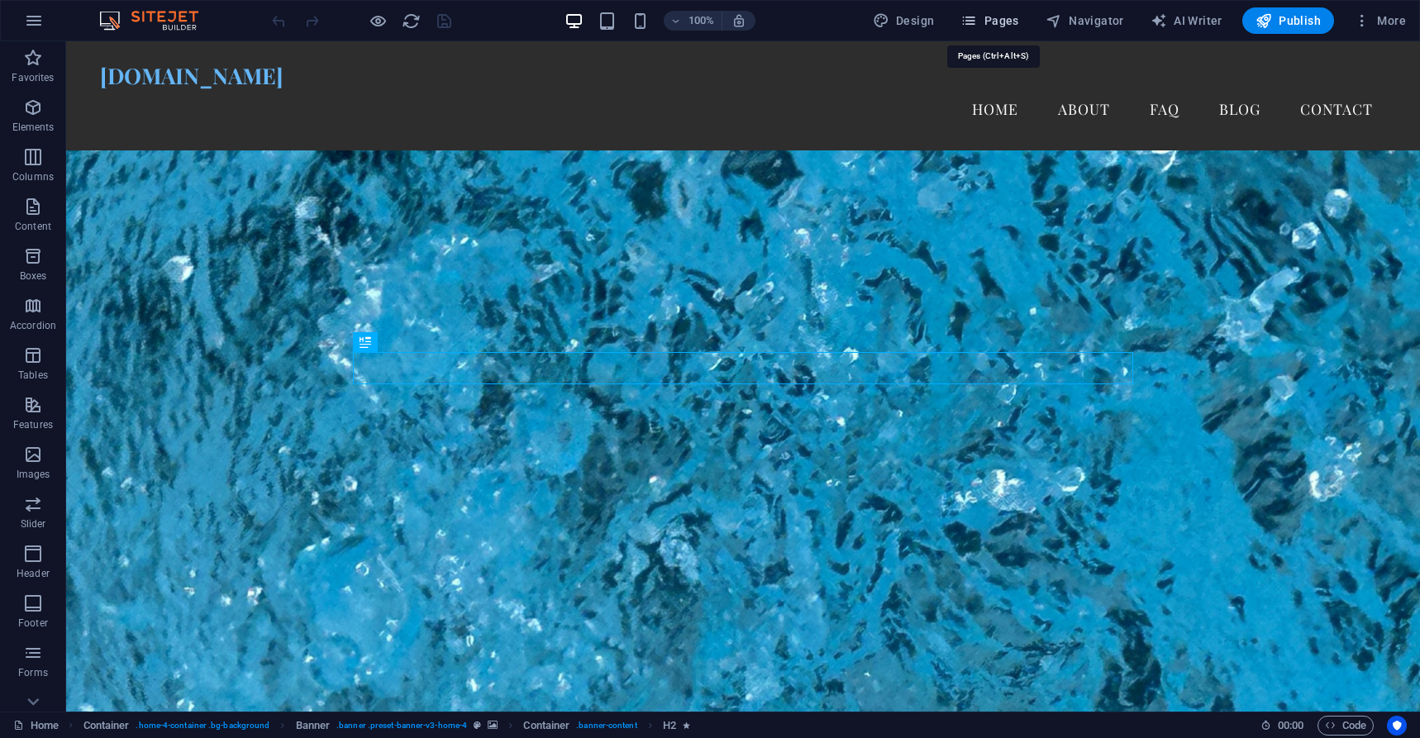
click at [0, 0] on span "Pages" at bounding box center [0, 0] width 0 height 0
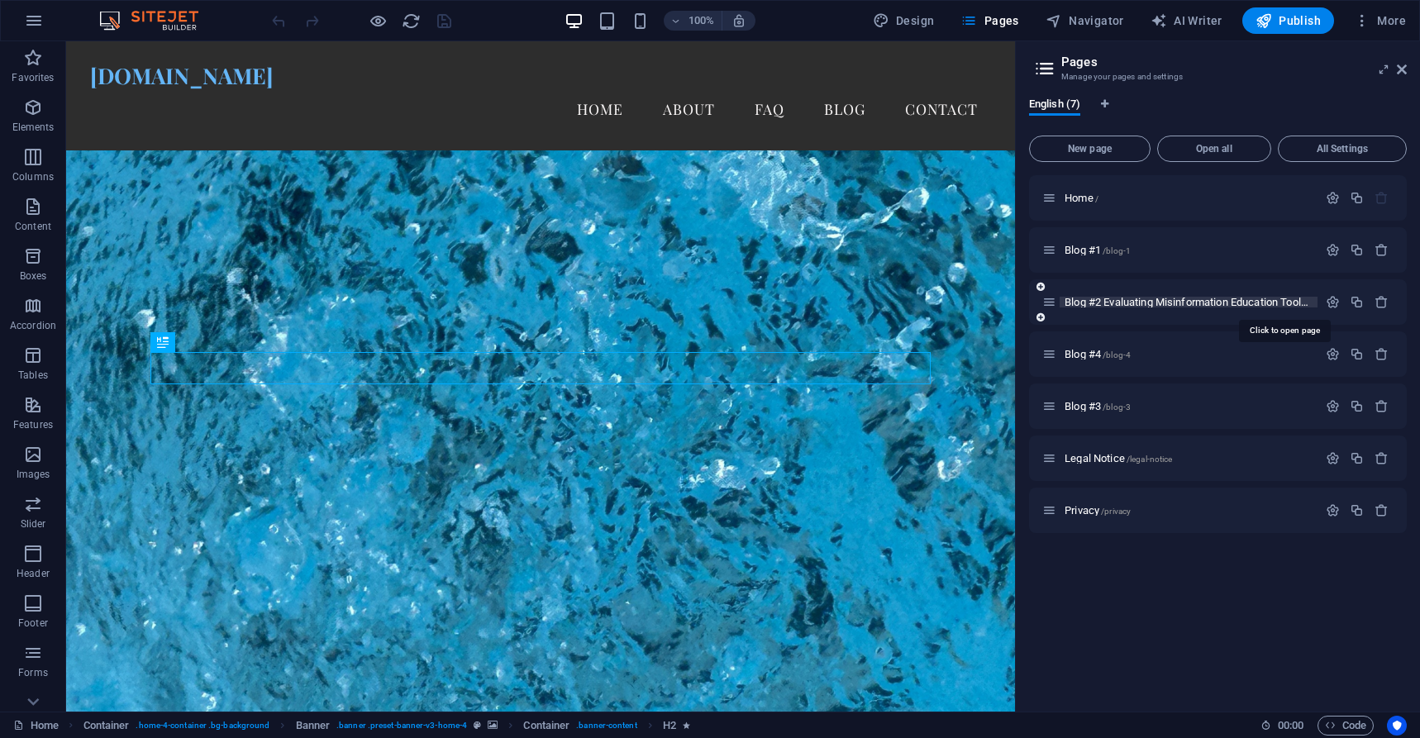
click at [1115, 298] on span "Blog #2 Evaluating Misinformation Education Tools /blog-2-evaluating-misinforma…" at bounding box center [1281, 302] width 434 height 12
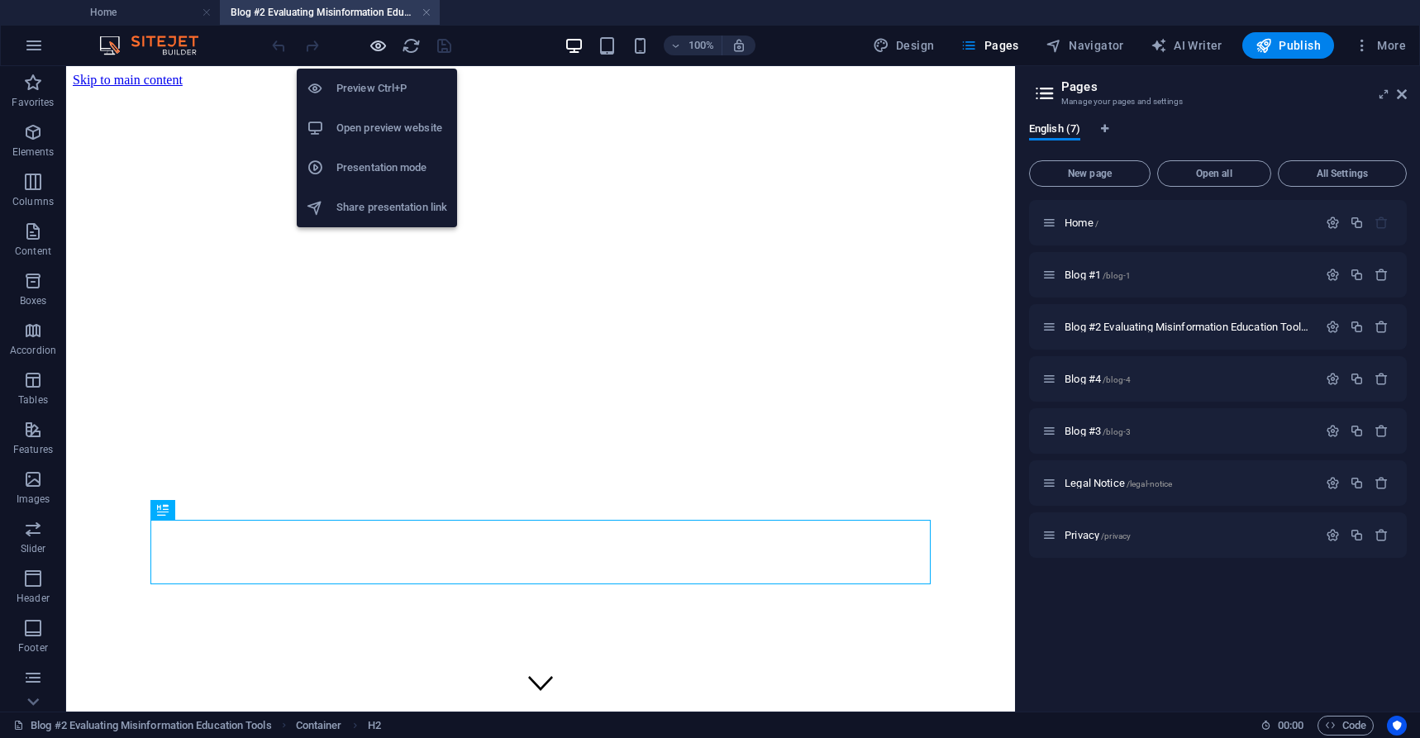
click at [369, 47] on icon "button" at bounding box center [378, 45] width 19 height 19
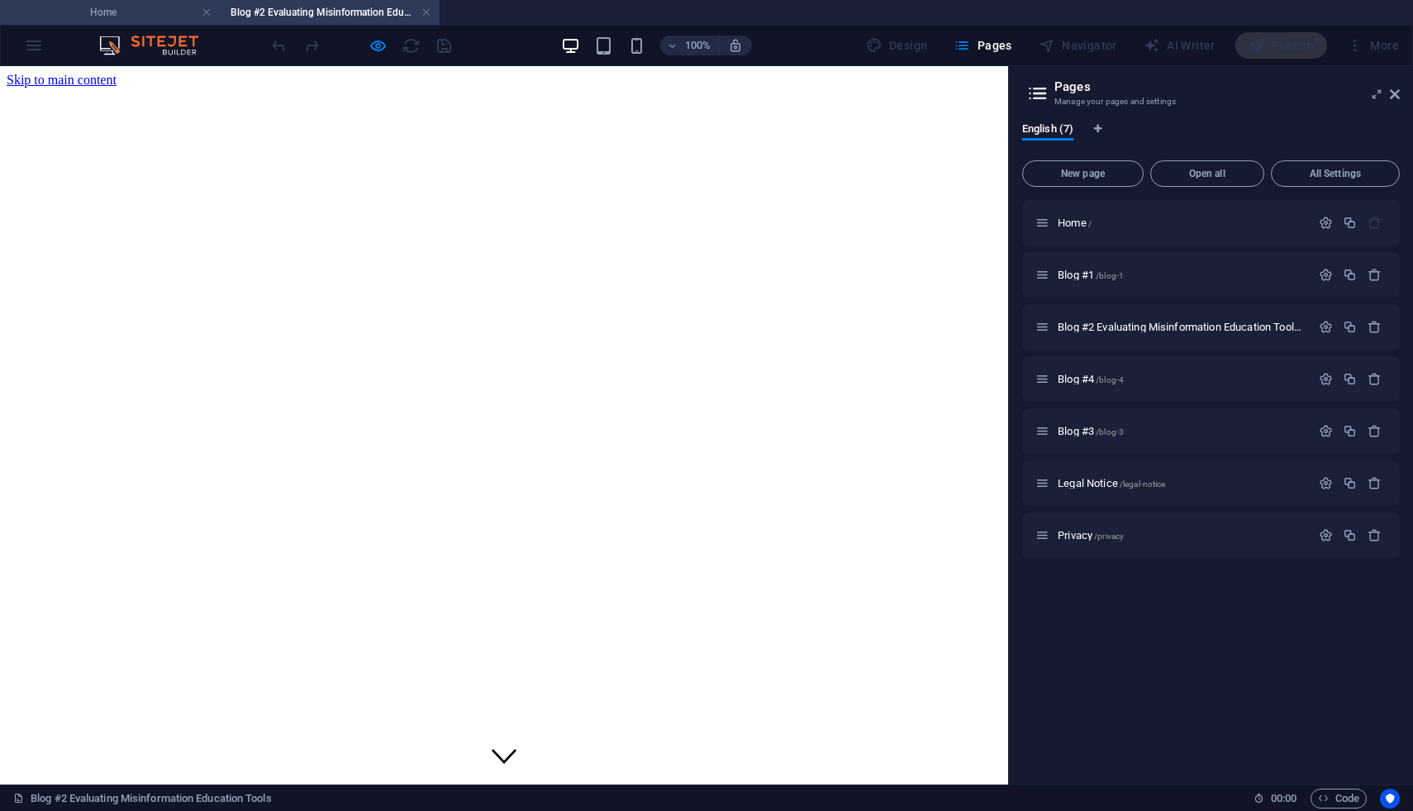
click at [140, 7] on h4 "Home" at bounding box center [110, 12] width 220 height 18
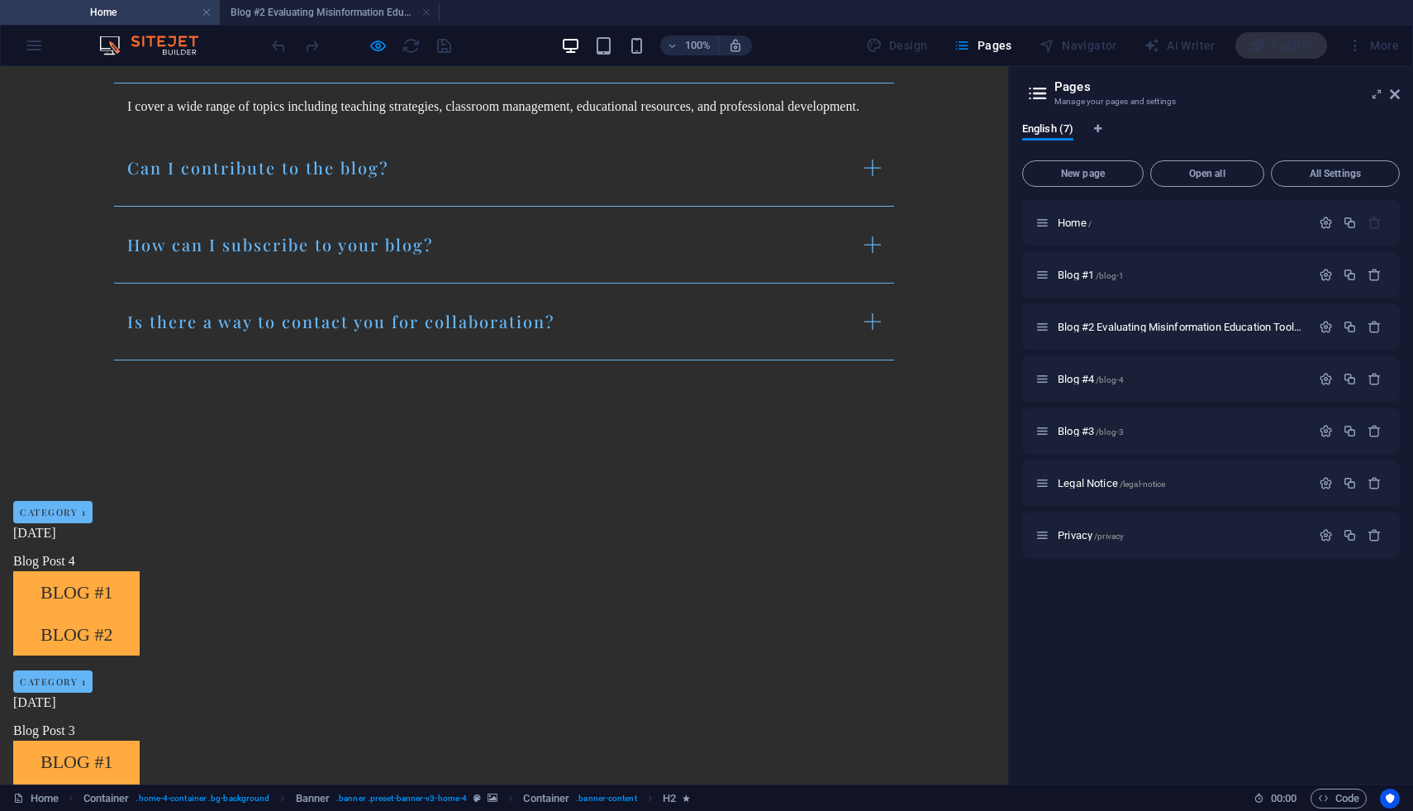
scroll to position [1649, 0]
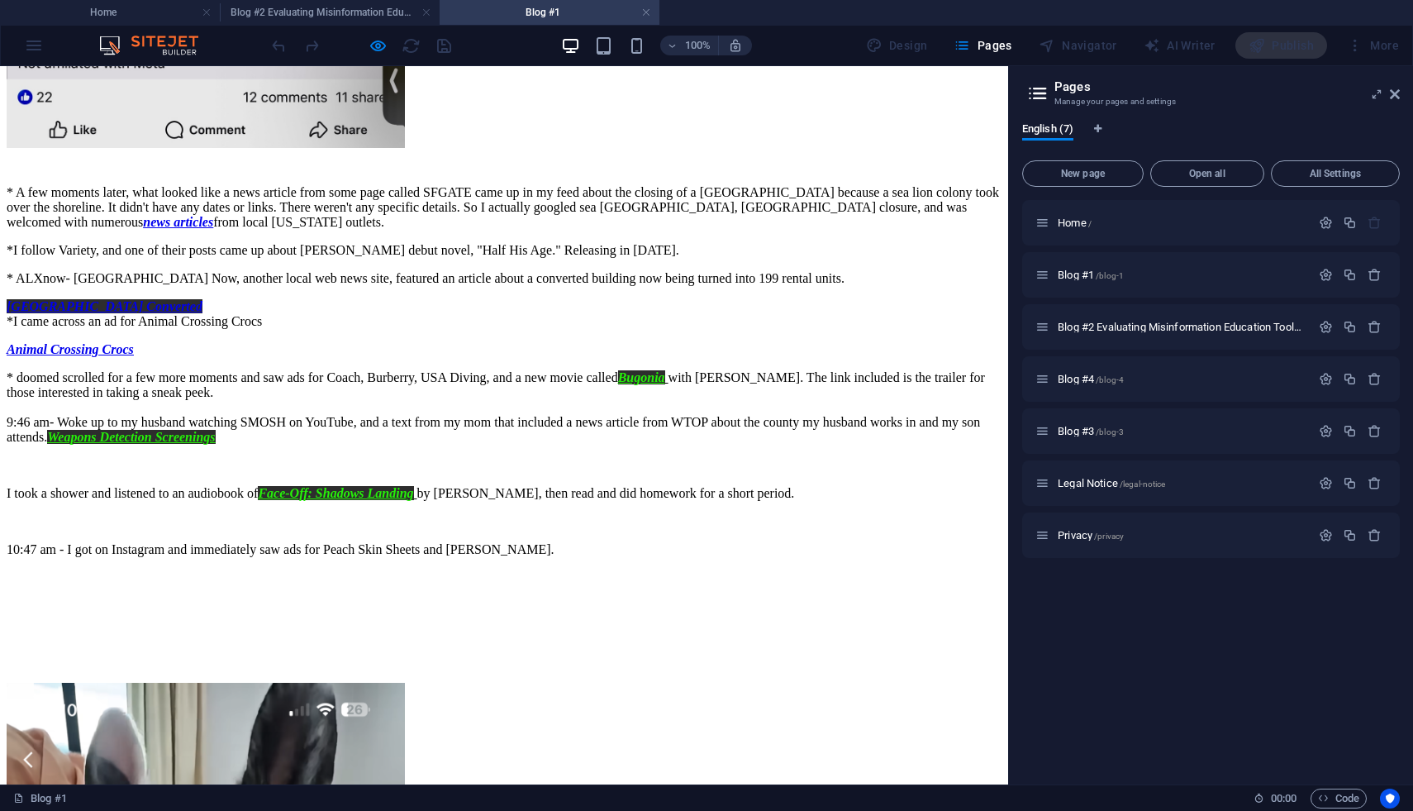
scroll to position [1585, 0]
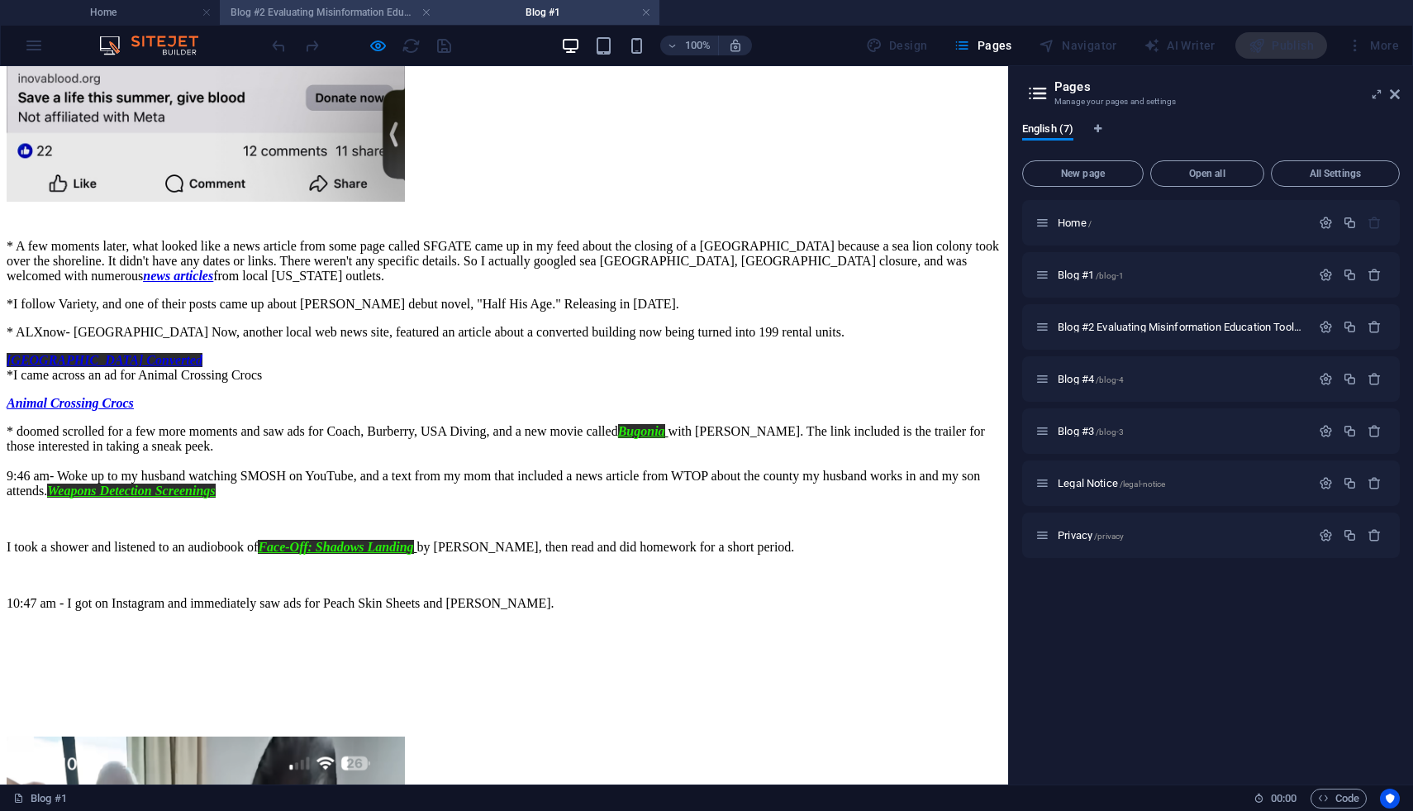
click at [345, 14] on h4 "Blog #2 Evaluating Misinformation Education Tools" at bounding box center [330, 12] width 220 height 18
